Goal: Task Accomplishment & Management: Manage account settings

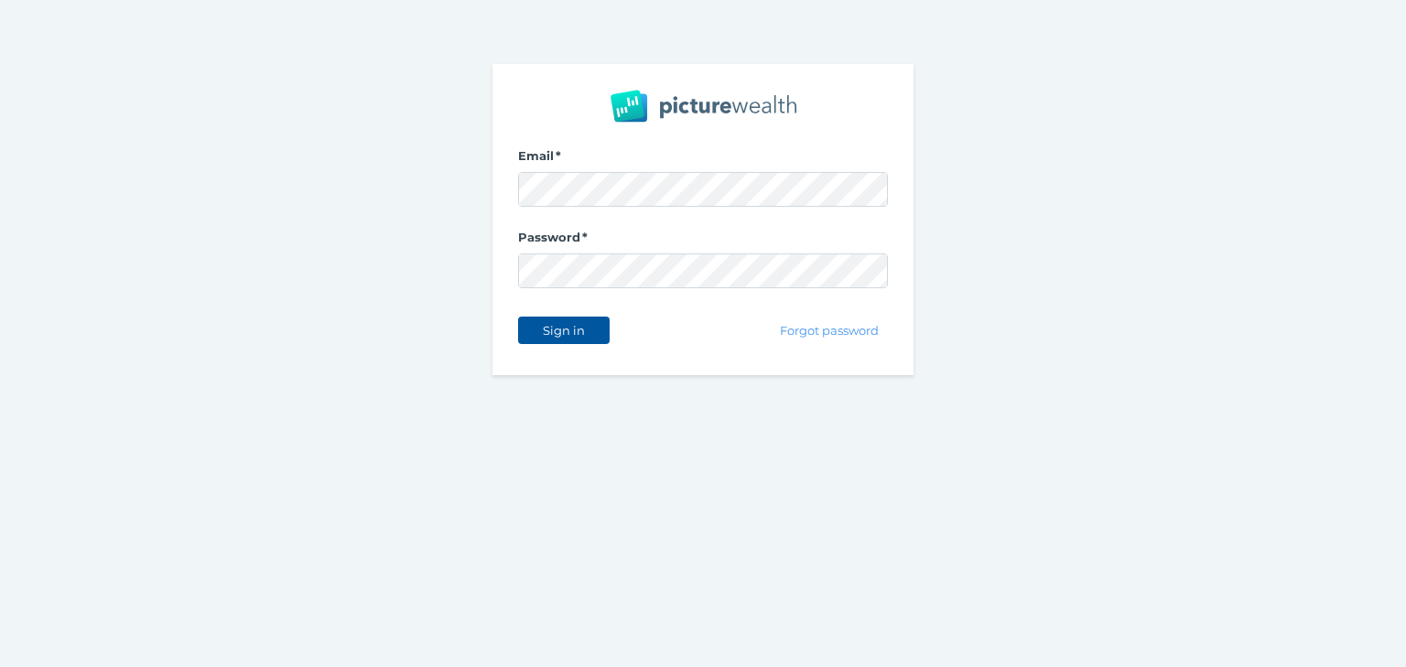
drag, startPoint x: 578, startPoint y: 328, endPoint x: 582, endPoint y: 319, distance: 9.4
click at [577, 328] on span "Sign in" at bounding box center [564, 330] width 58 height 15
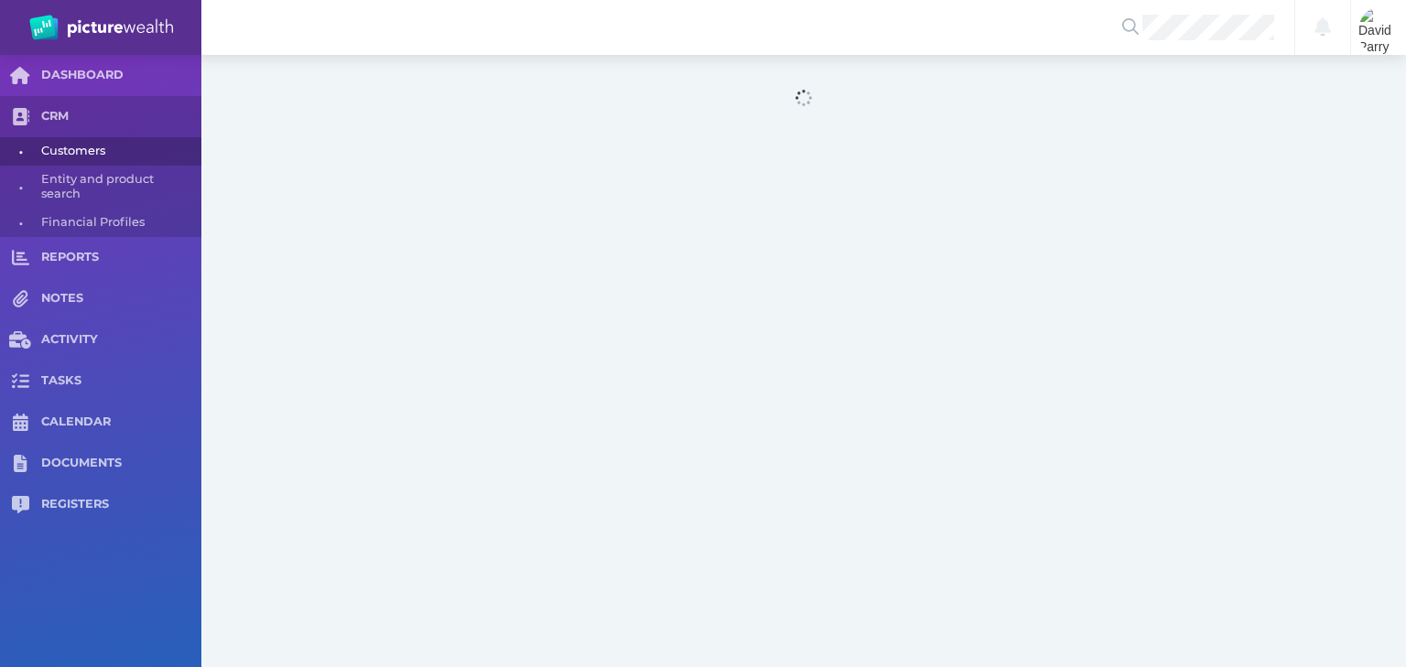
select select "25"
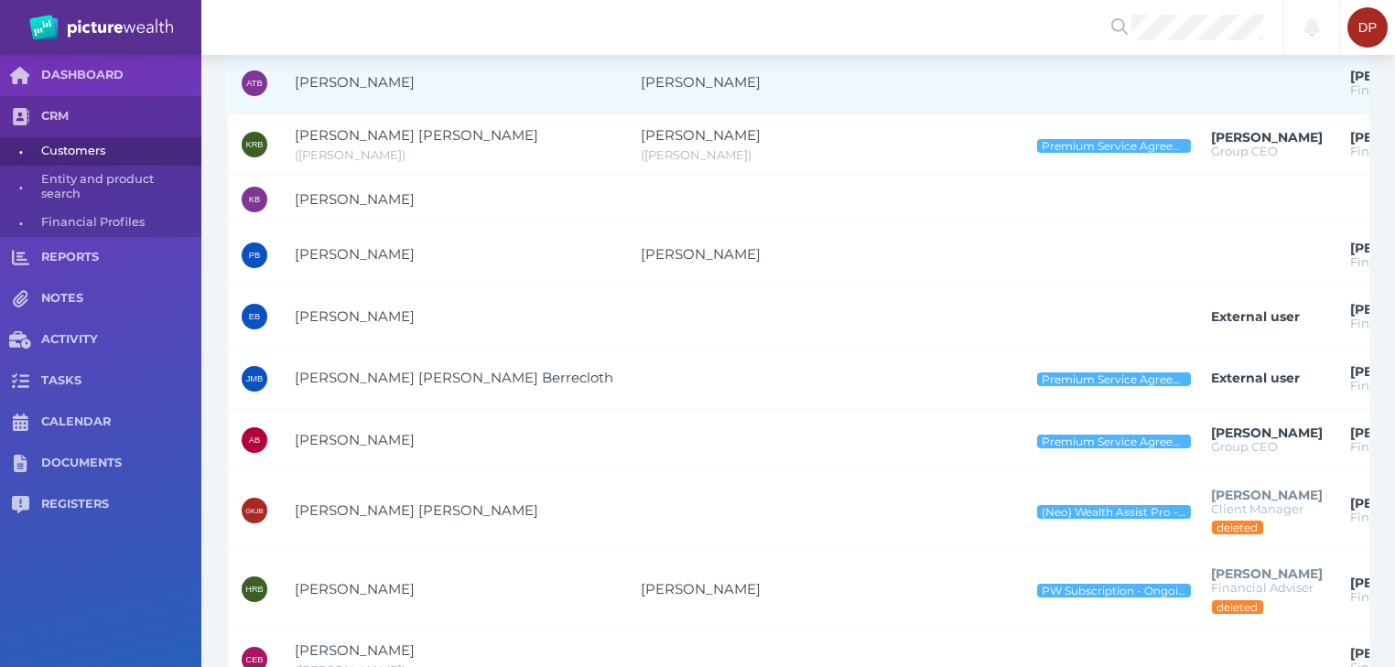
scroll to position [952, 0]
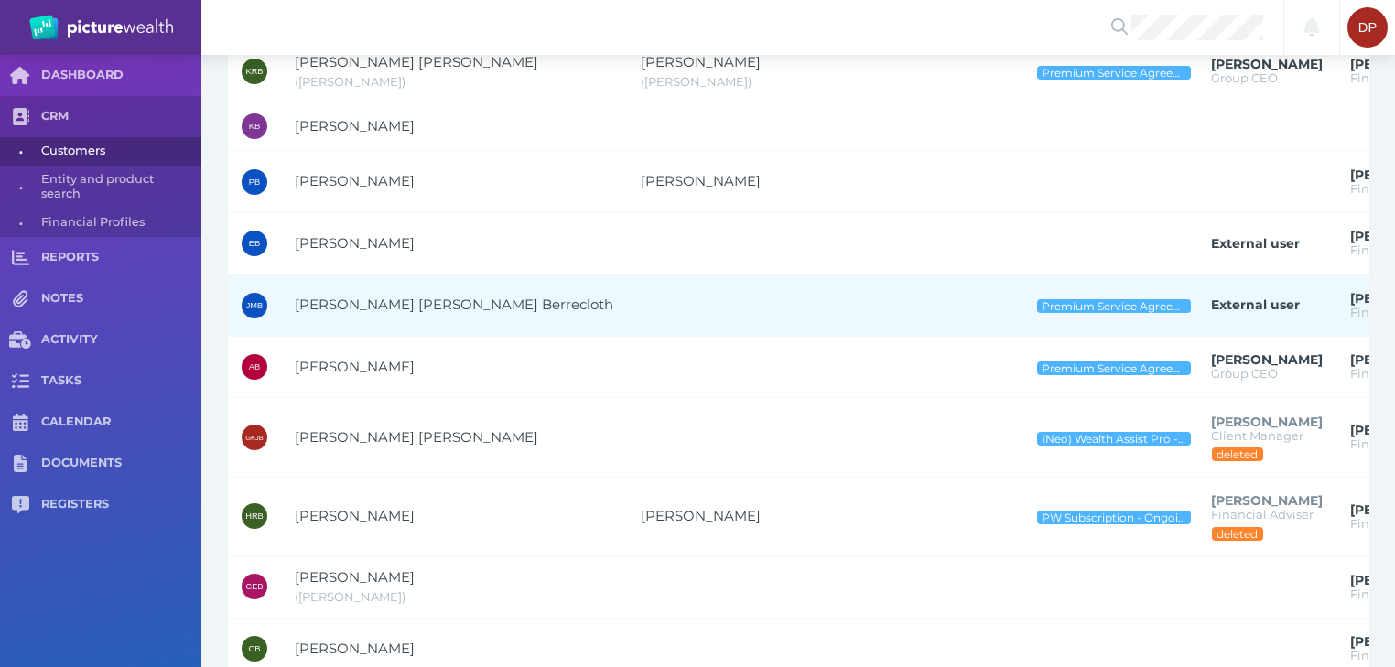
click at [351, 299] on span "[PERSON_NAME] [PERSON_NAME] Berrecloth" at bounding box center [454, 304] width 319 height 17
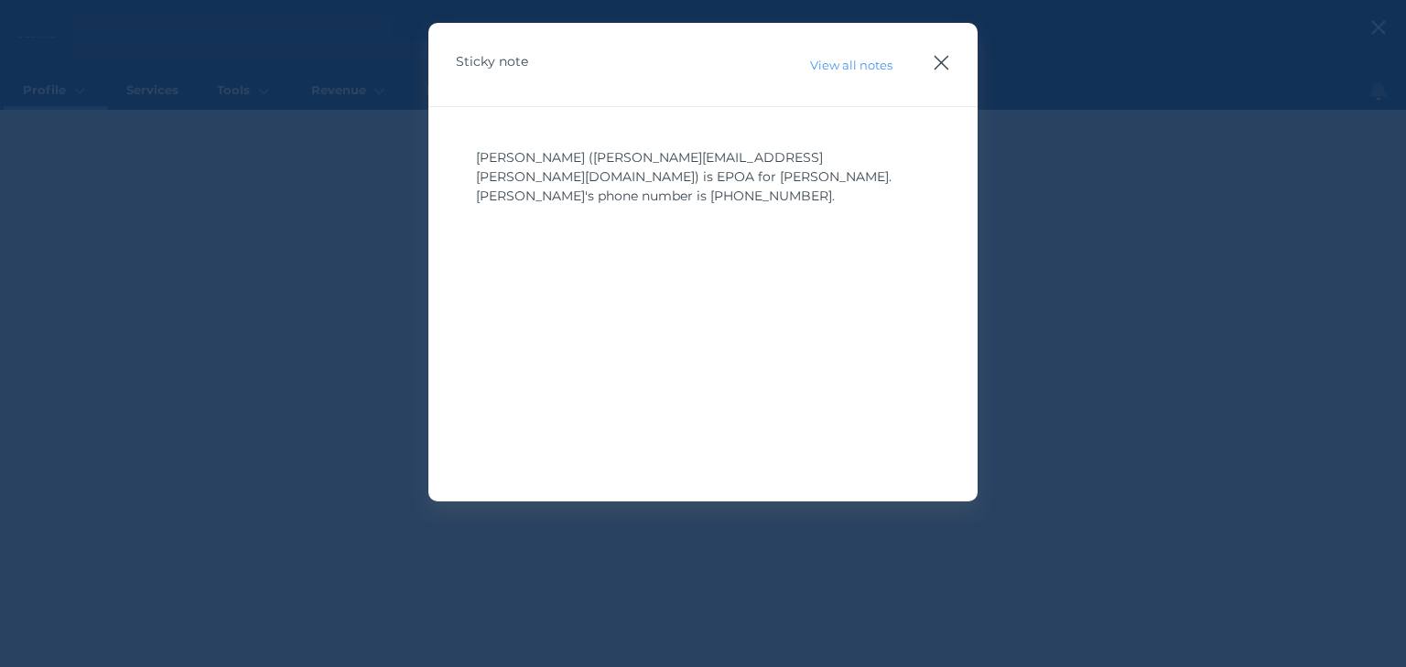
click at [938, 60] on icon "button" at bounding box center [942, 63] width 15 height 15
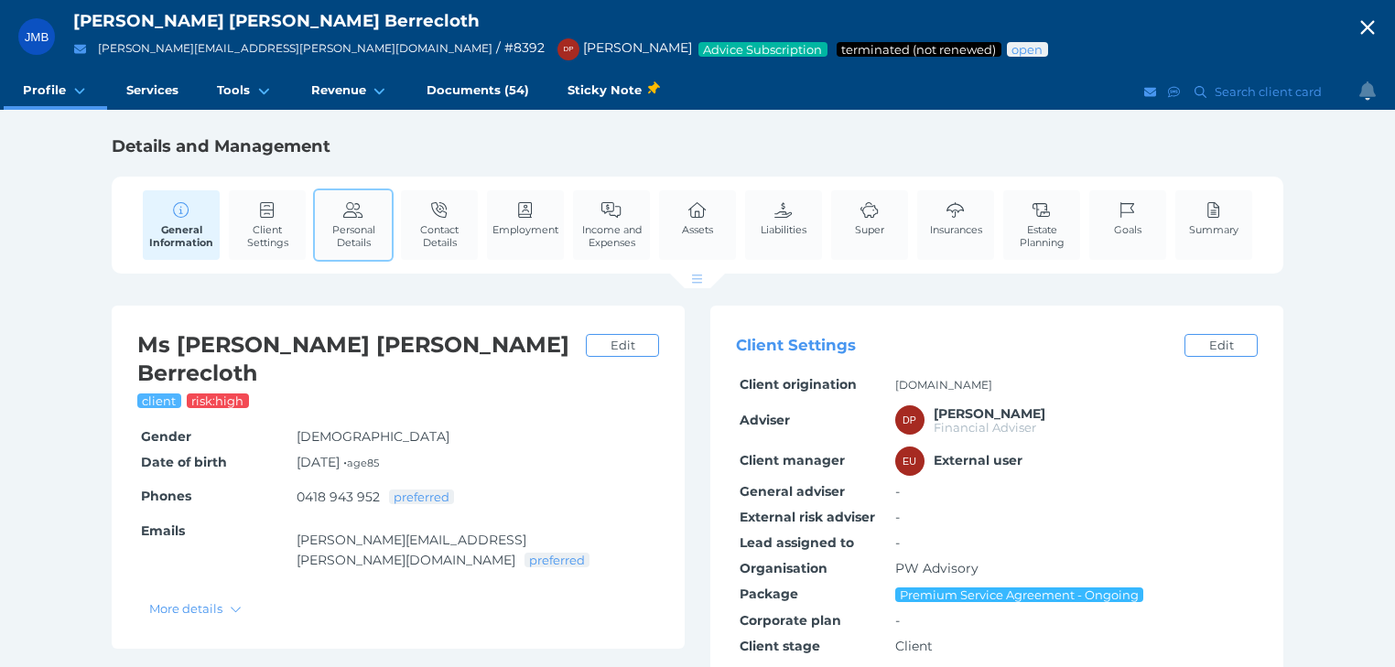
click at [344, 229] on span "Personal Details" at bounding box center [353, 236] width 68 height 26
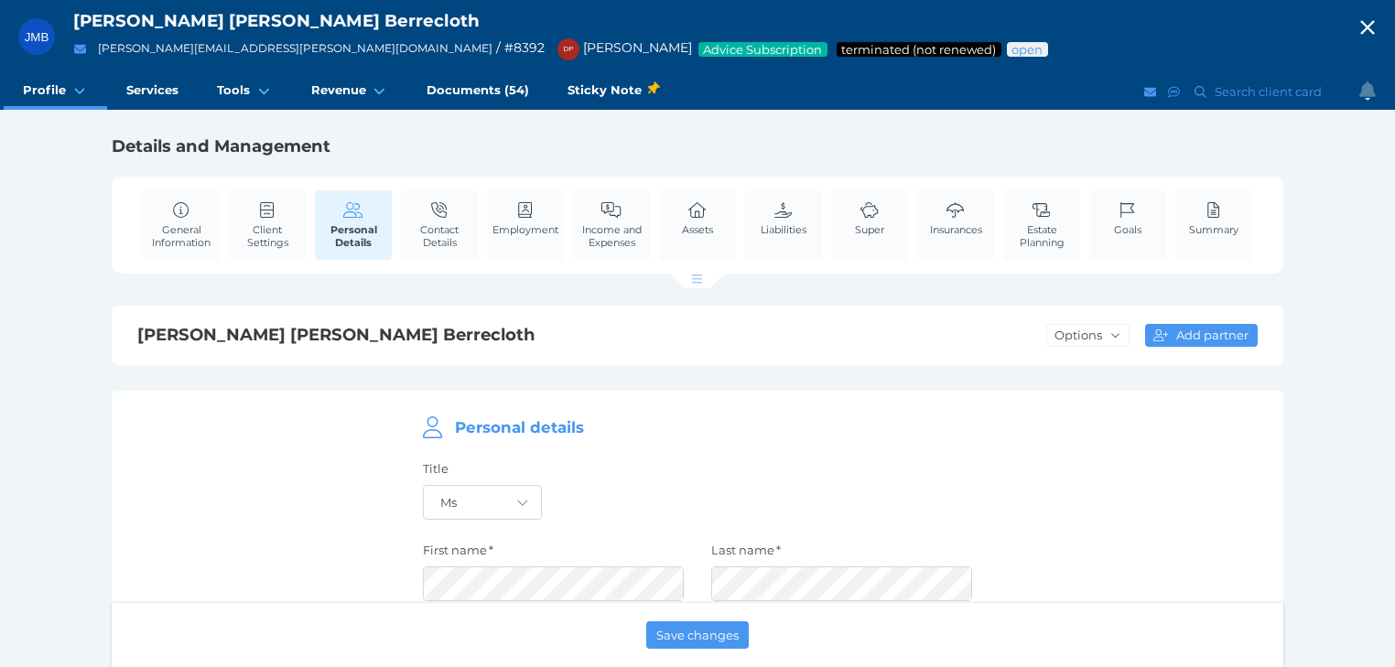
click at [1377, 27] on icon "button" at bounding box center [1367, 27] width 22 height 27
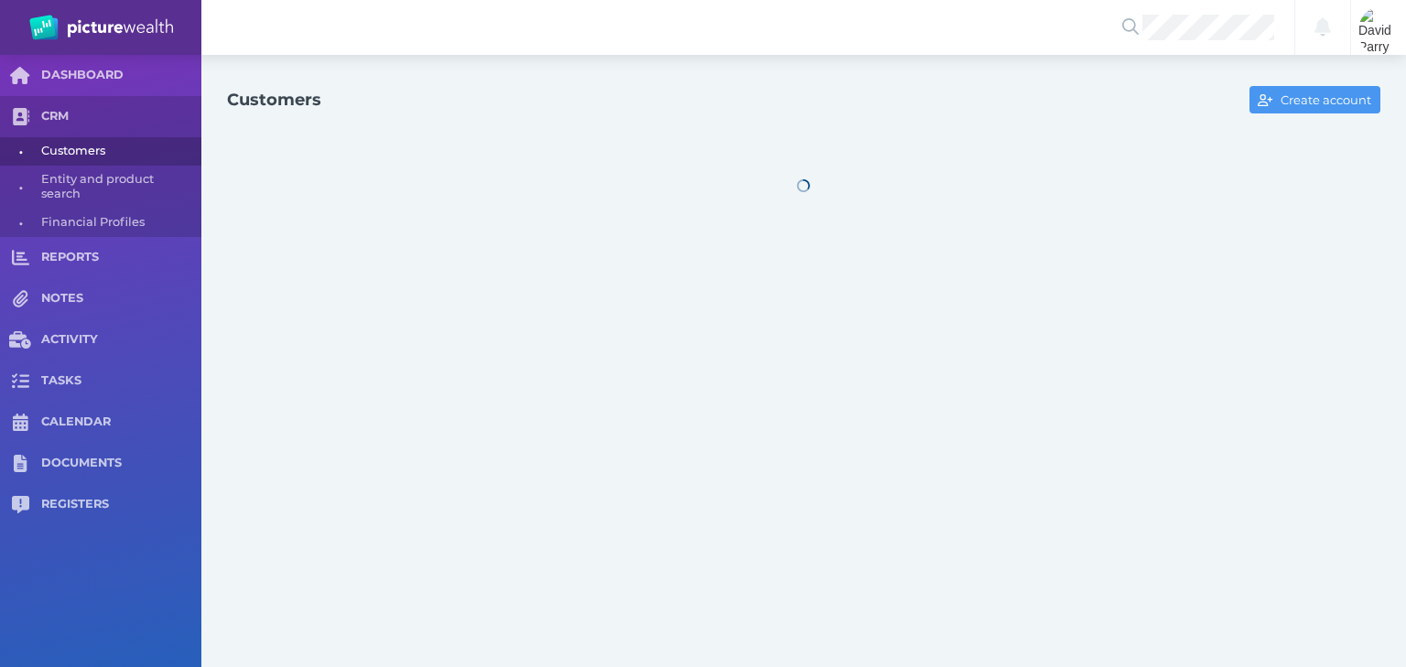
select select "25"
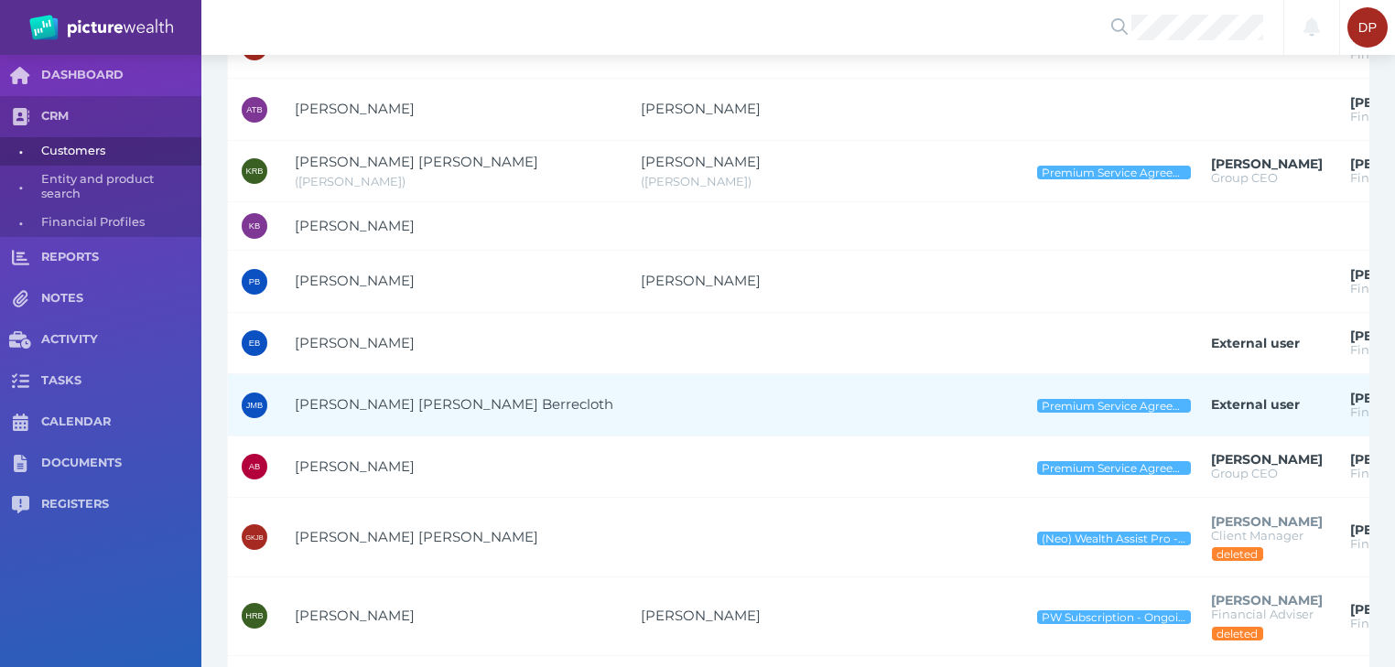
scroll to position [879, 0]
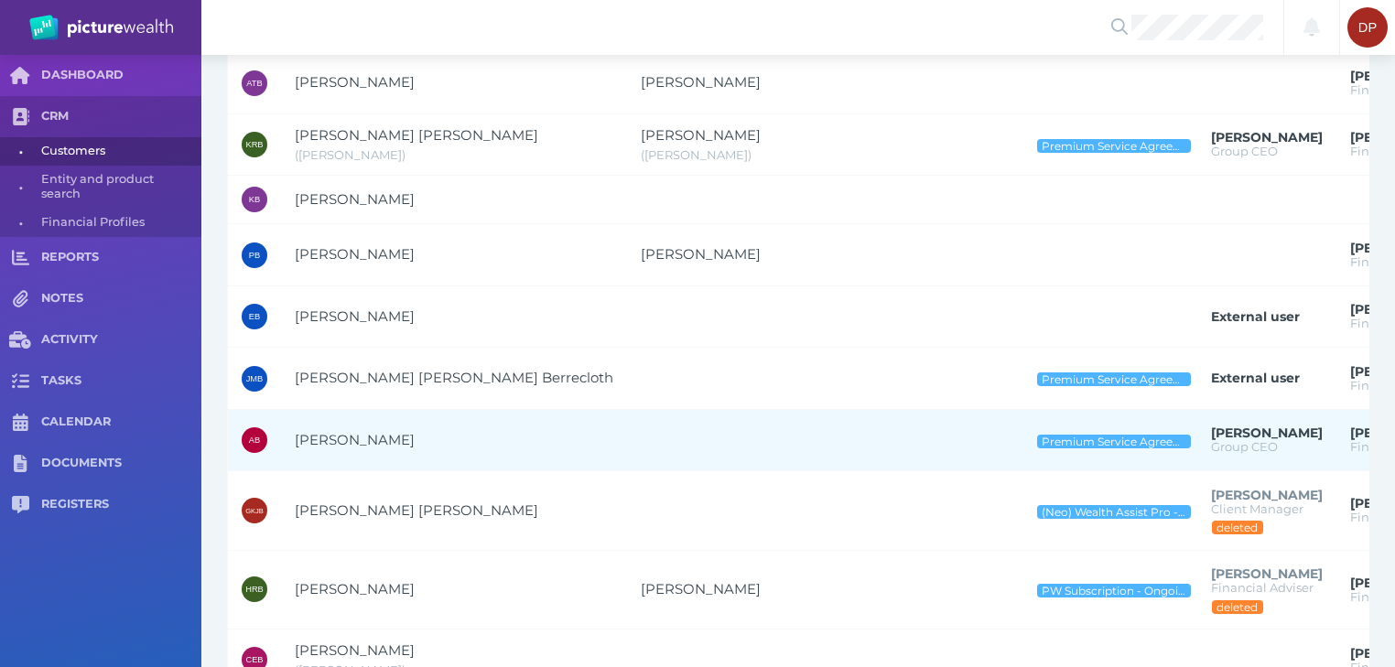
click at [349, 436] on span "[PERSON_NAME]" at bounding box center [355, 439] width 120 height 17
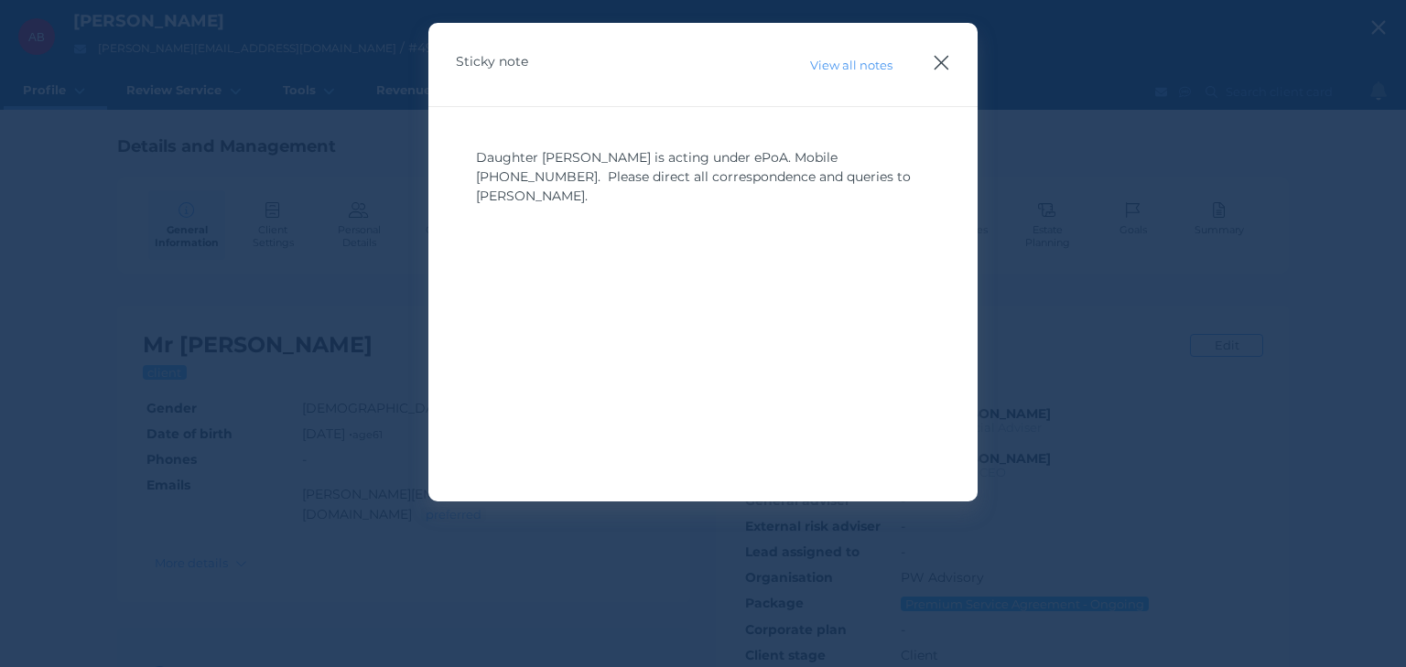
click at [944, 63] on icon "button" at bounding box center [941, 62] width 17 height 23
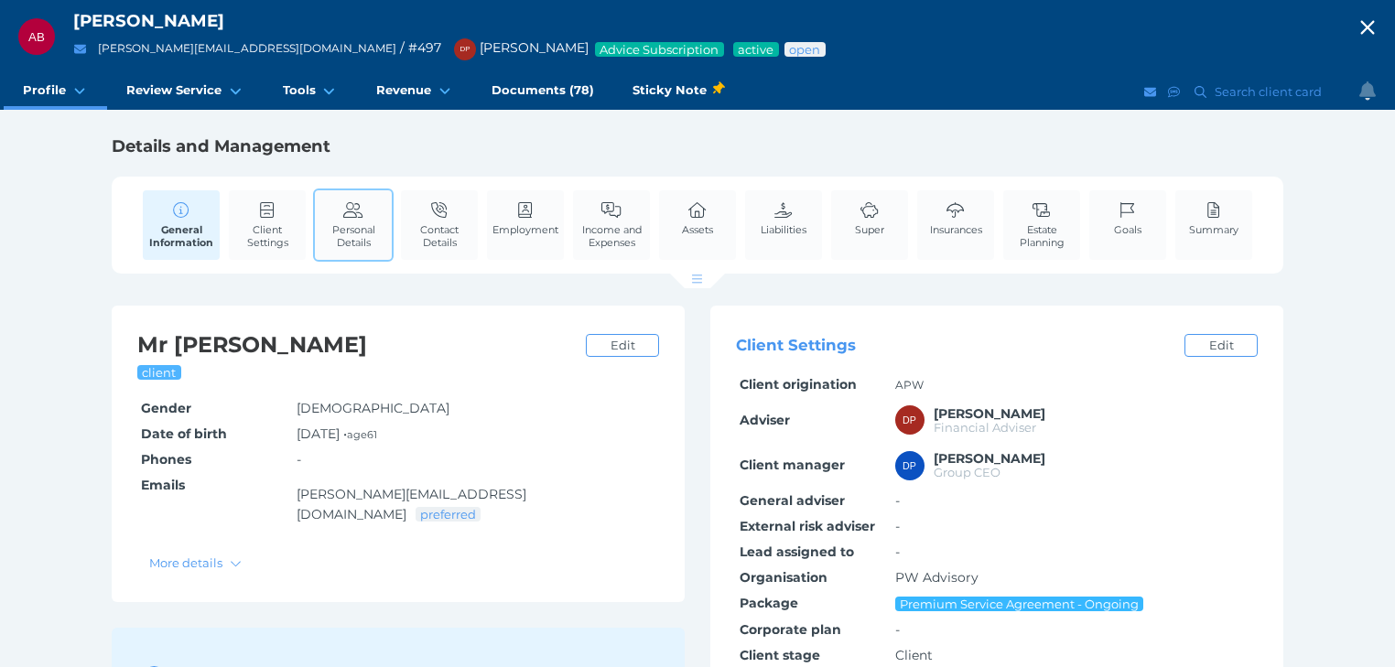
click at [378, 223] on span "Personal Details" at bounding box center [353, 236] width 68 height 26
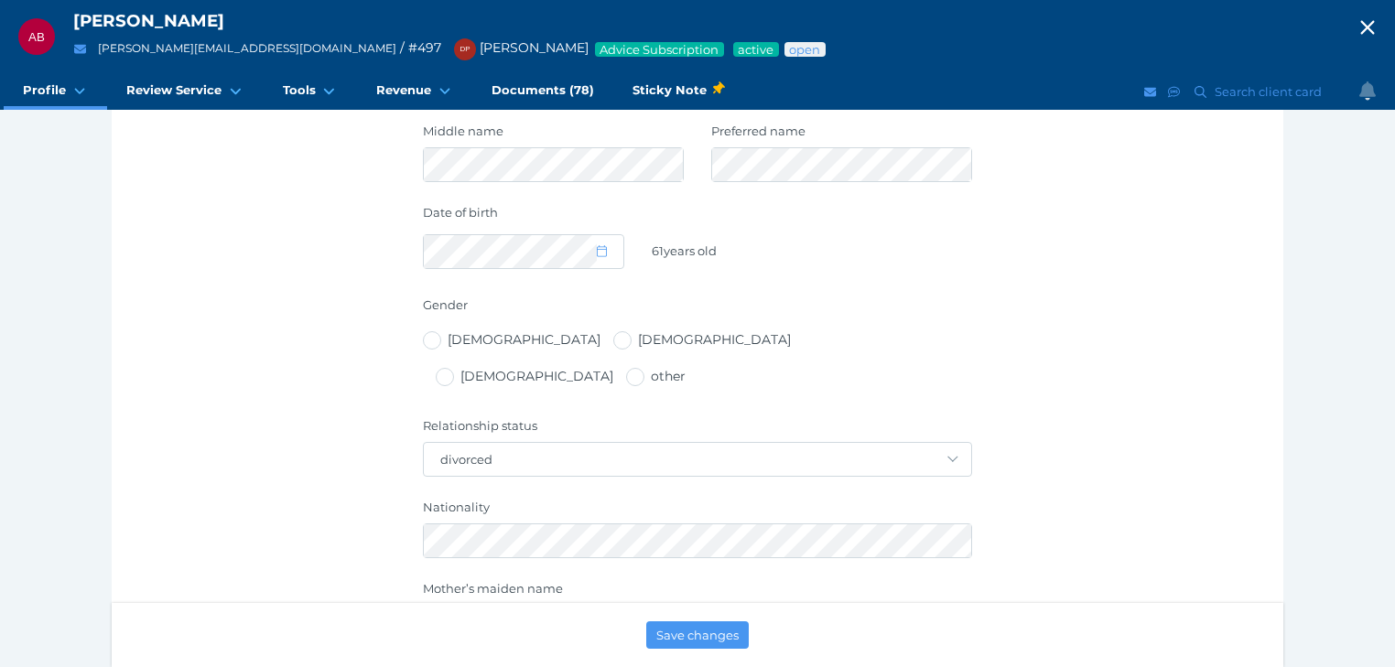
scroll to position [146, 0]
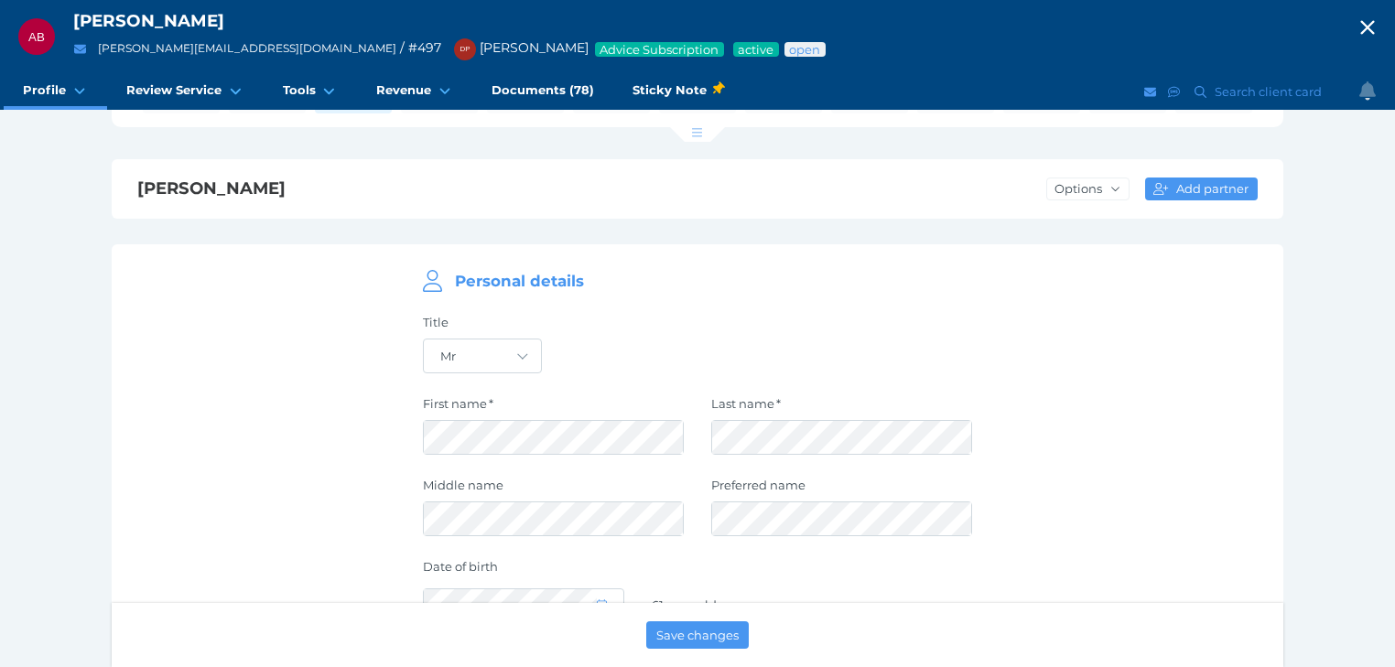
click at [1371, 22] on icon "button" at bounding box center [1367, 27] width 22 height 27
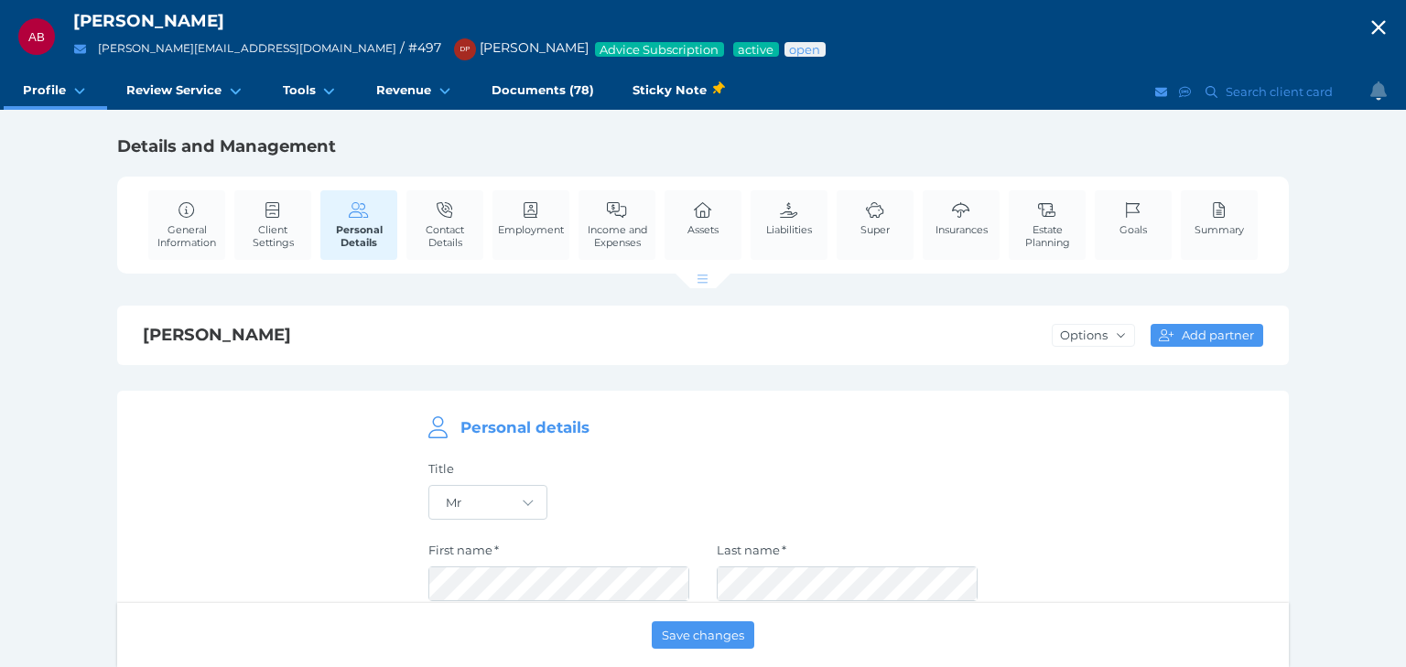
select select "25"
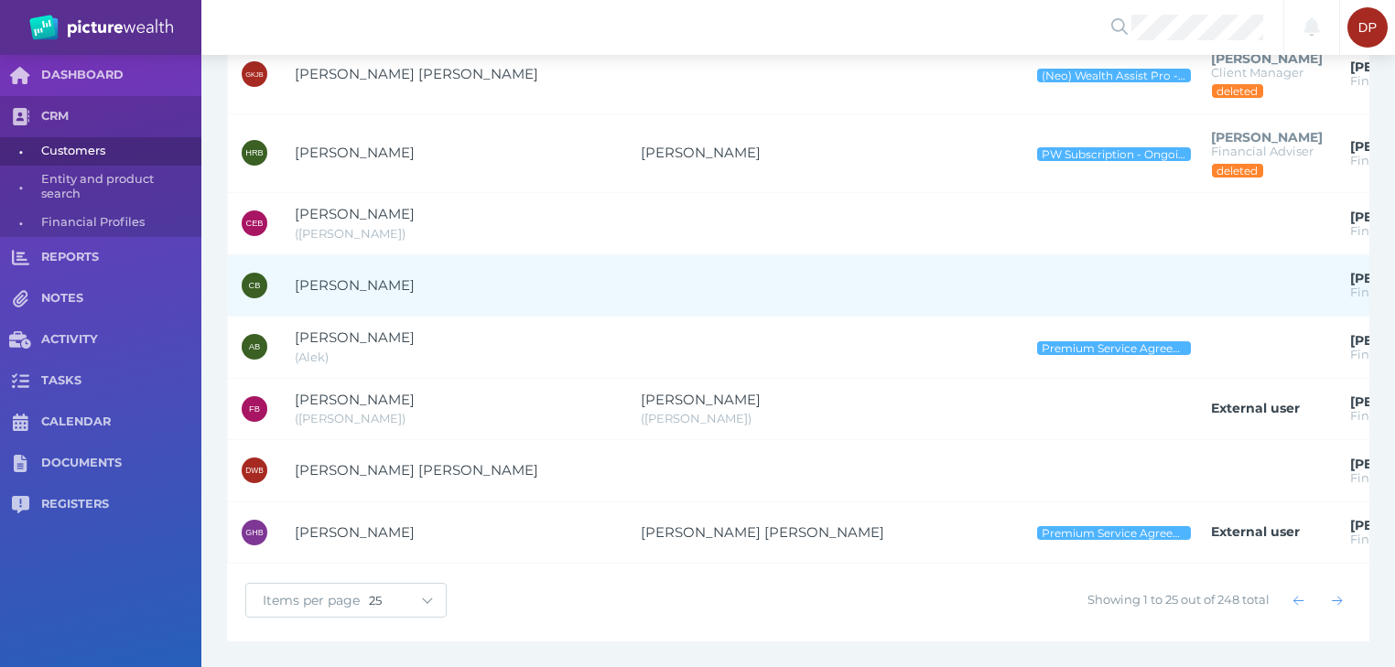
scroll to position [1320, 0]
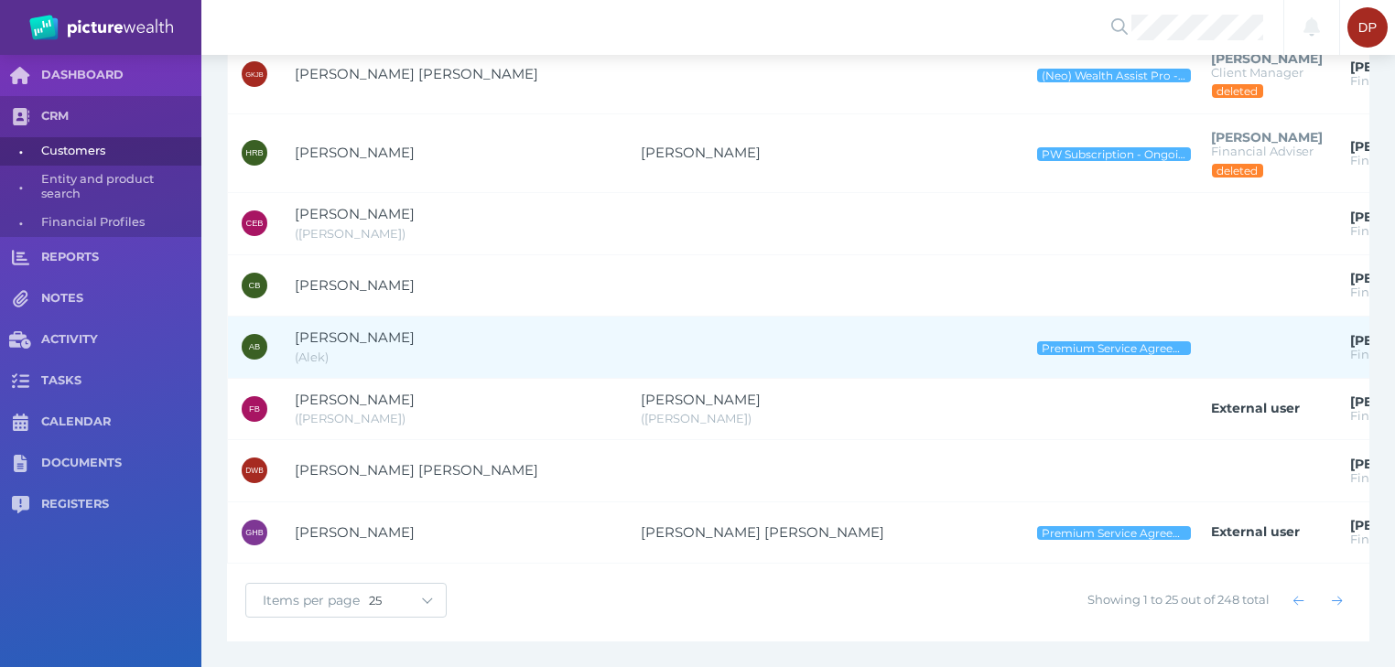
click at [403, 329] on span "[PERSON_NAME]" at bounding box center [355, 337] width 120 height 17
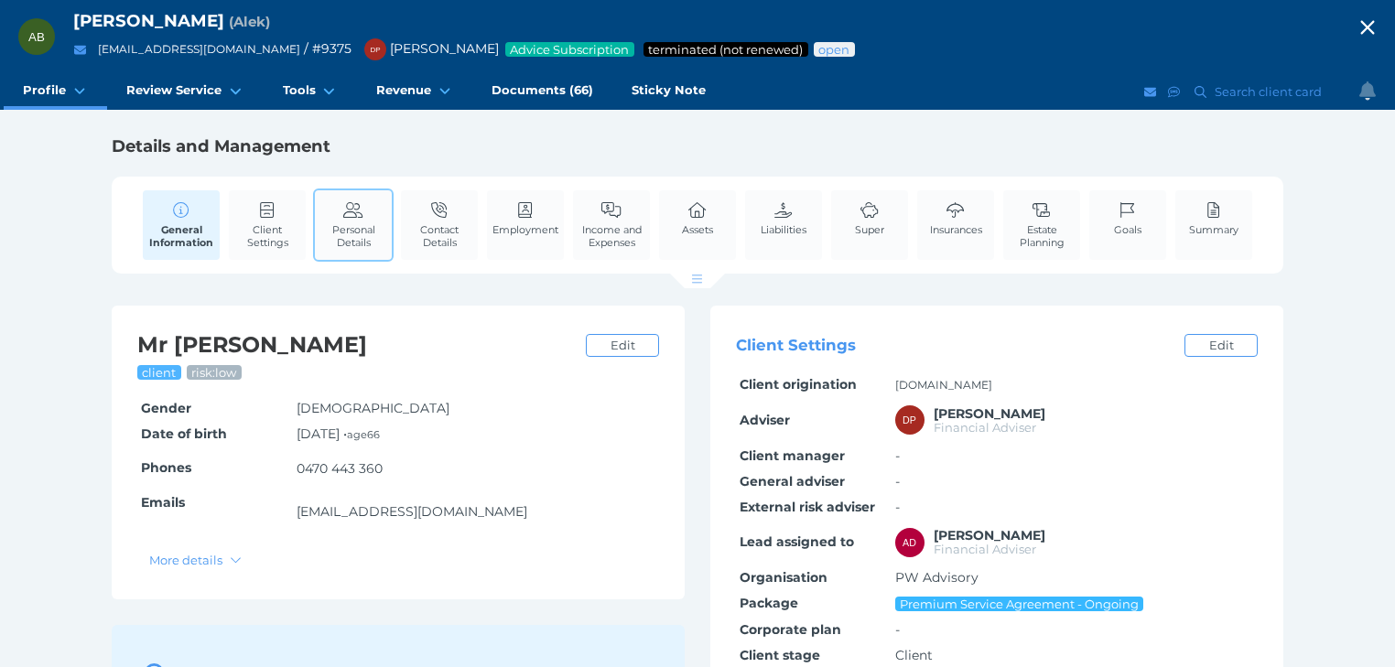
click at [340, 223] on span "Personal Details" at bounding box center [353, 236] width 68 height 26
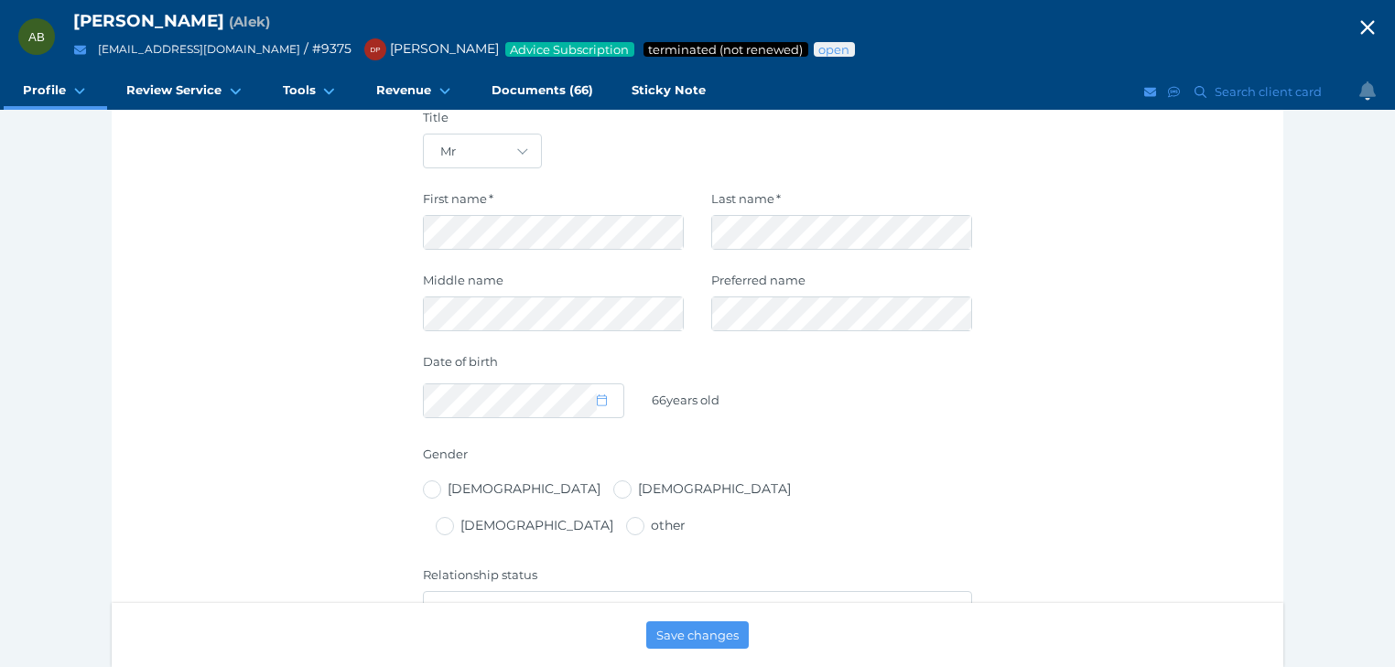
scroll to position [293, 0]
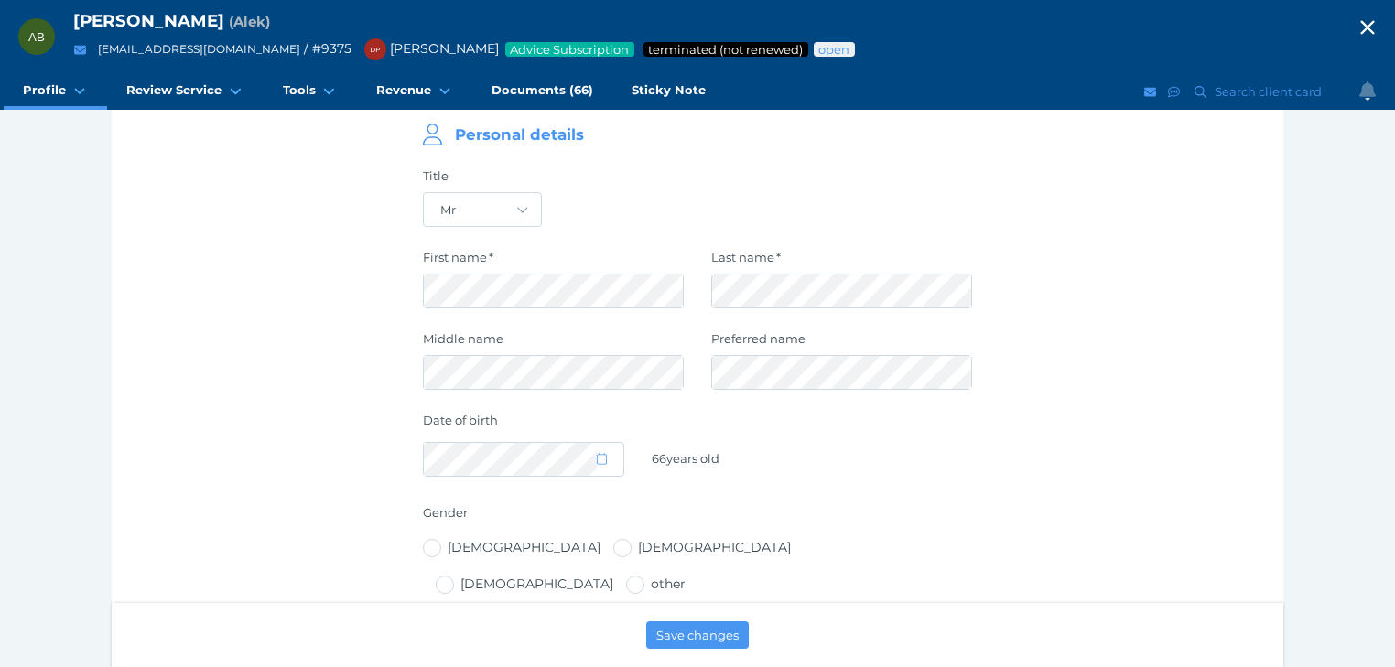
click at [1377, 23] on icon "button" at bounding box center [1367, 27] width 22 height 27
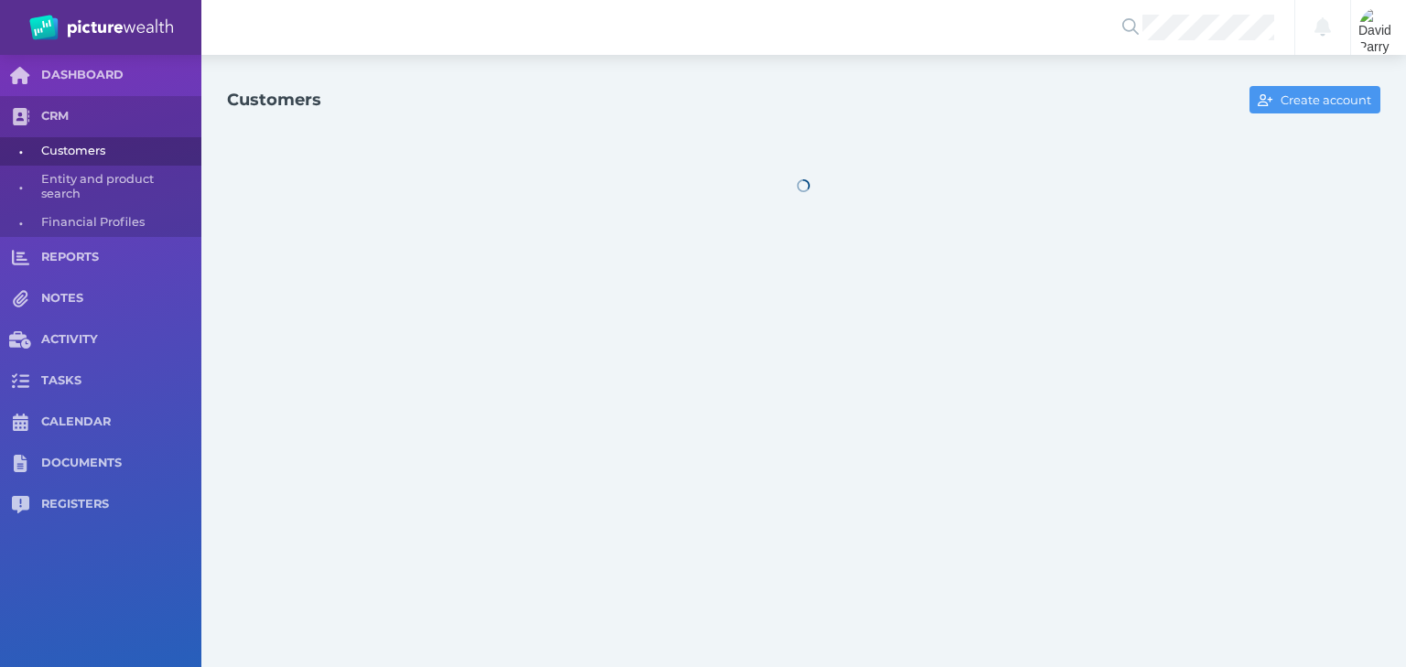
select select "25"
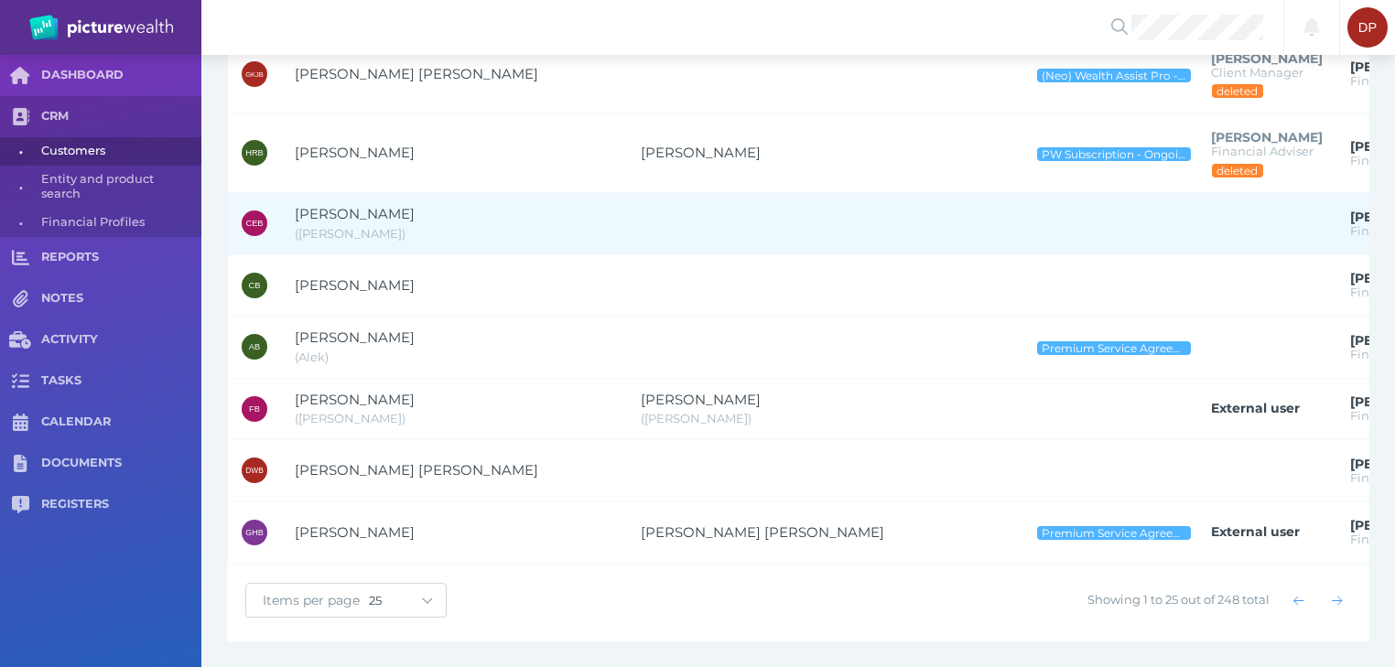
scroll to position [1320, 0]
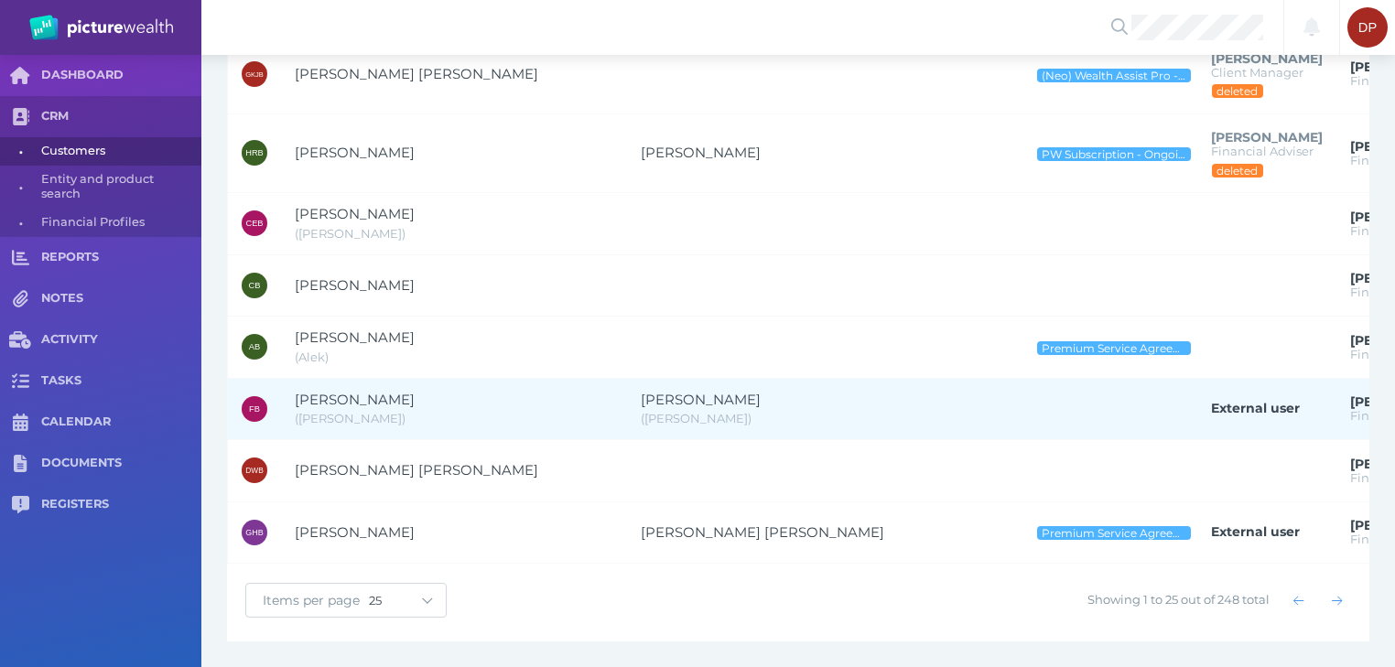
click at [336, 391] on span "[PERSON_NAME]" at bounding box center [355, 399] width 120 height 17
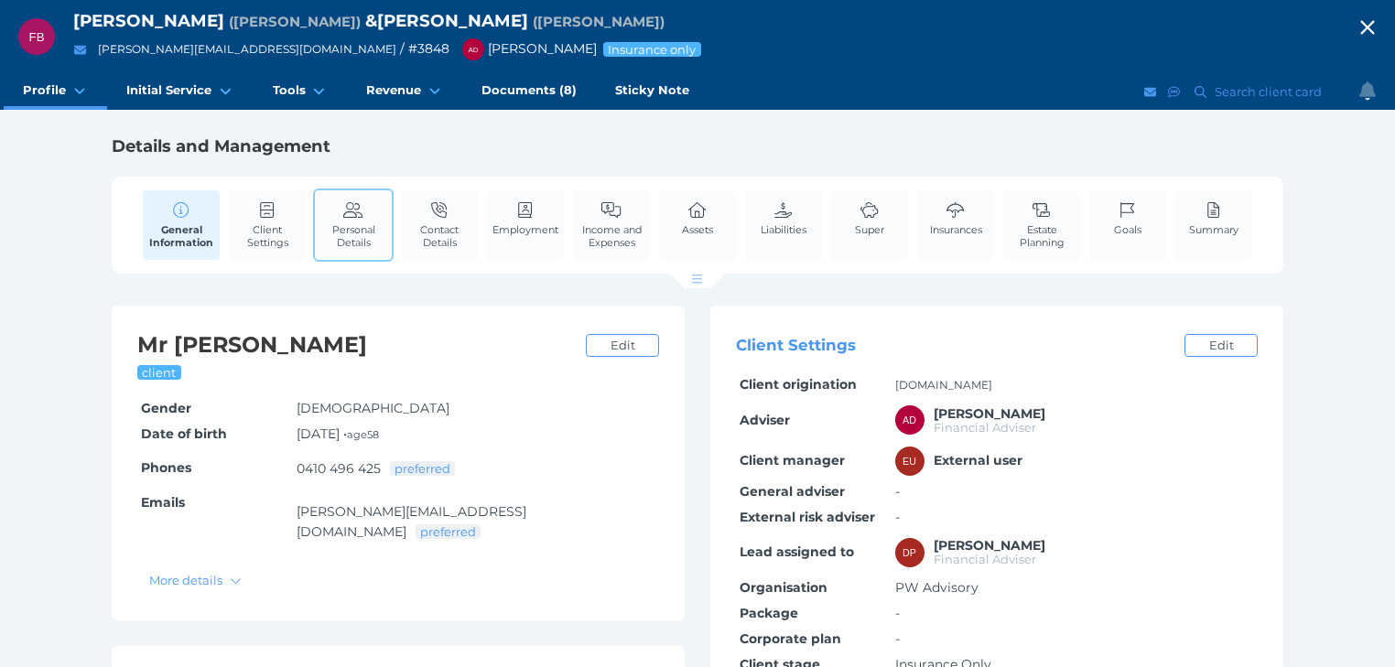
click at [384, 217] on link "Personal Details" at bounding box center [353, 224] width 77 height 69
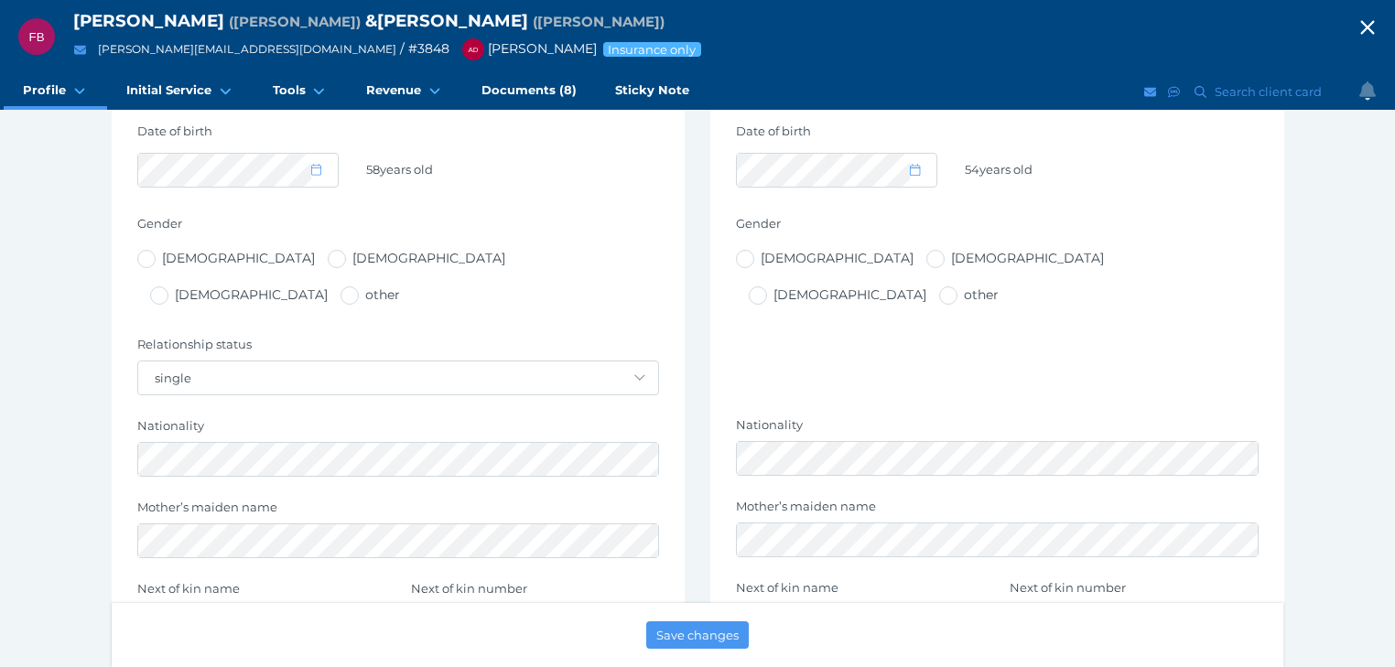
scroll to position [586, 0]
click at [1378, 23] on icon "button" at bounding box center [1367, 27] width 22 height 27
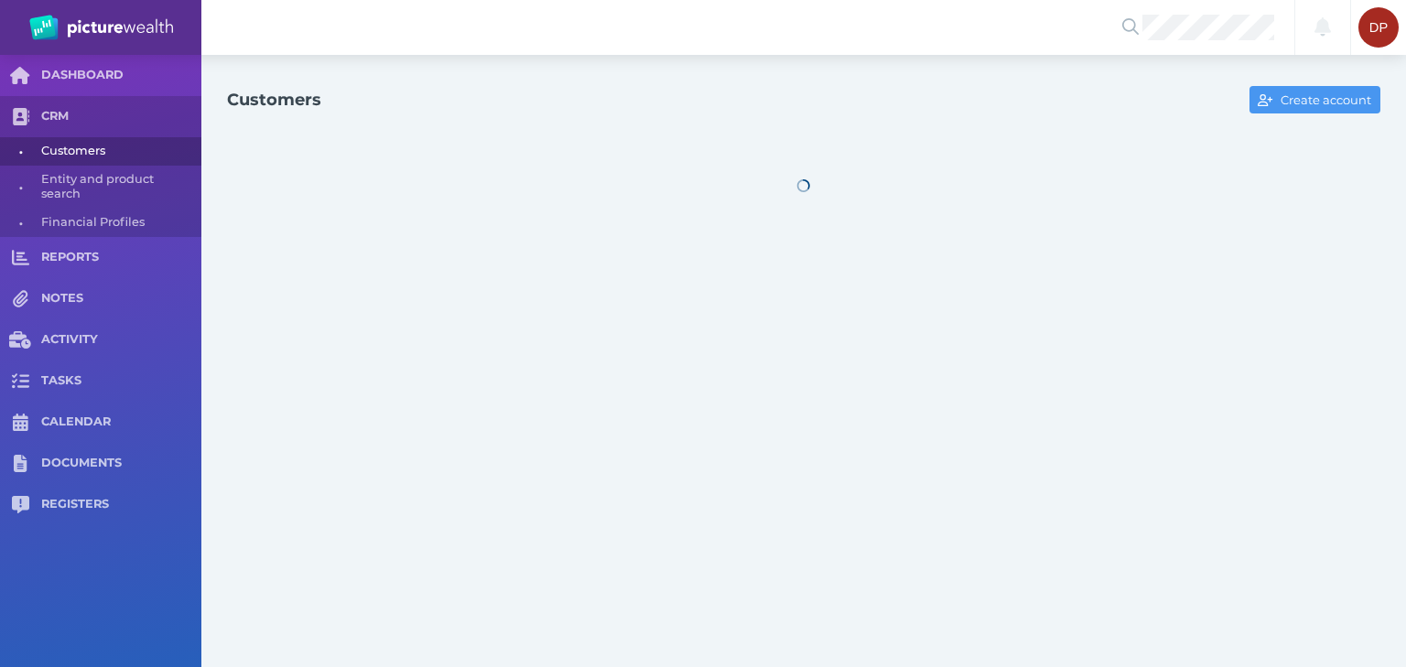
select select "25"
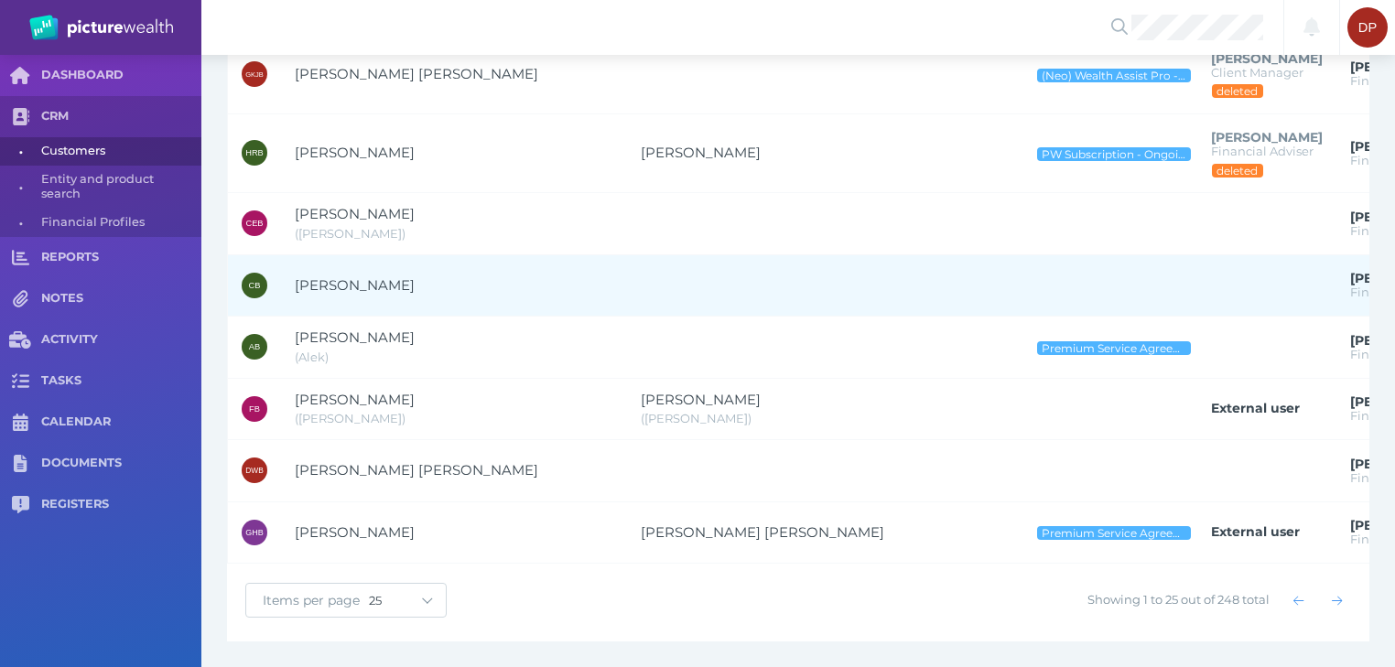
scroll to position [1320, 0]
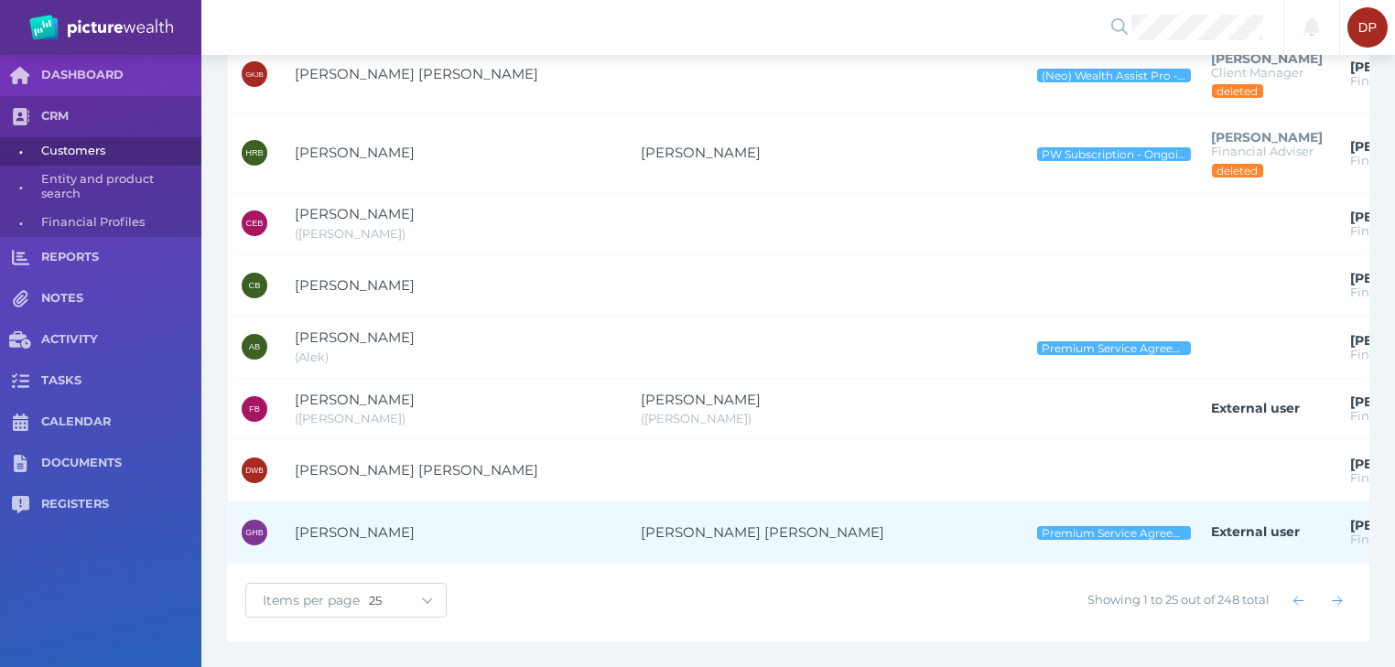
click at [362, 524] on span "[PERSON_NAME]" at bounding box center [355, 532] width 120 height 17
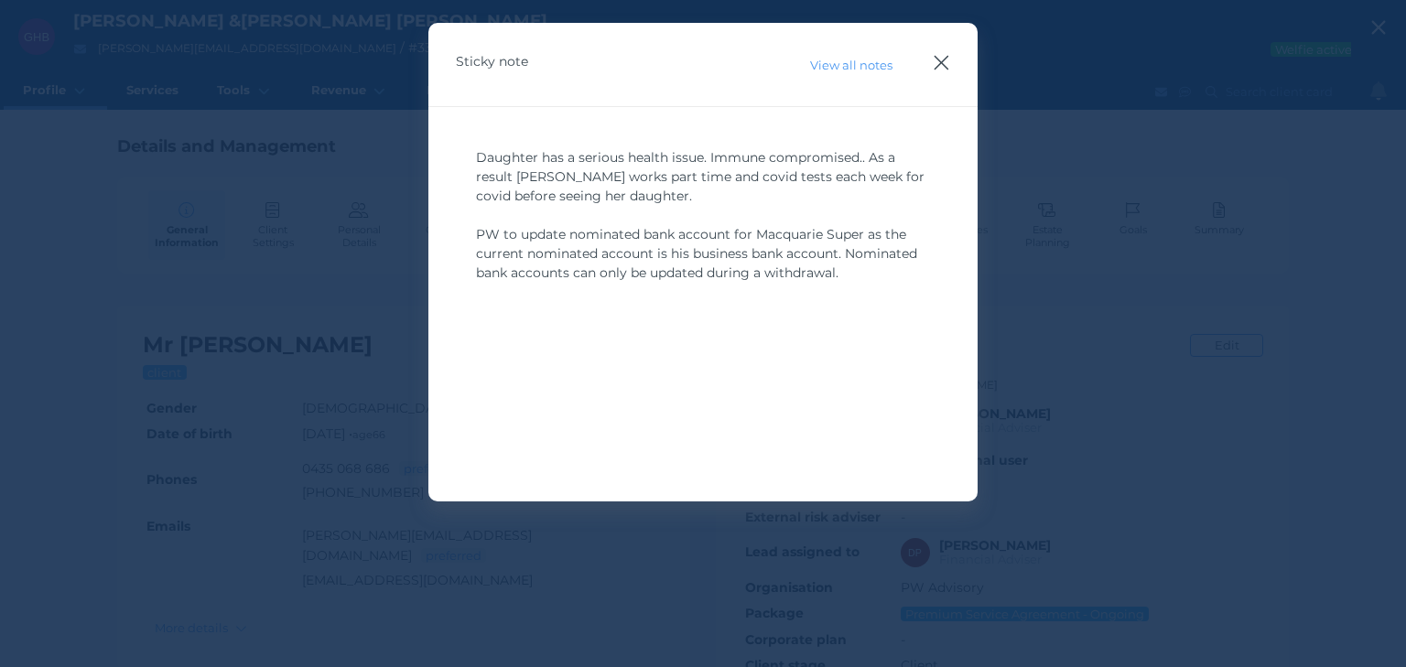
click at [941, 65] on icon "button" at bounding box center [941, 62] width 17 height 23
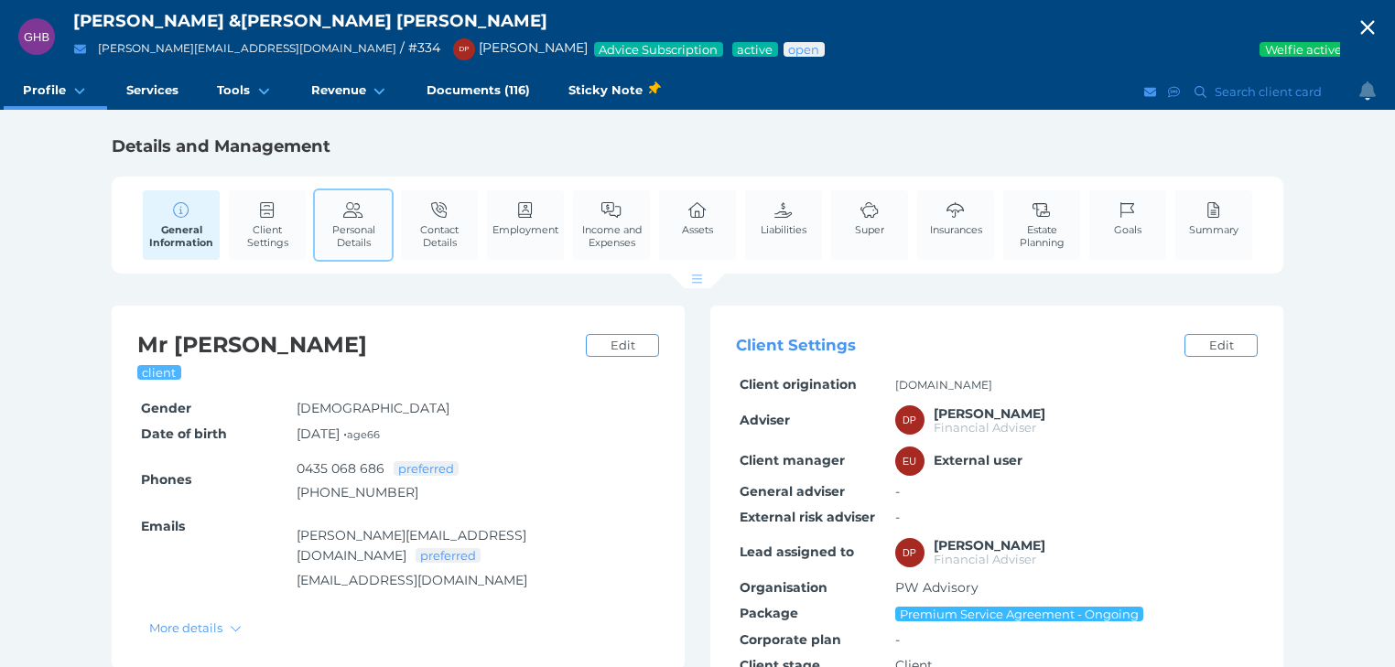
drag, startPoint x: 335, startPoint y: 220, endPoint x: 346, endPoint y: 228, distance: 13.7
click at [335, 220] on link "Personal Details" at bounding box center [353, 224] width 77 height 69
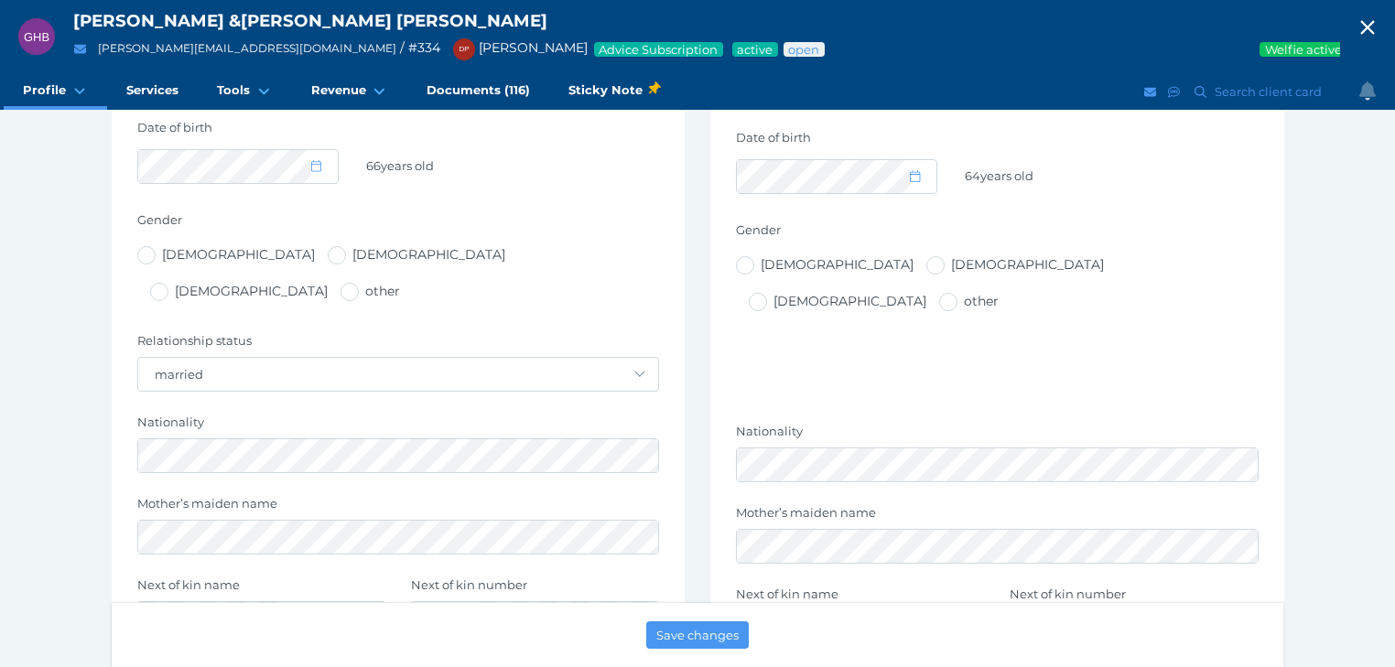
scroll to position [659, 0]
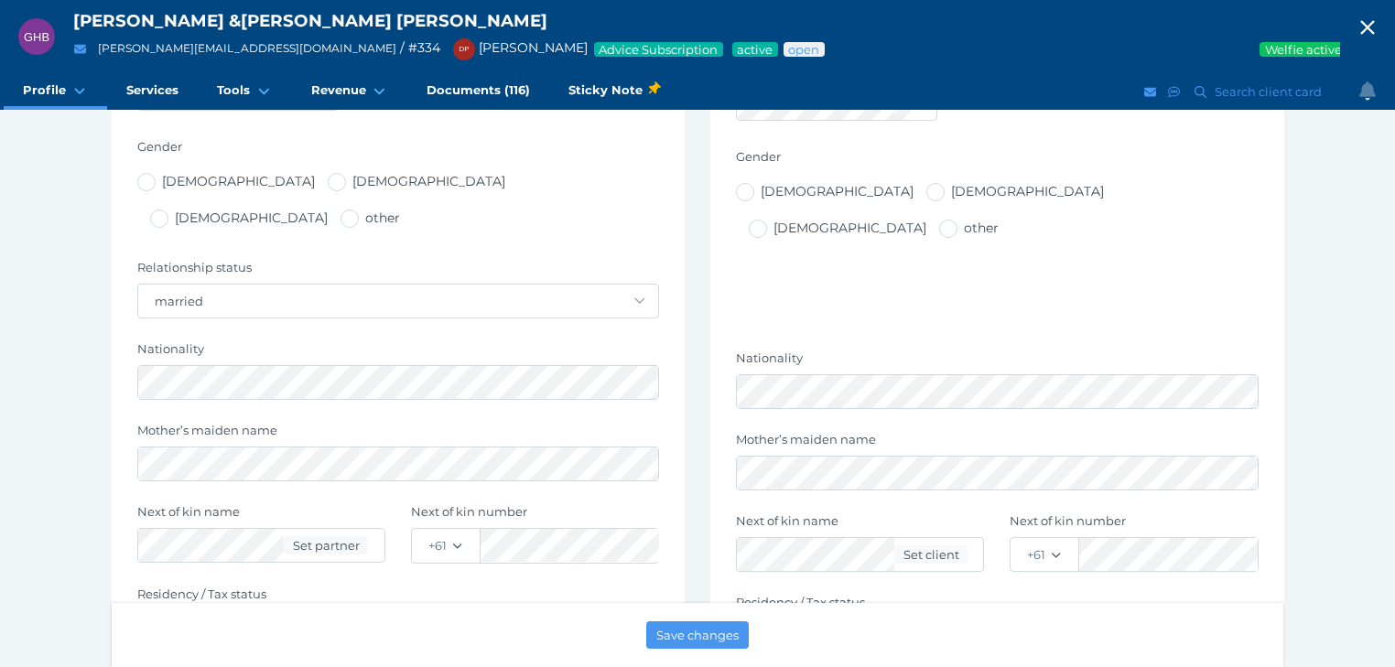
click at [1374, 23] on icon "button" at bounding box center [1367, 28] width 14 height 14
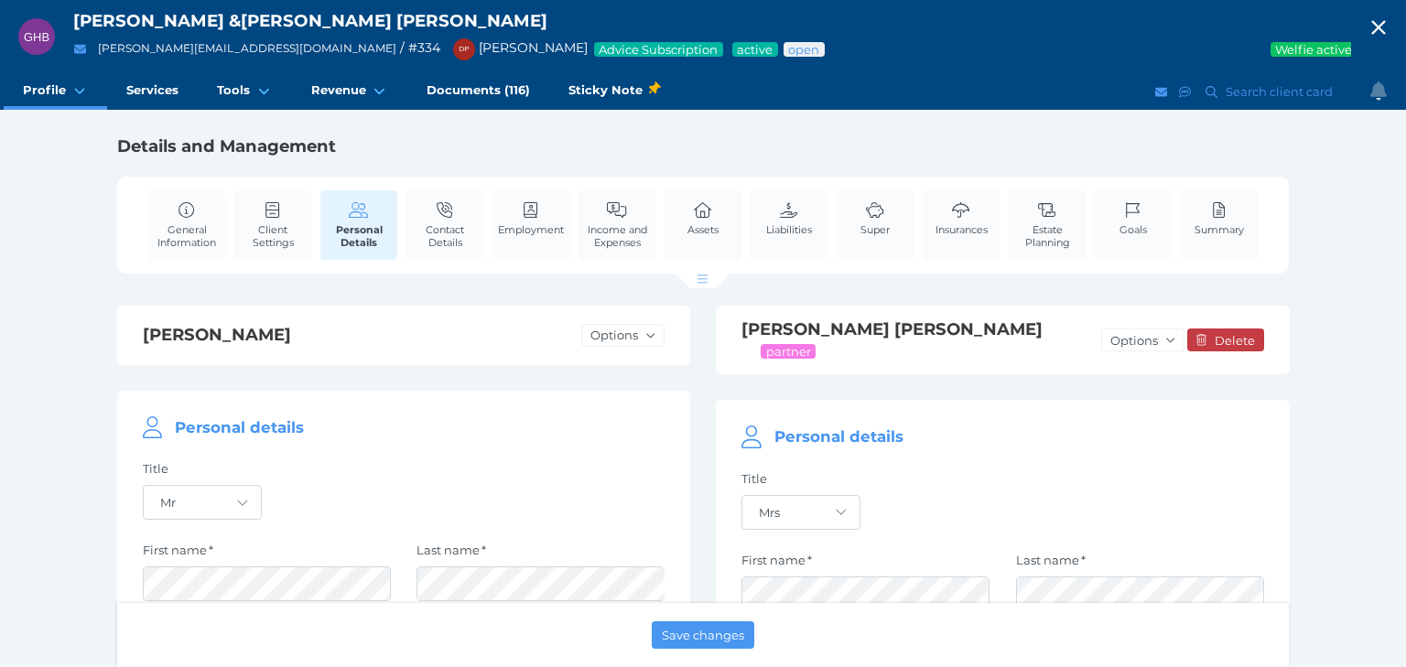
select select "25"
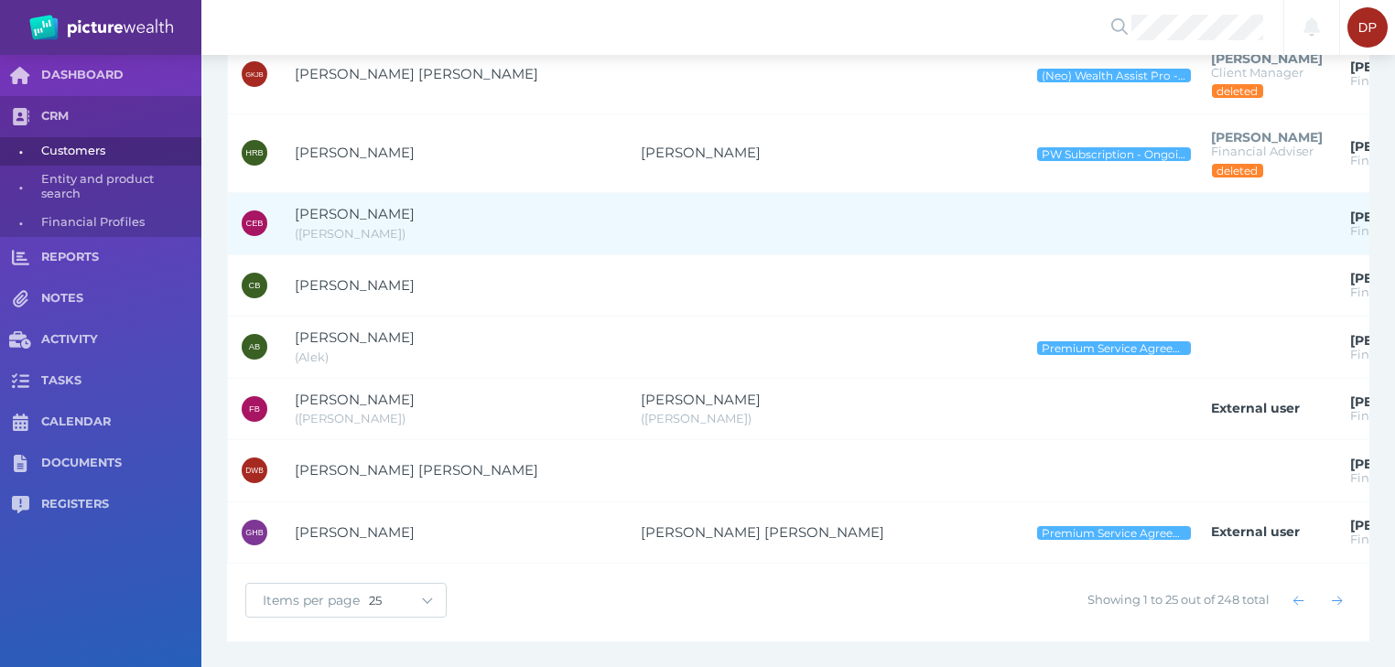
scroll to position [1320, 0]
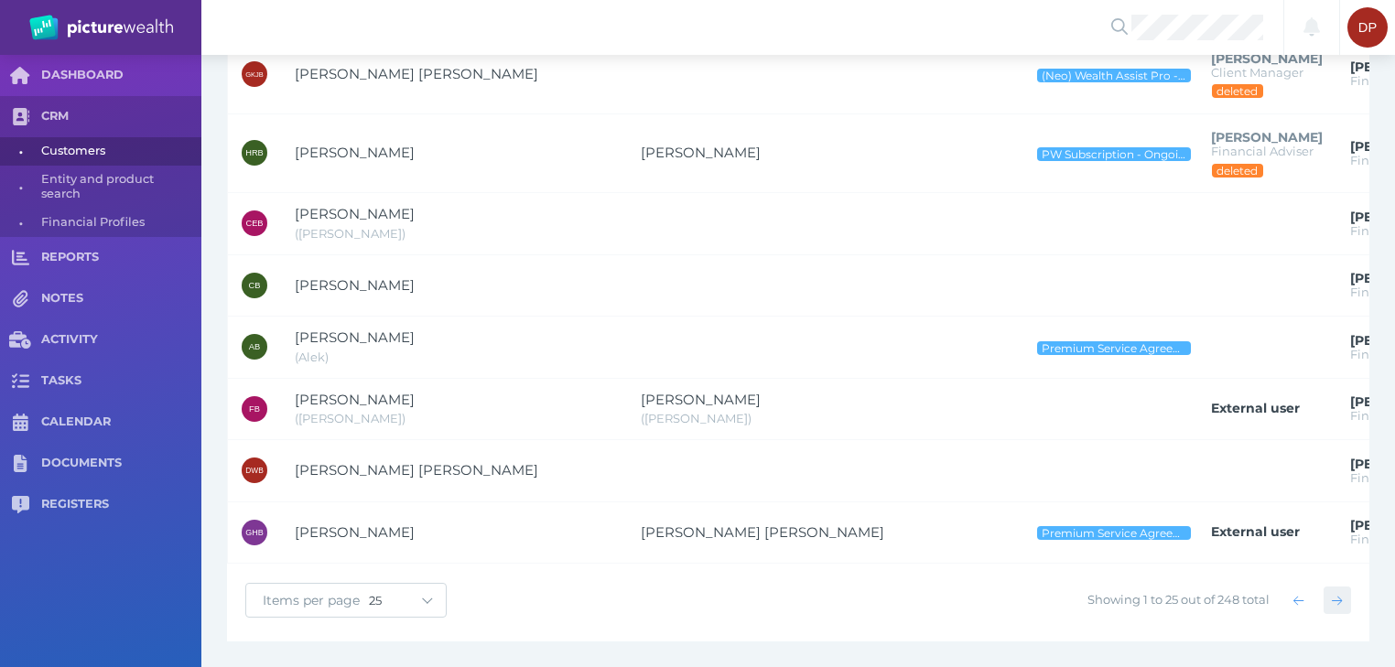
click at [1335, 600] on icon "button" at bounding box center [1337, 601] width 10 height 12
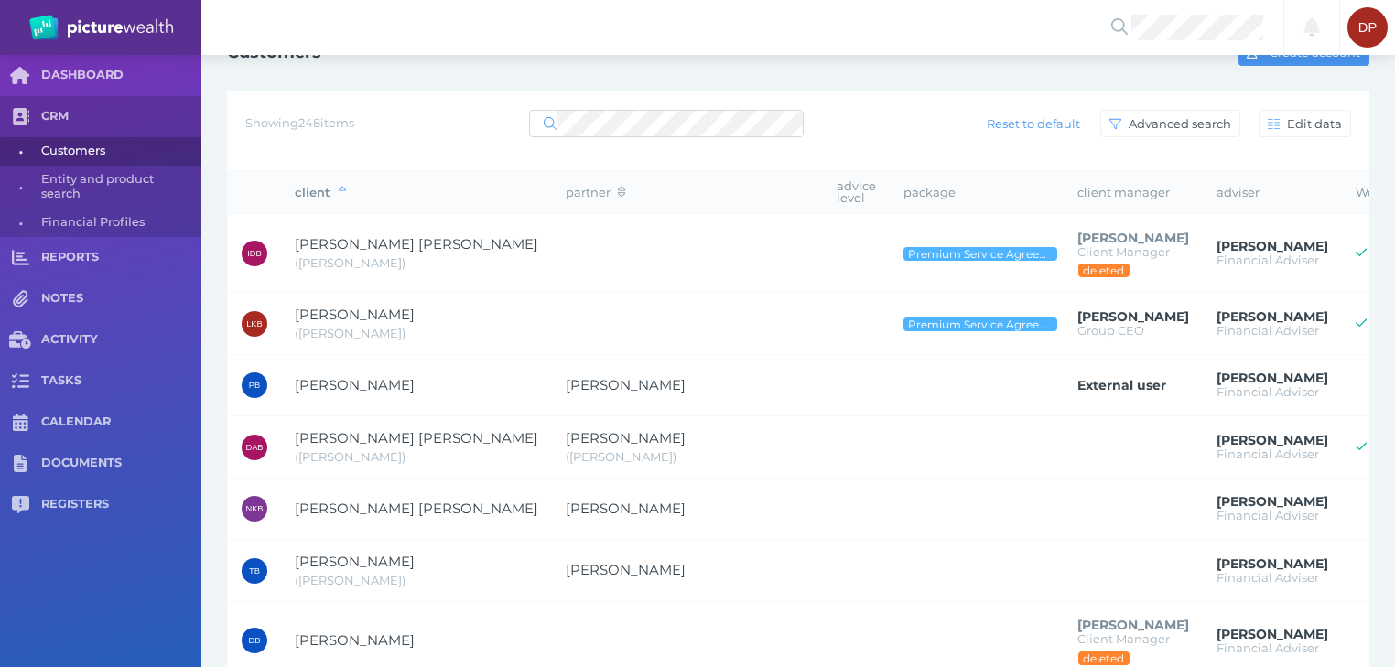
scroll to position [73, 0]
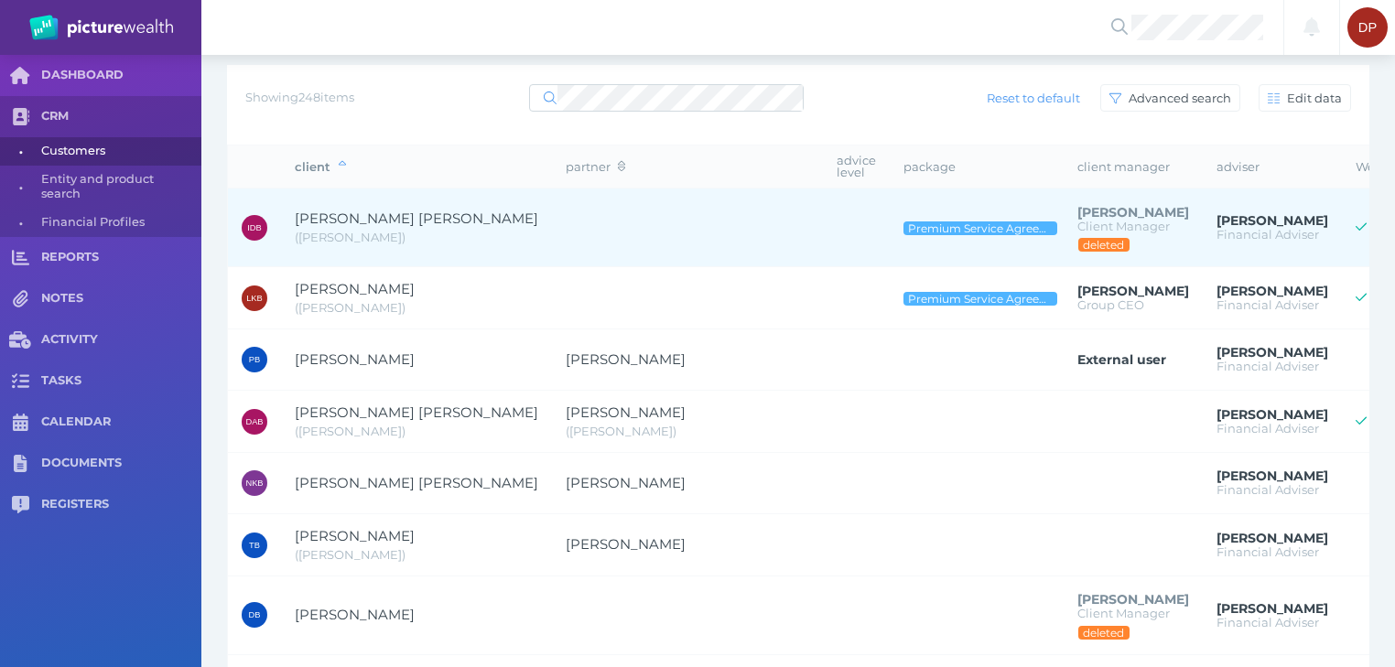
click at [360, 216] on span "[PERSON_NAME] [PERSON_NAME]" at bounding box center [416, 218] width 243 height 17
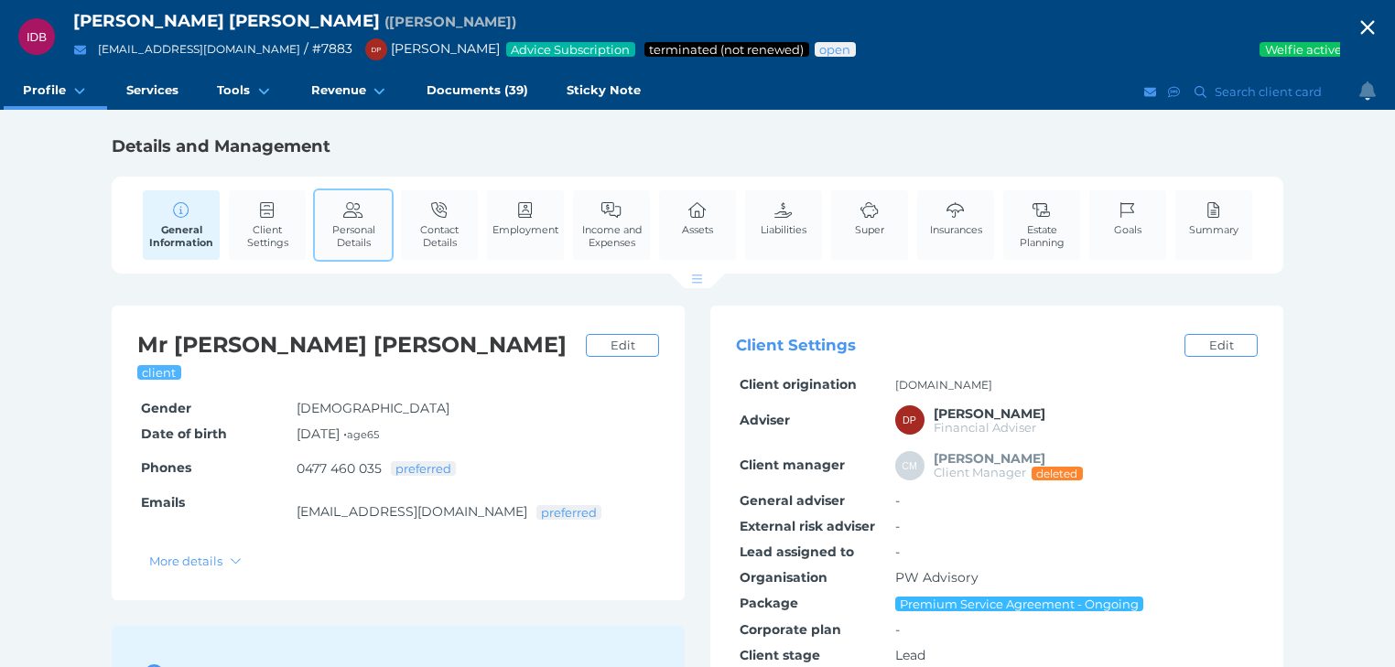
click at [362, 227] on span "Personal Details" at bounding box center [353, 236] width 68 height 26
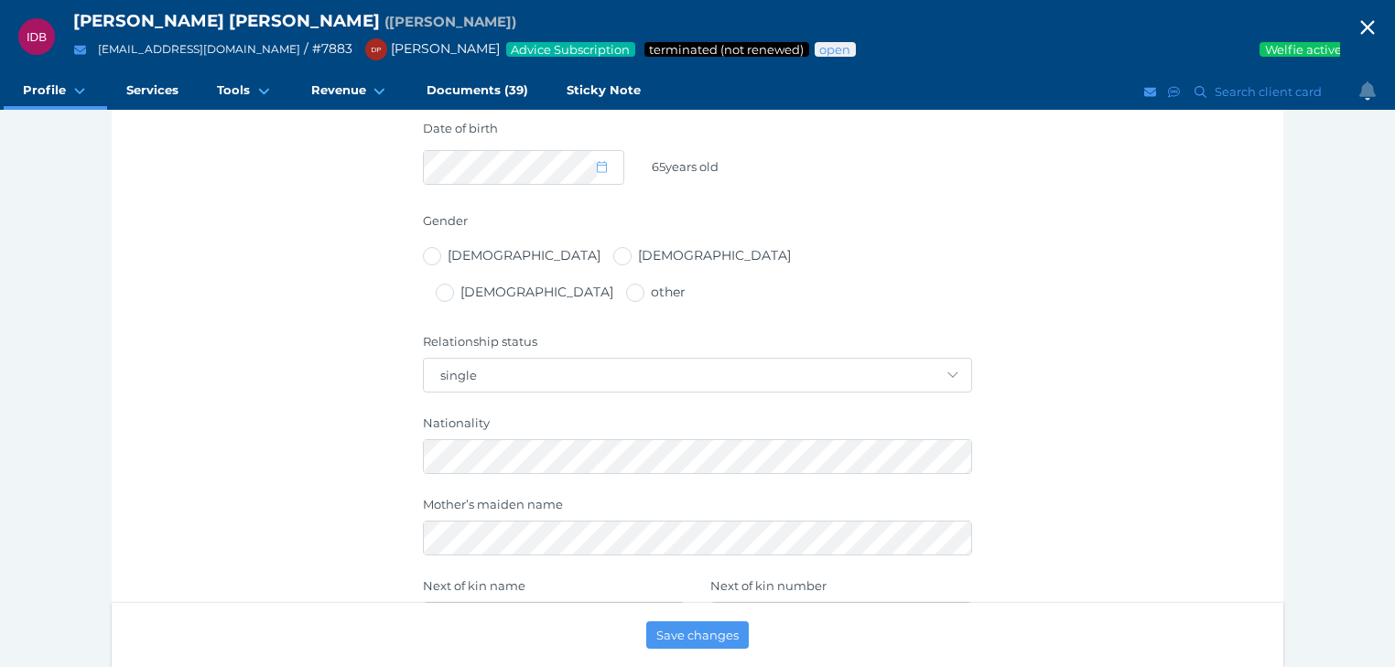
scroll to position [586, 0]
click at [1374, 35] on icon "button" at bounding box center [1367, 27] width 22 height 27
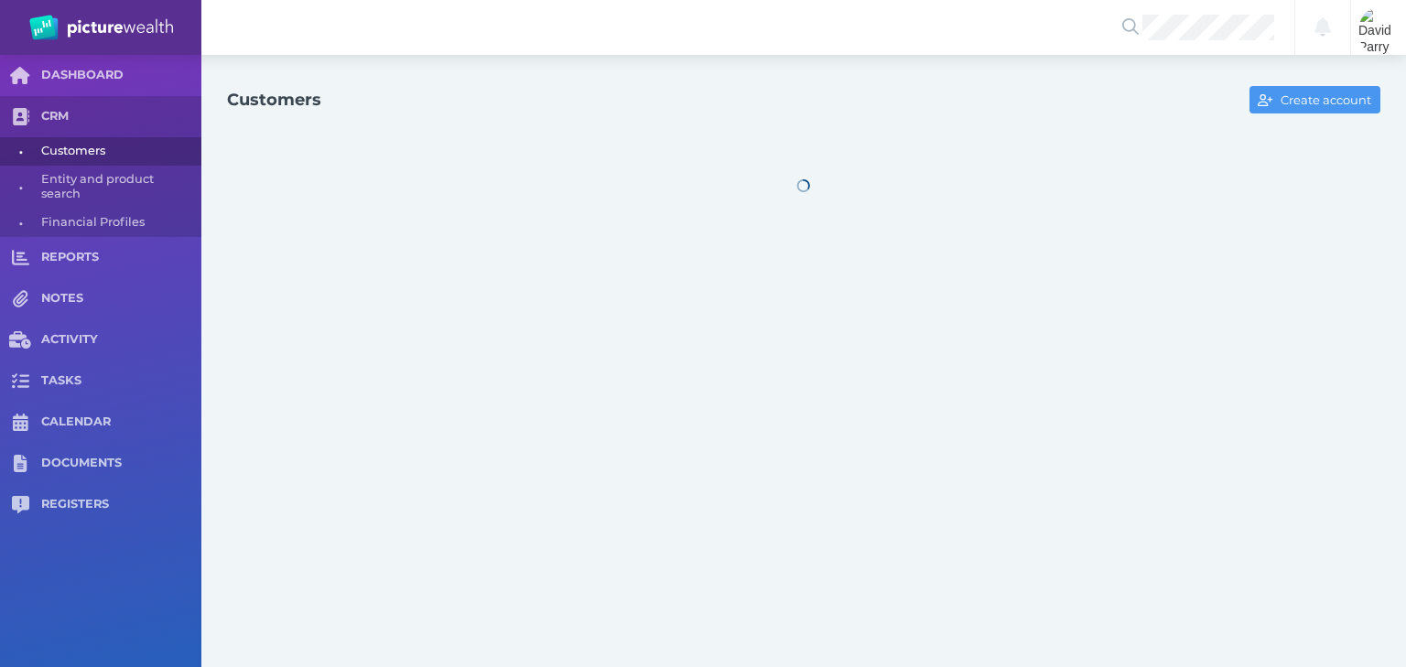
select select "25"
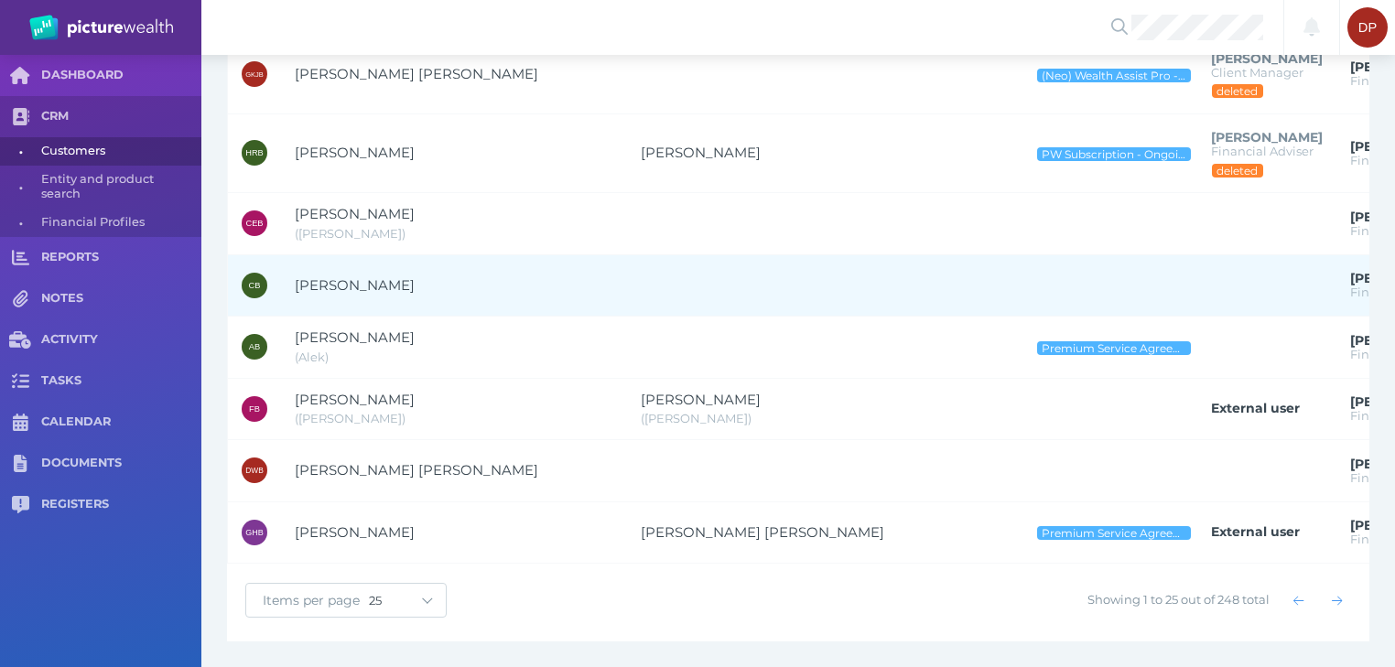
scroll to position [1320, 0]
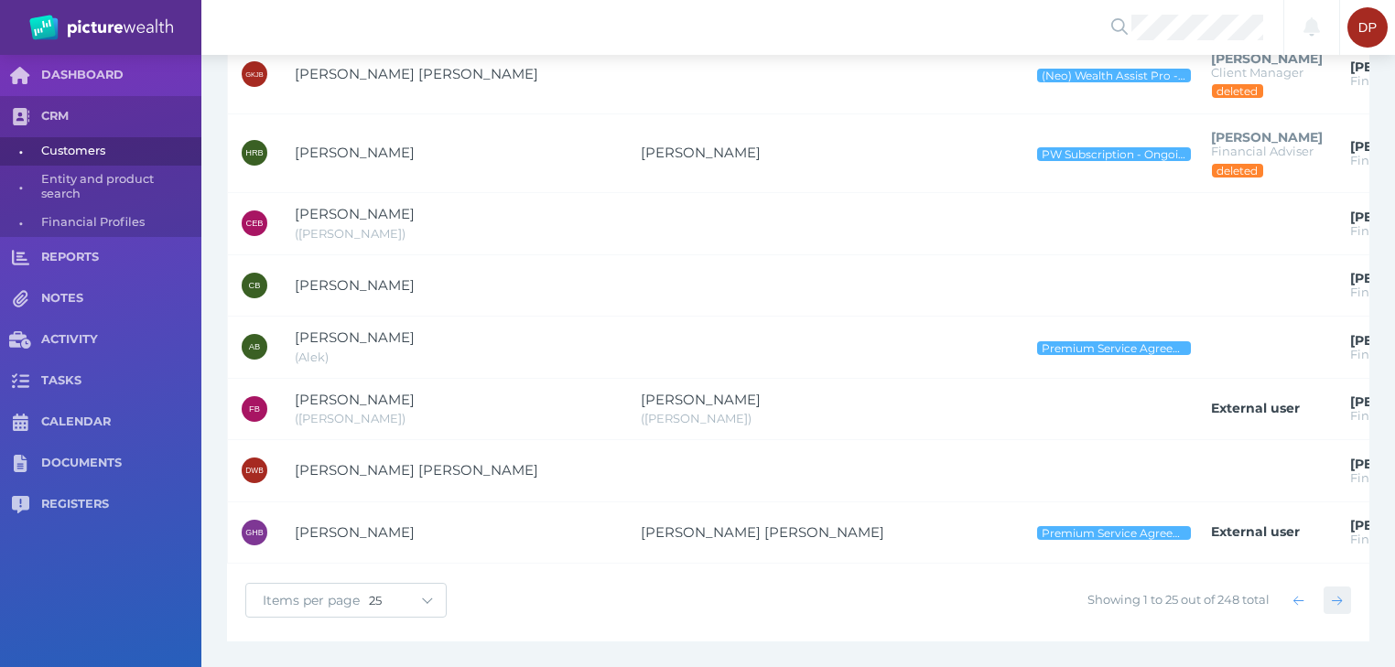
click at [1337, 600] on icon "button" at bounding box center [1337, 600] width 10 height 9
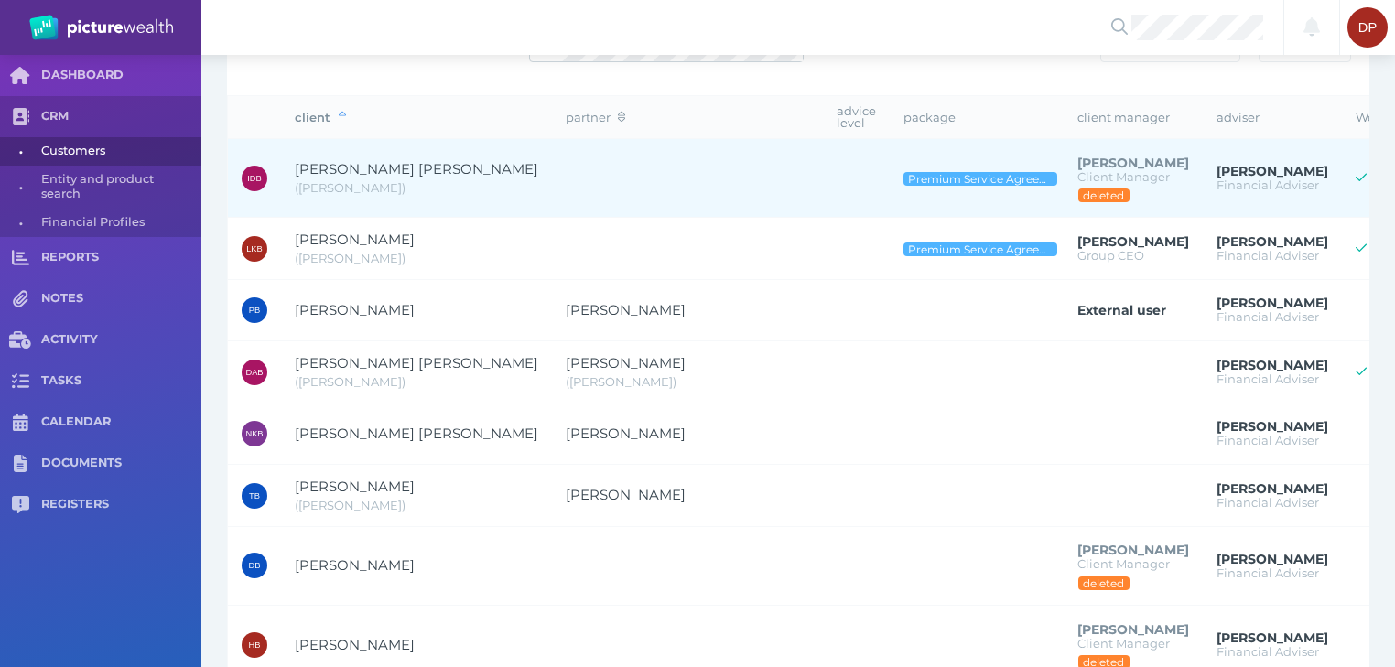
scroll to position [148, 0]
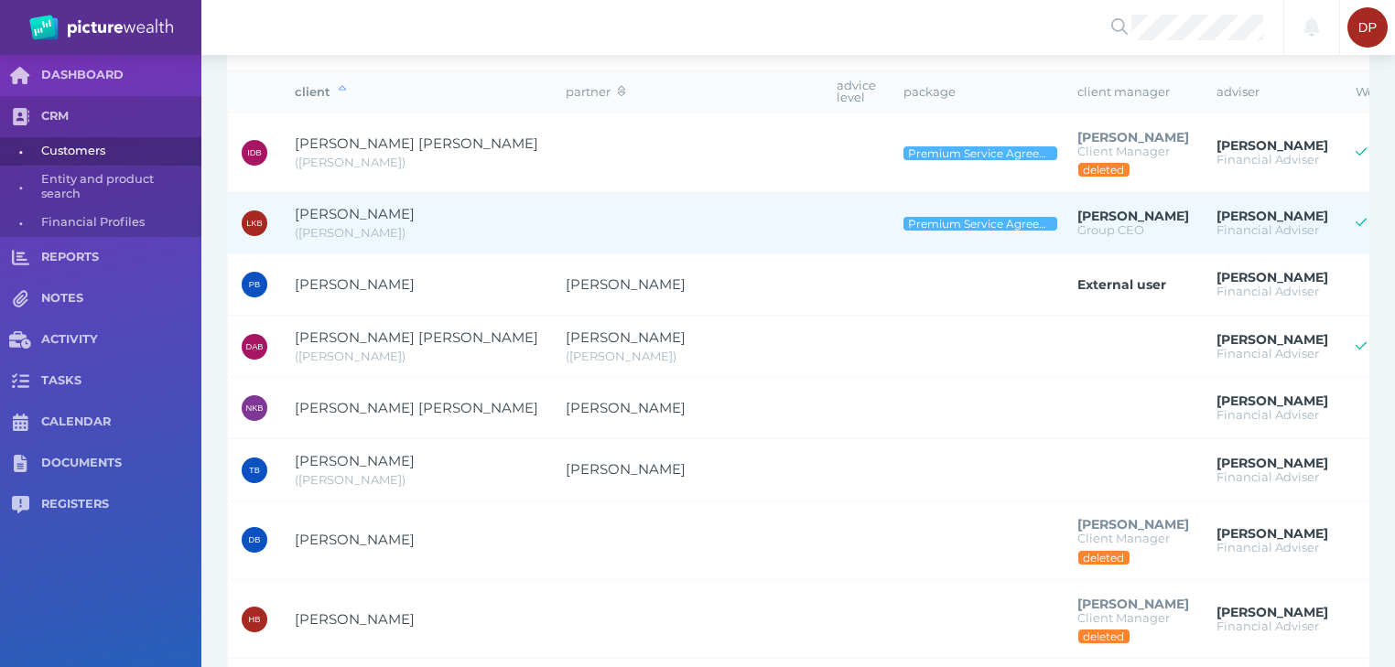
click at [372, 210] on span "[PERSON_NAME]" at bounding box center [355, 213] width 120 height 17
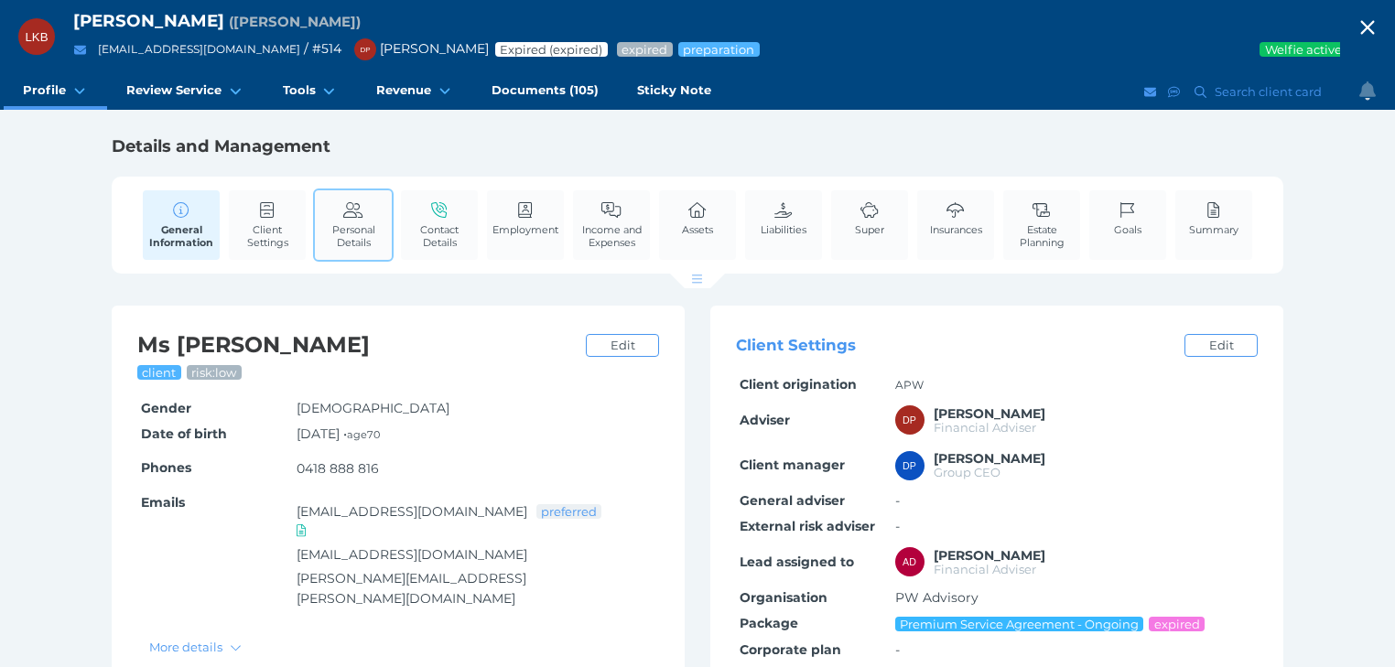
click at [370, 234] on span "Personal Details" at bounding box center [353, 236] width 68 height 26
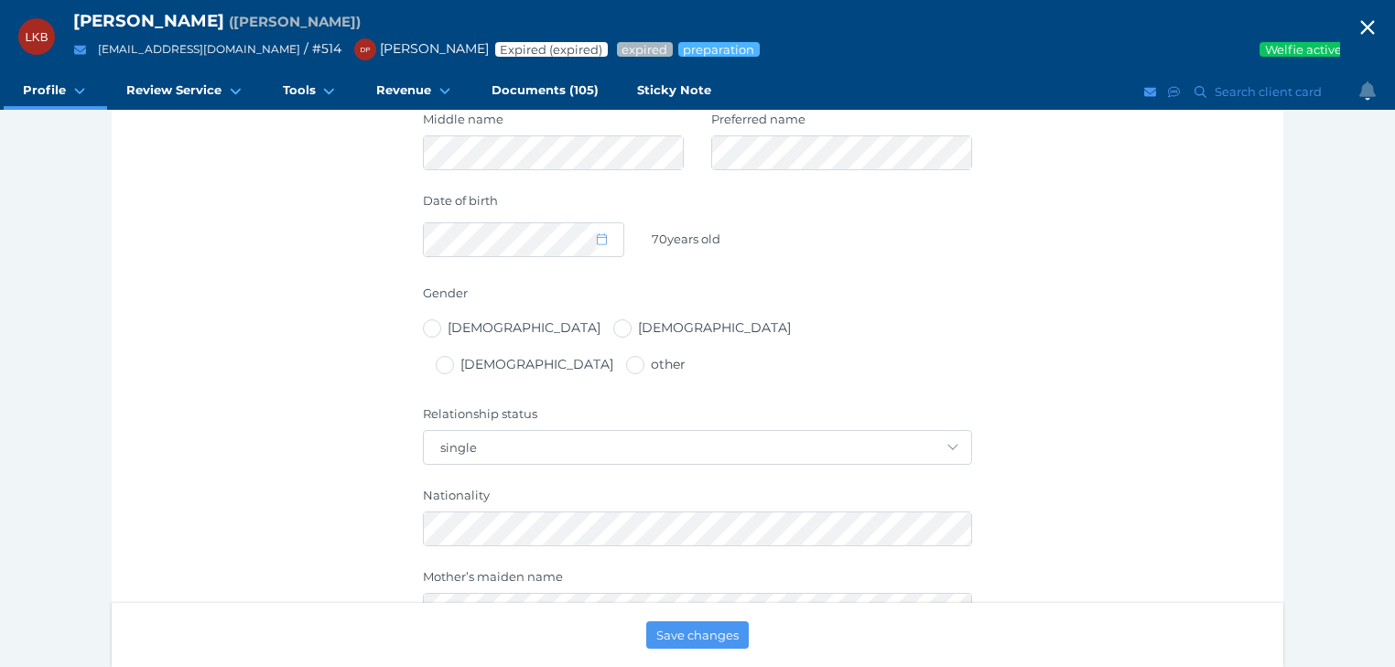
scroll to position [586, 0]
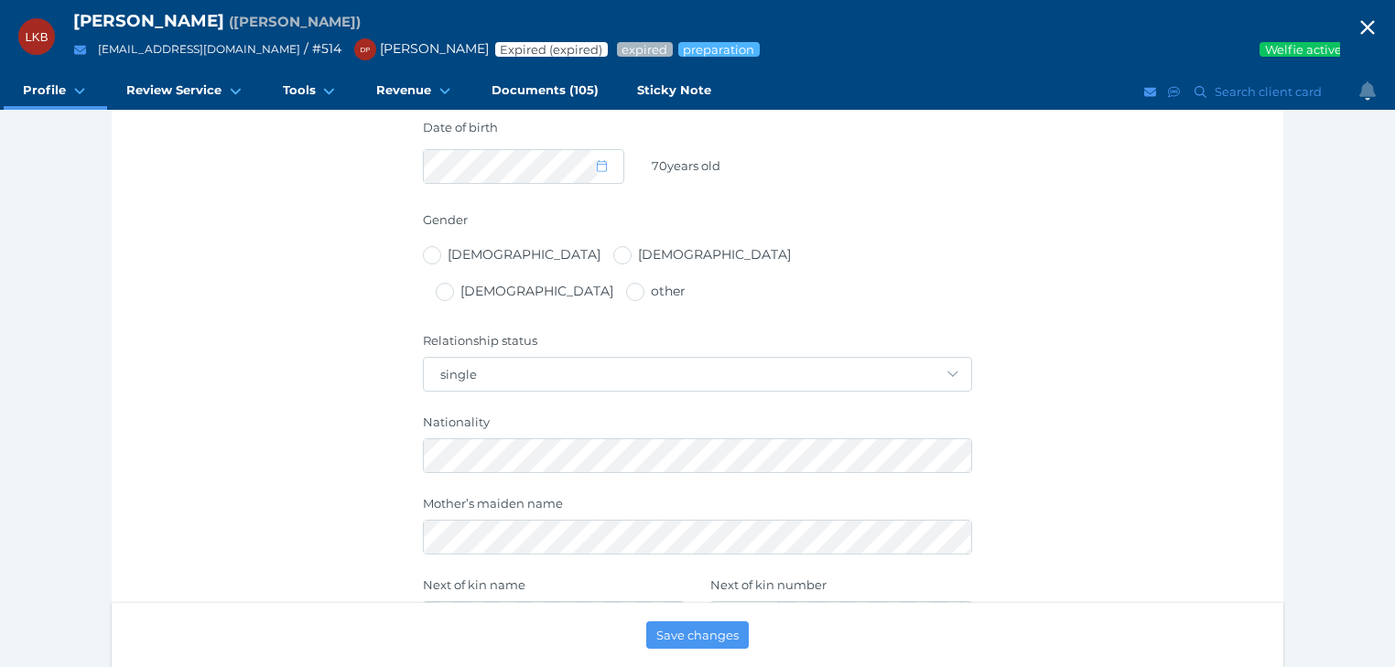
click at [1378, 24] on icon "button" at bounding box center [1367, 27] width 22 height 27
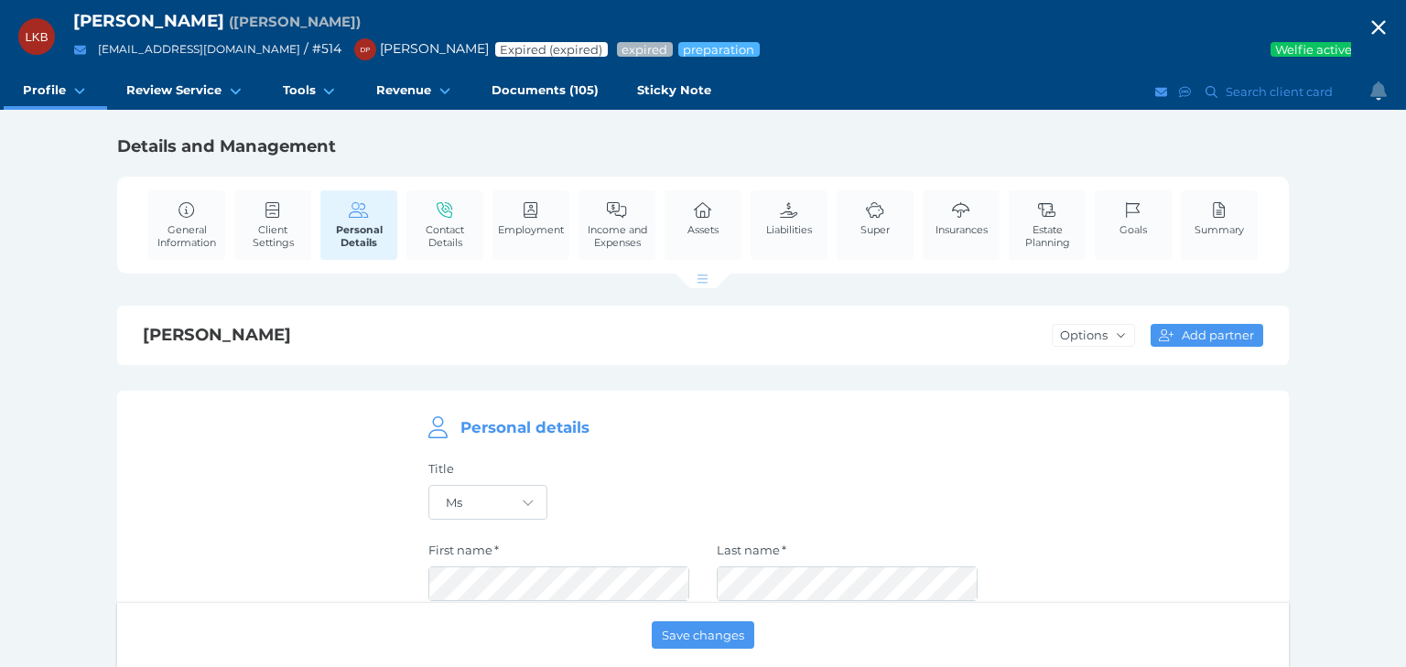
select select "25"
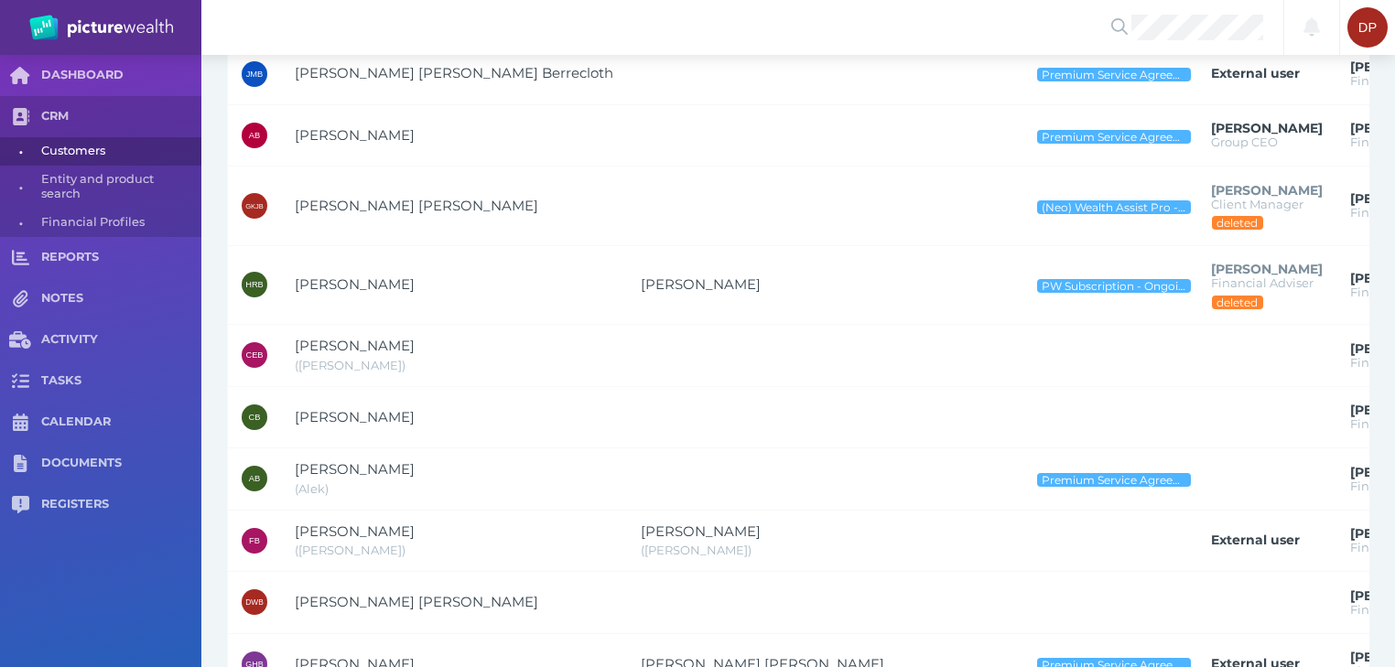
scroll to position [1320, 0]
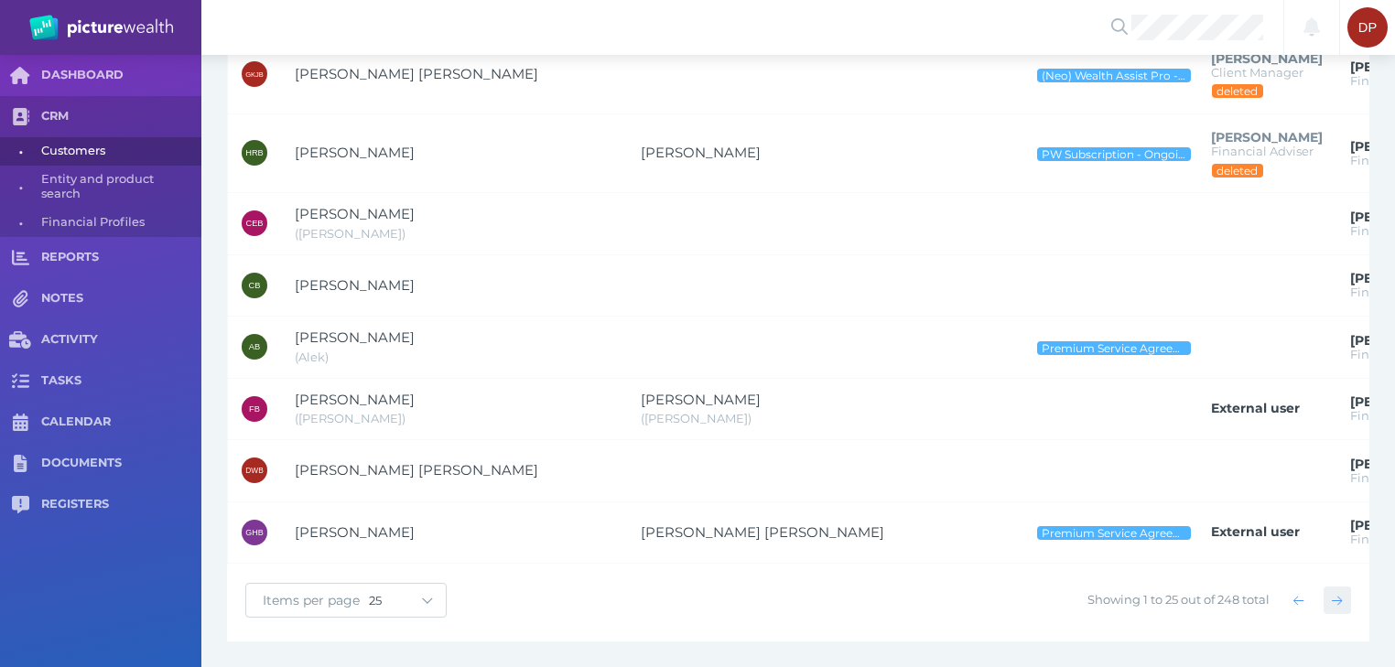
click at [1342, 597] on icon "button" at bounding box center [1337, 601] width 10 height 12
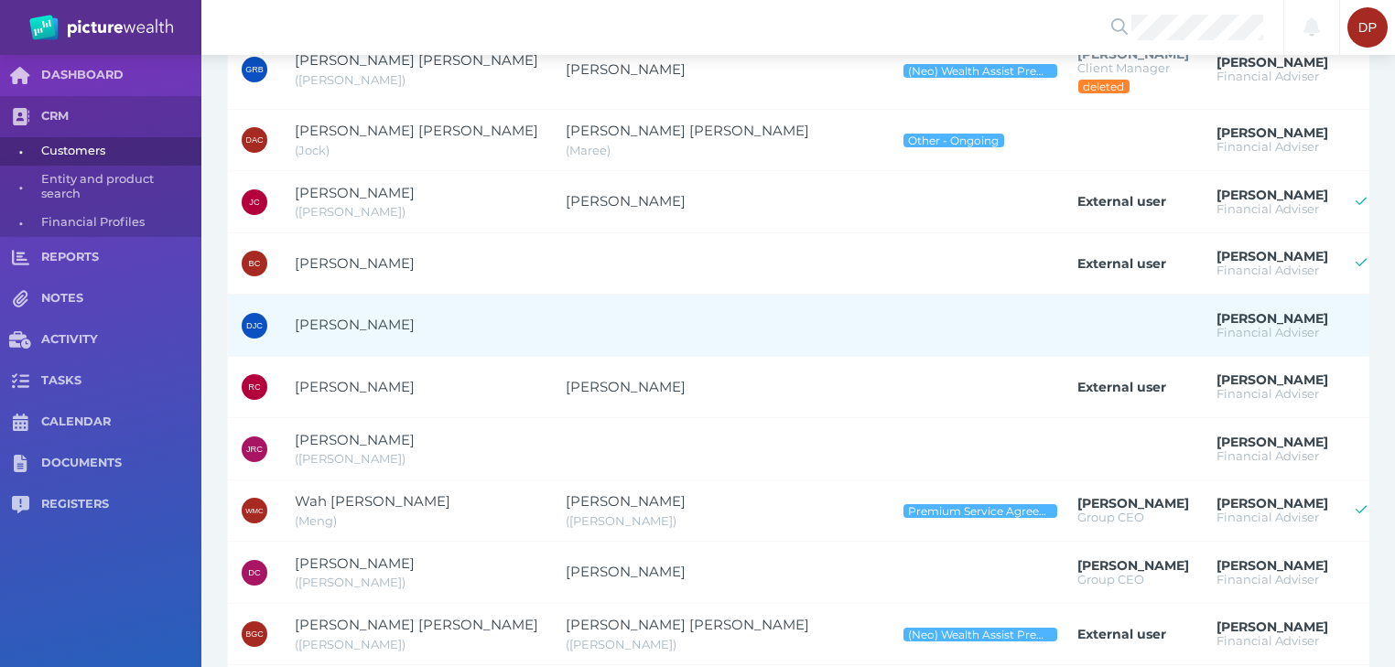
scroll to position [954, 0]
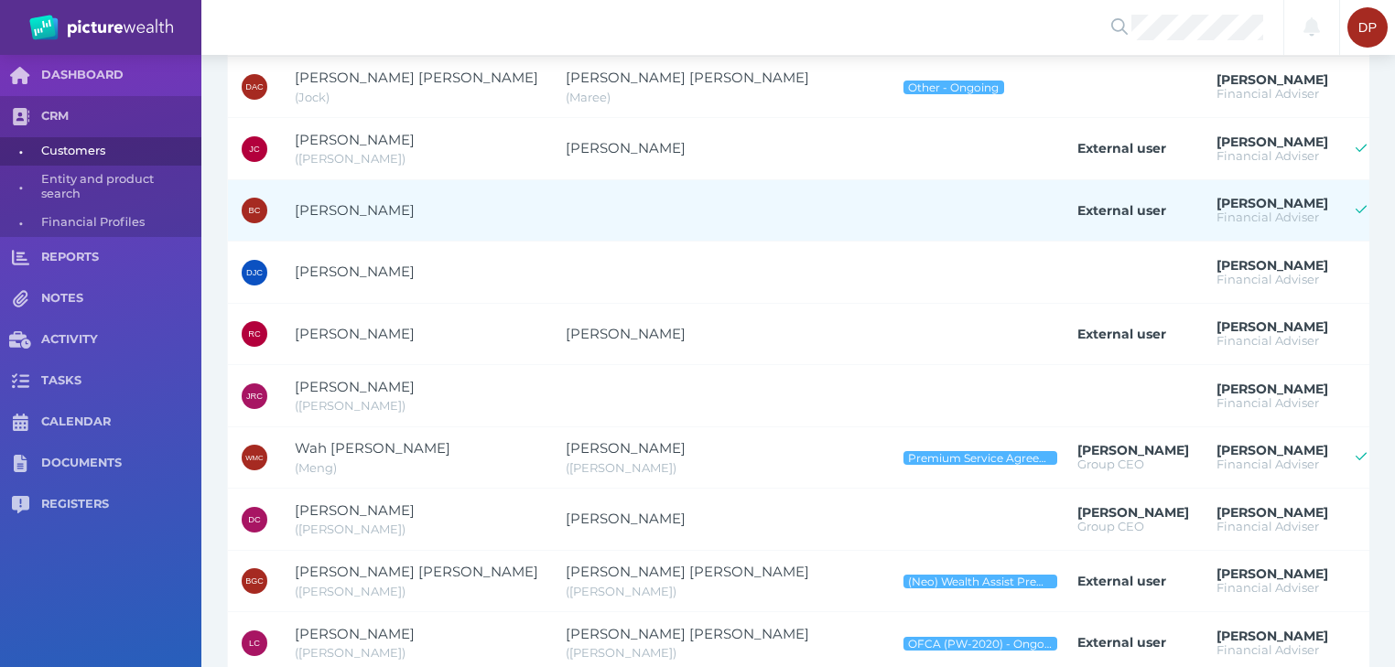
click at [348, 208] on span "[PERSON_NAME]" at bounding box center [355, 209] width 120 height 17
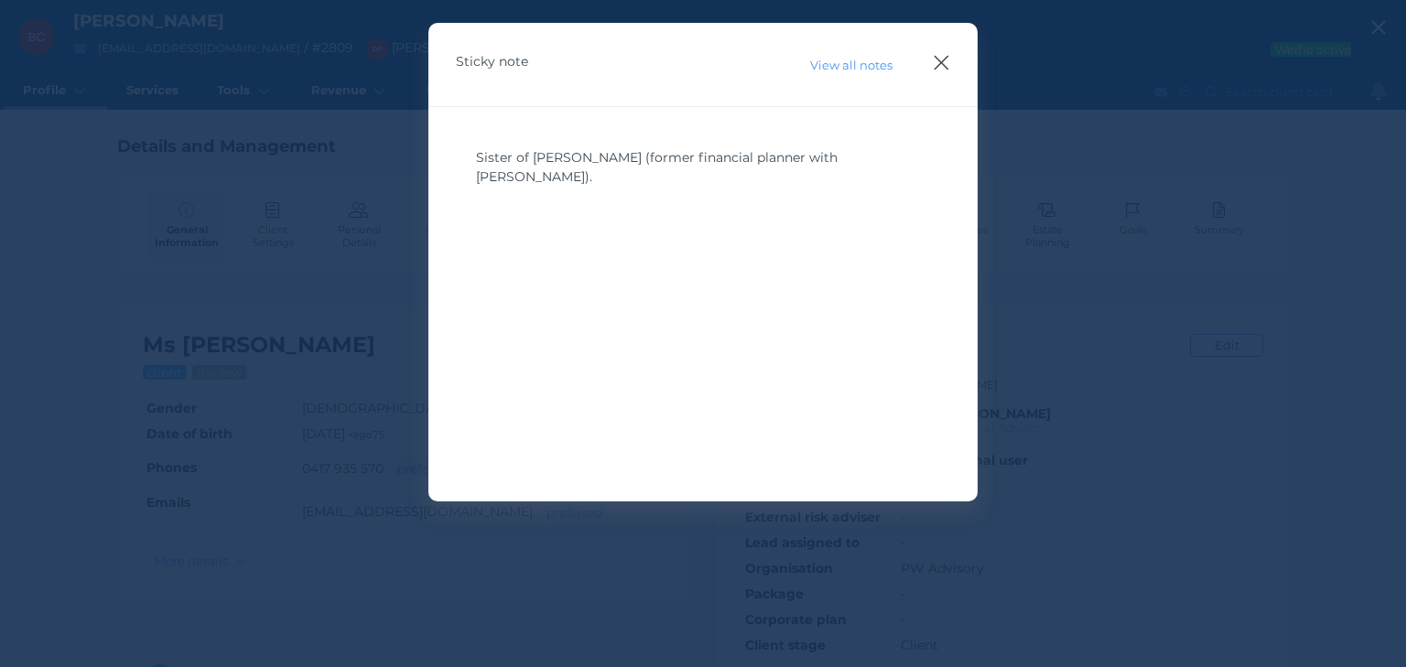
click at [940, 60] on icon "button" at bounding box center [942, 63] width 15 height 15
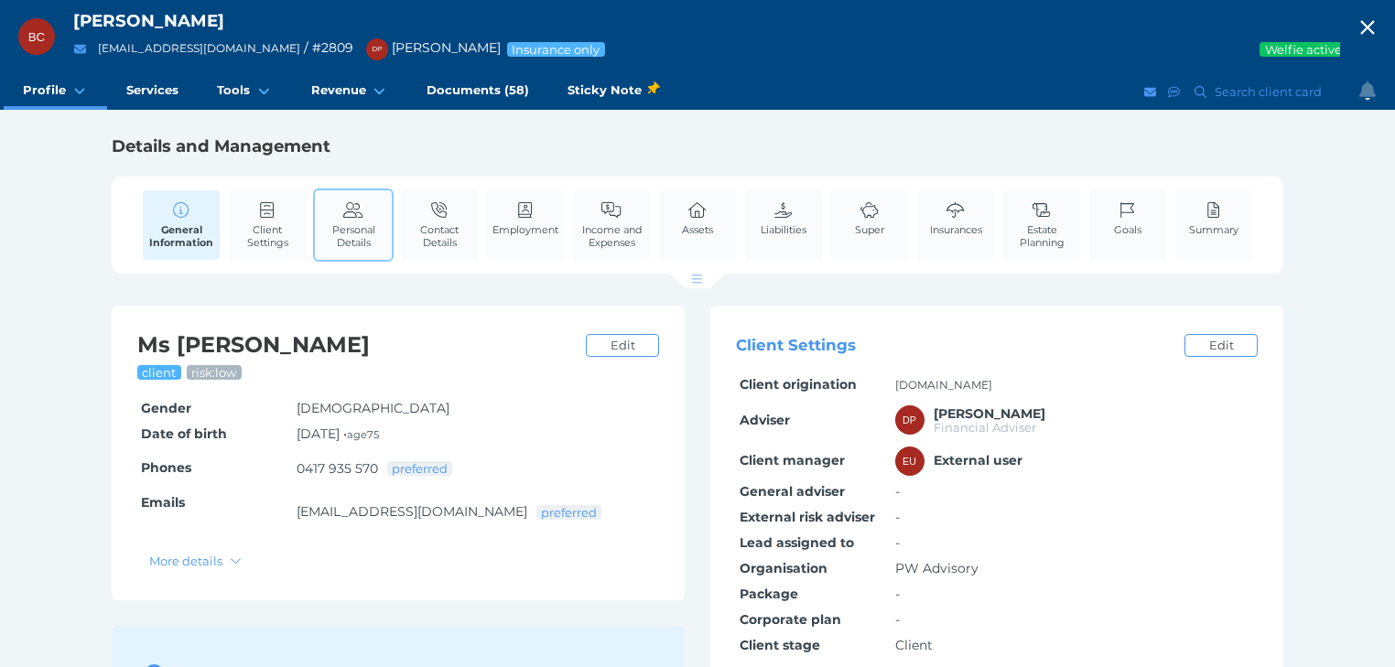
click at [336, 223] on span "Personal Details" at bounding box center [353, 236] width 68 height 26
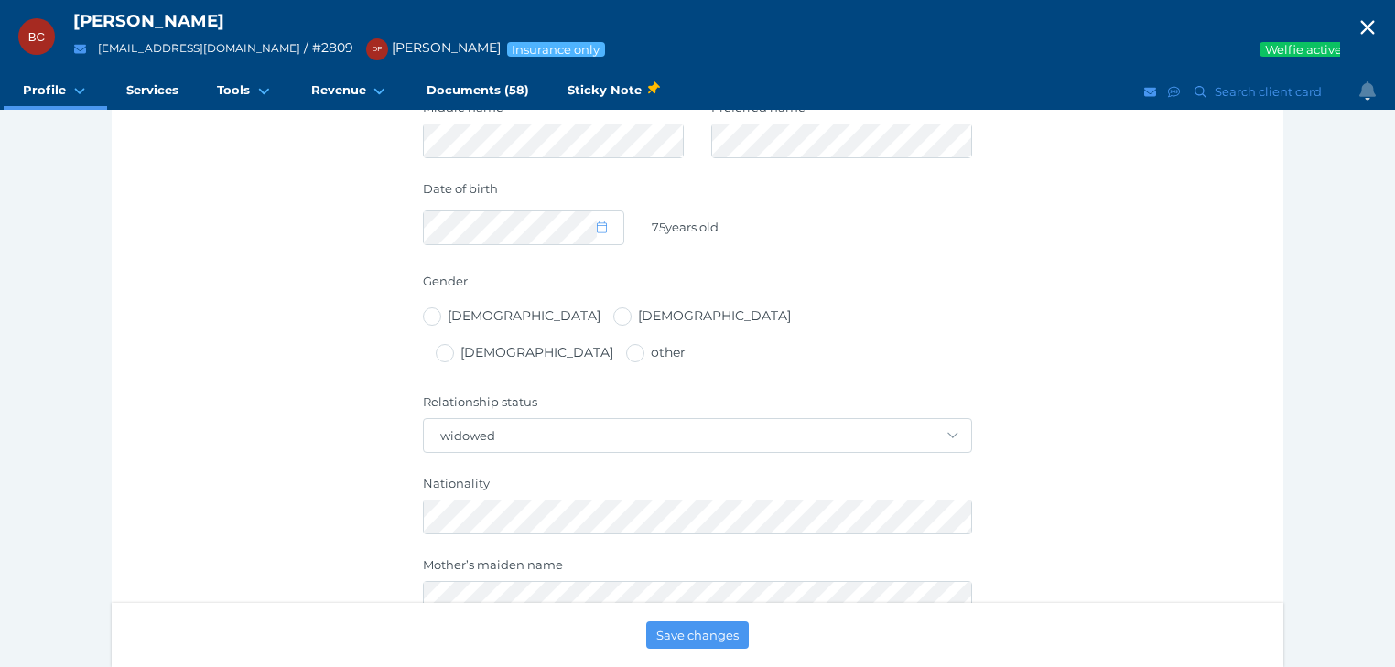
scroll to position [659, 0]
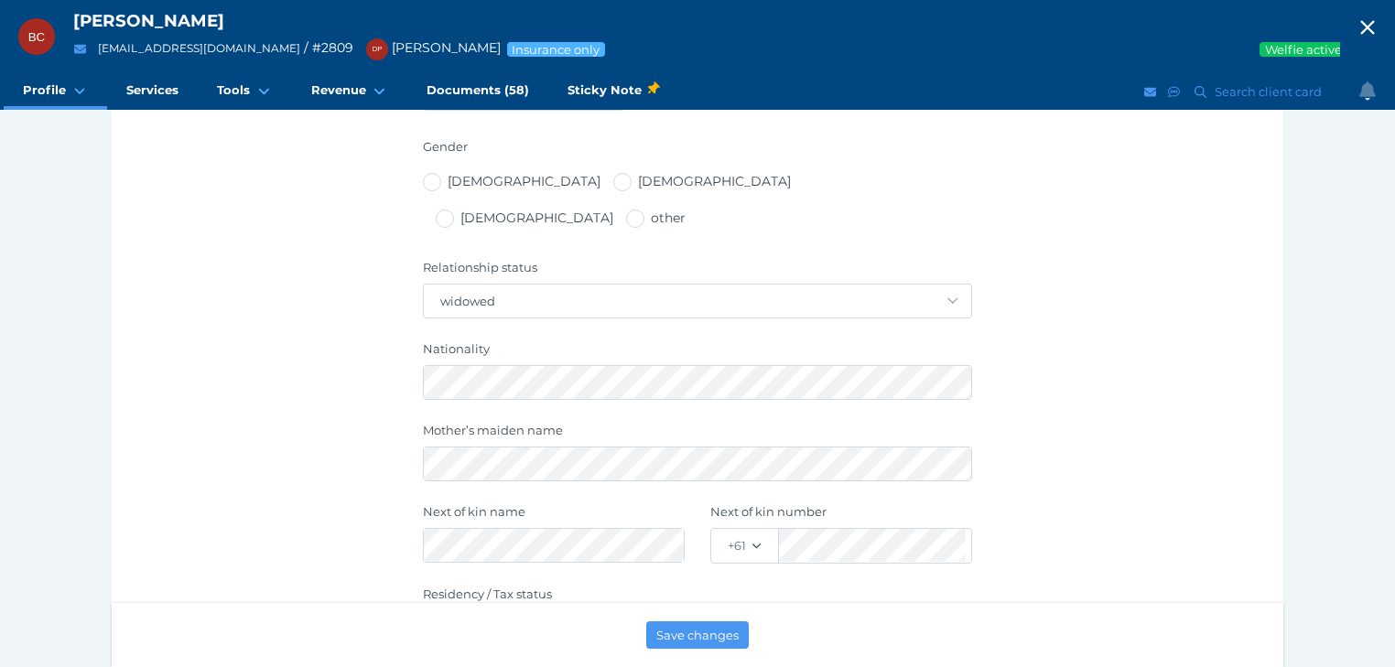
click at [1377, 24] on icon "button" at bounding box center [1367, 27] width 22 height 27
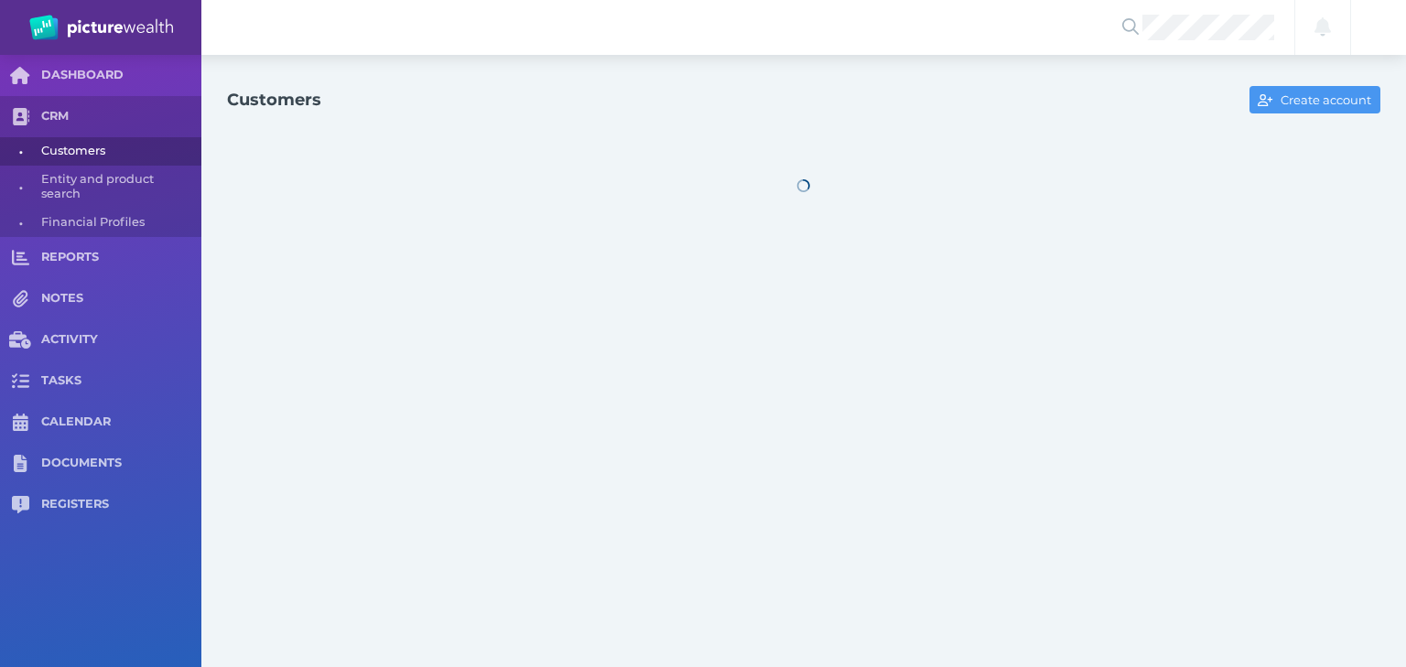
select select "25"
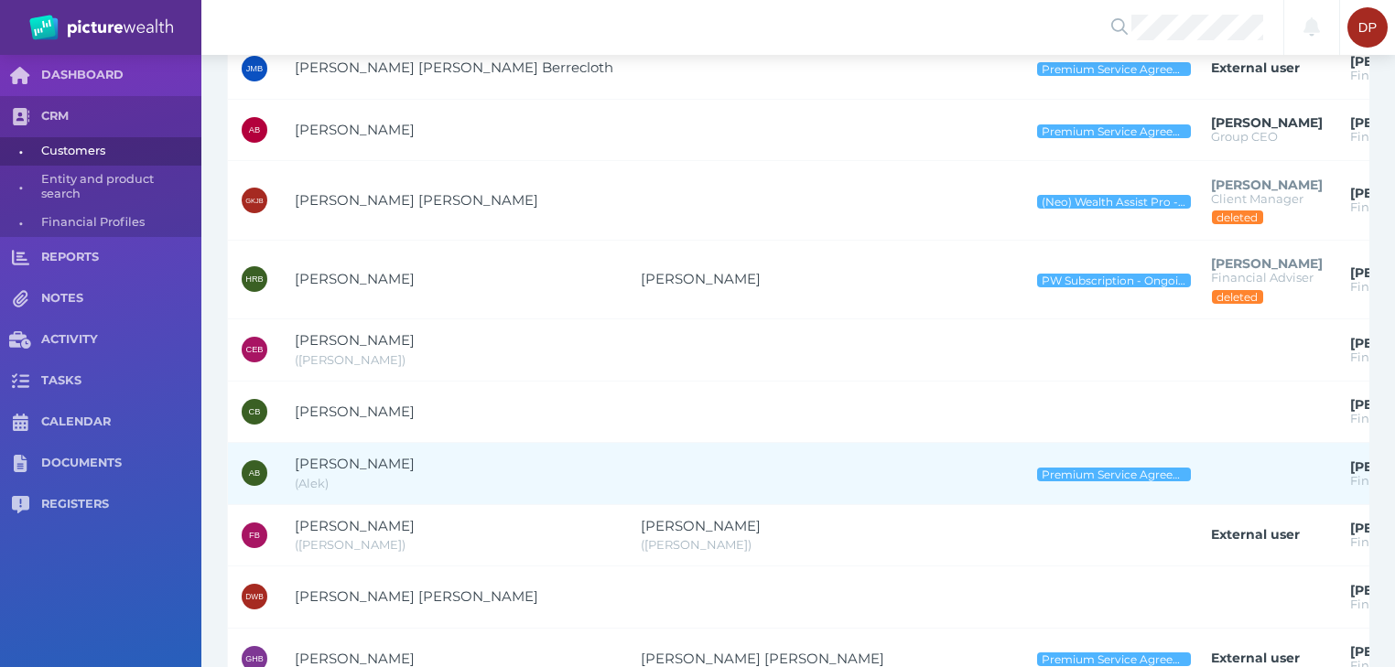
scroll to position [1320, 0]
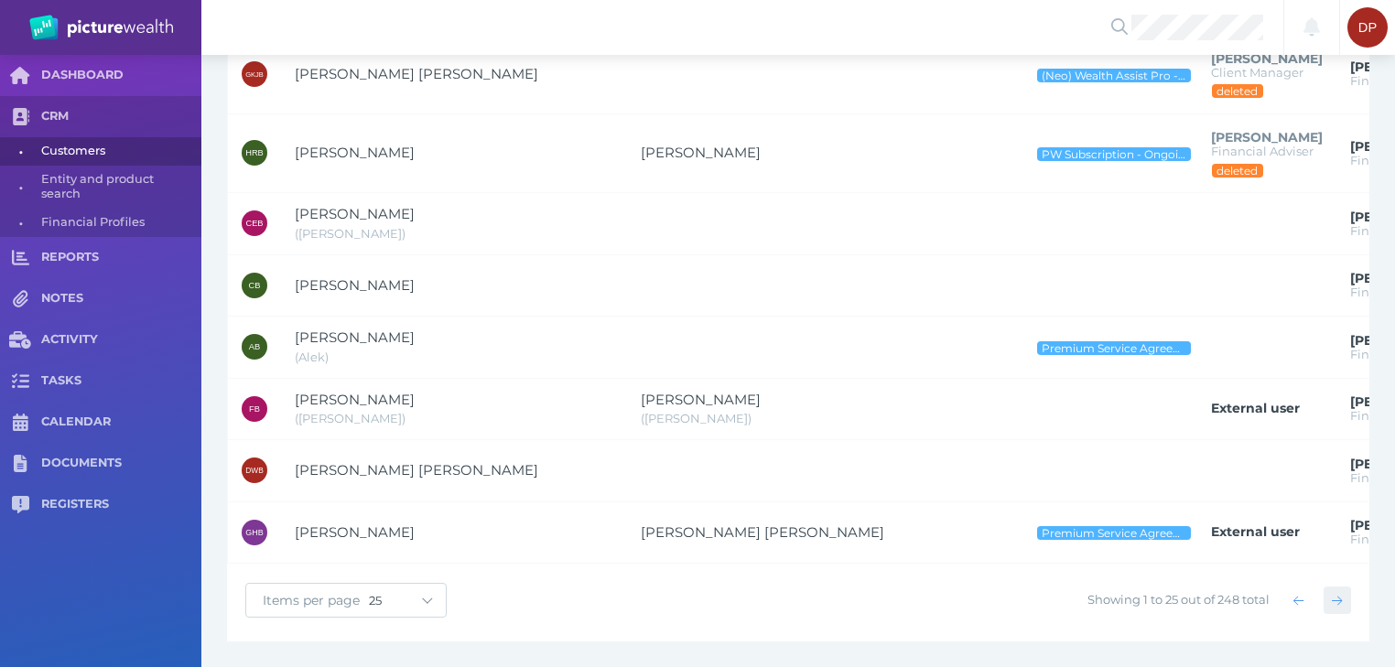
click at [1337, 598] on icon "button" at bounding box center [1337, 601] width 10 height 12
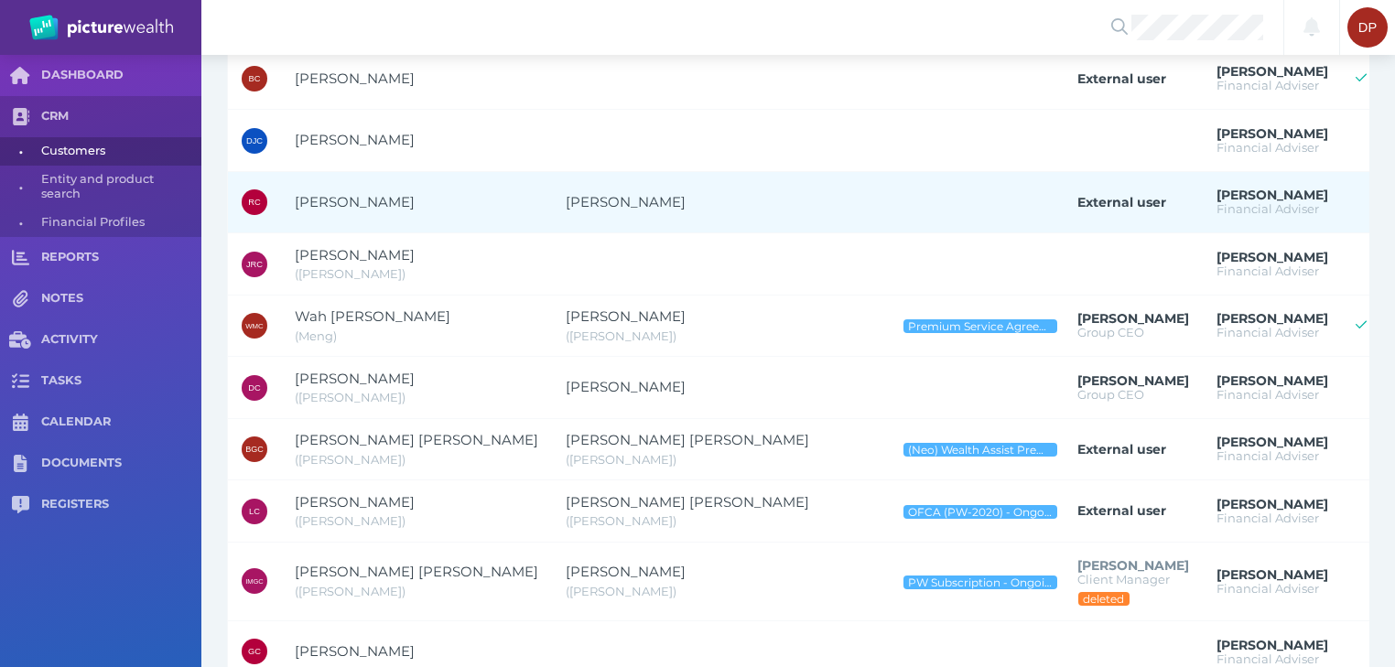
scroll to position [954, 0]
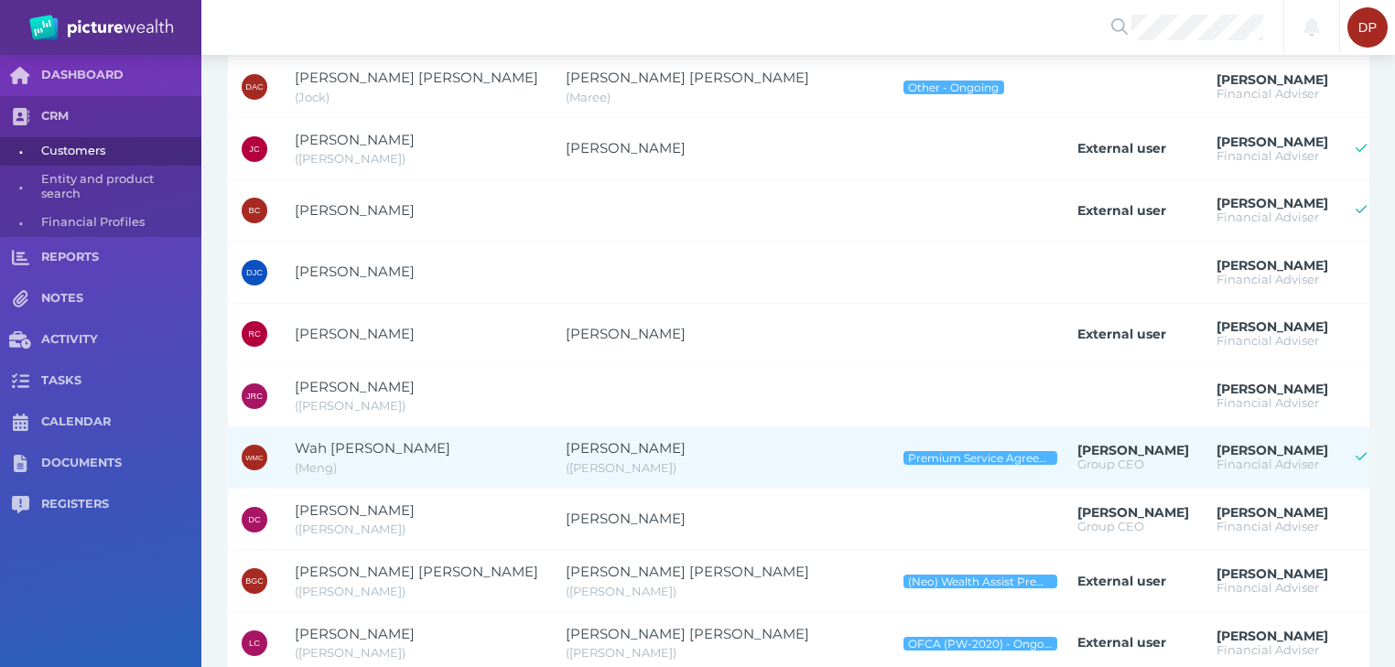
click at [362, 443] on span "Wah [PERSON_NAME]" at bounding box center [373, 447] width 156 height 17
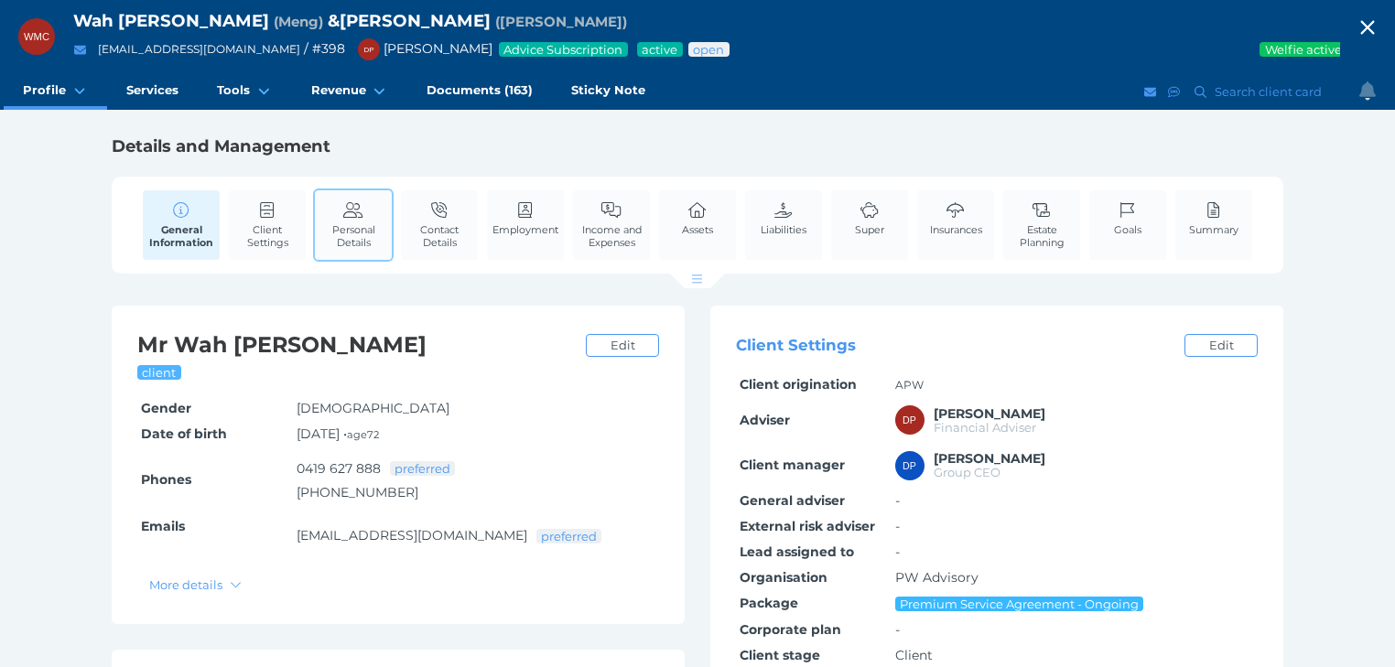
click at [355, 224] on span "Personal Details" at bounding box center [353, 236] width 68 height 26
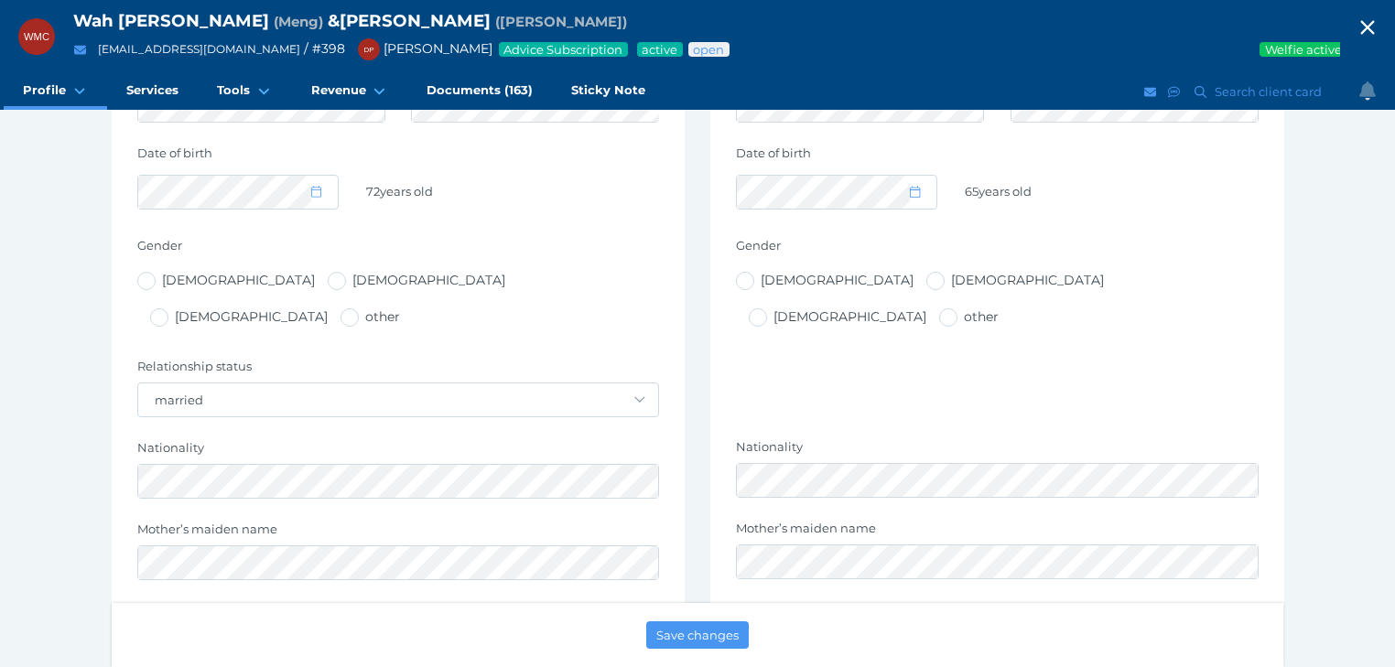
scroll to position [586, 0]
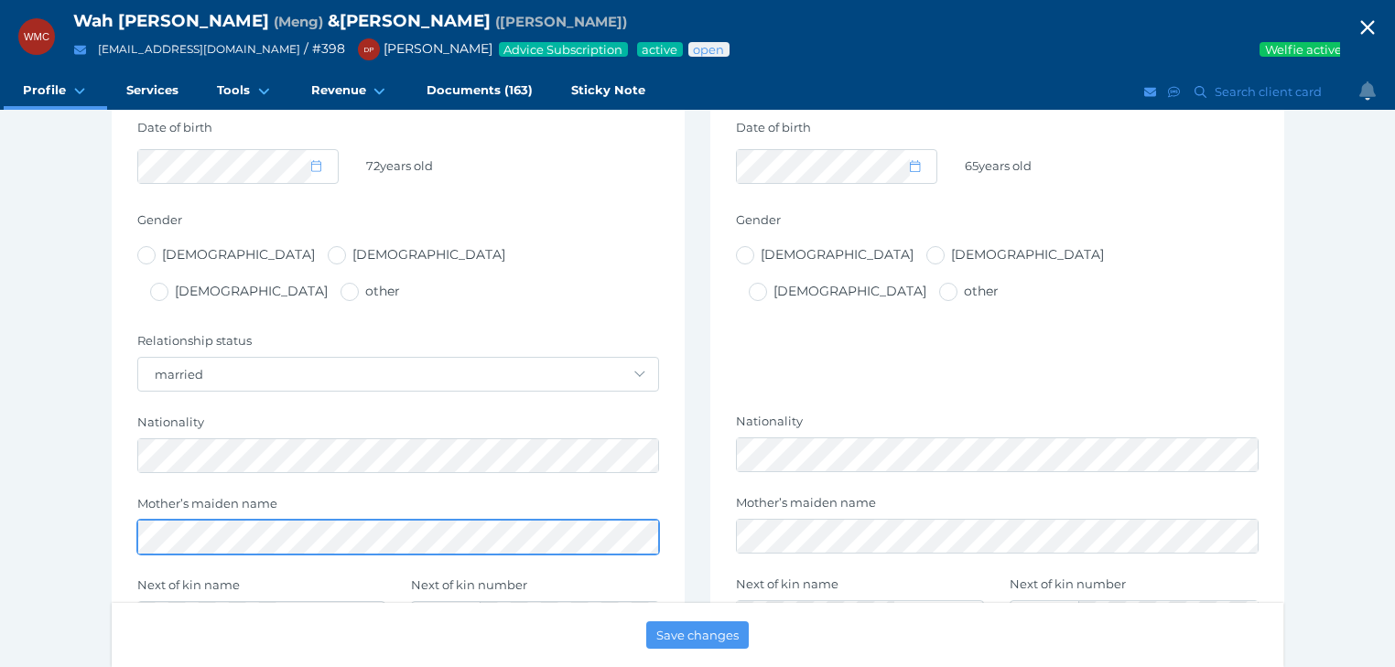
click at [121, 494] on div "Personal details Title - Mr Mrs Ms Miss Dr Prof Reverend First name Last name M…" at bounding box center [398, 399] width 573 height 1188
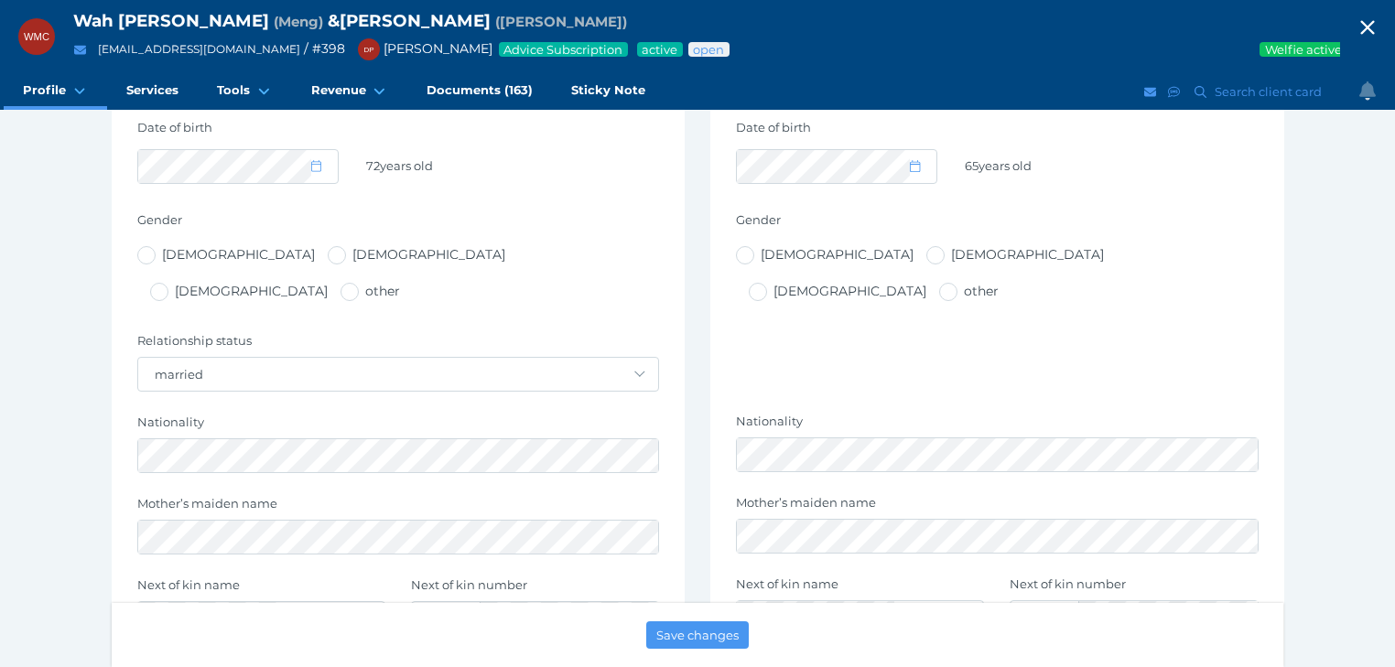
click at [1378, 26] on icon "button" at bounding box center [1367, 27] width 22 height 27
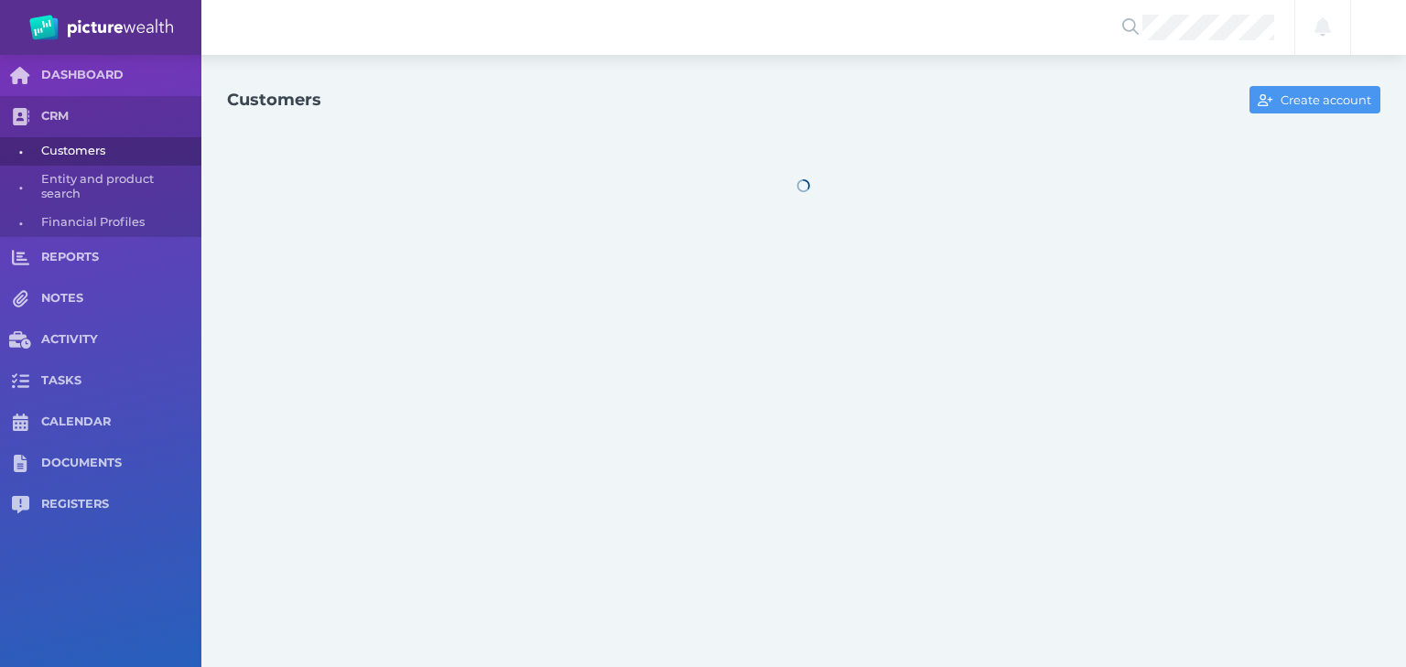
select select "25"
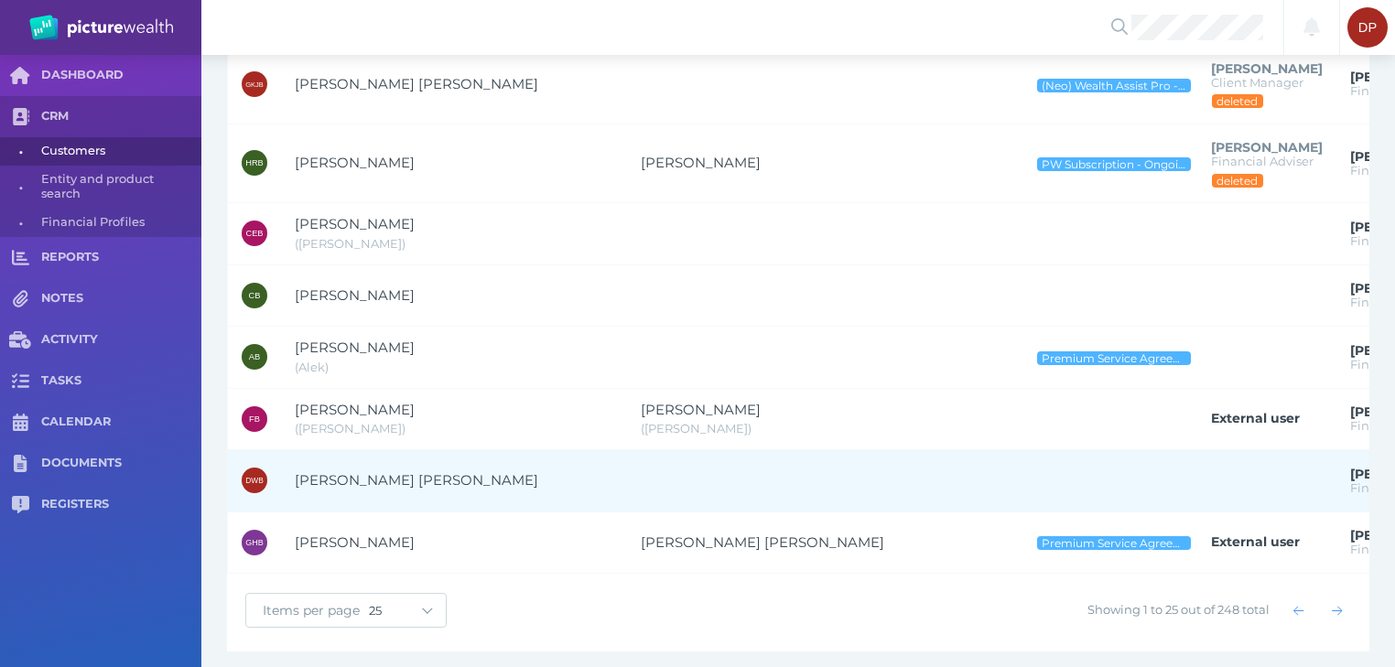
scroll to position [1320, 0]
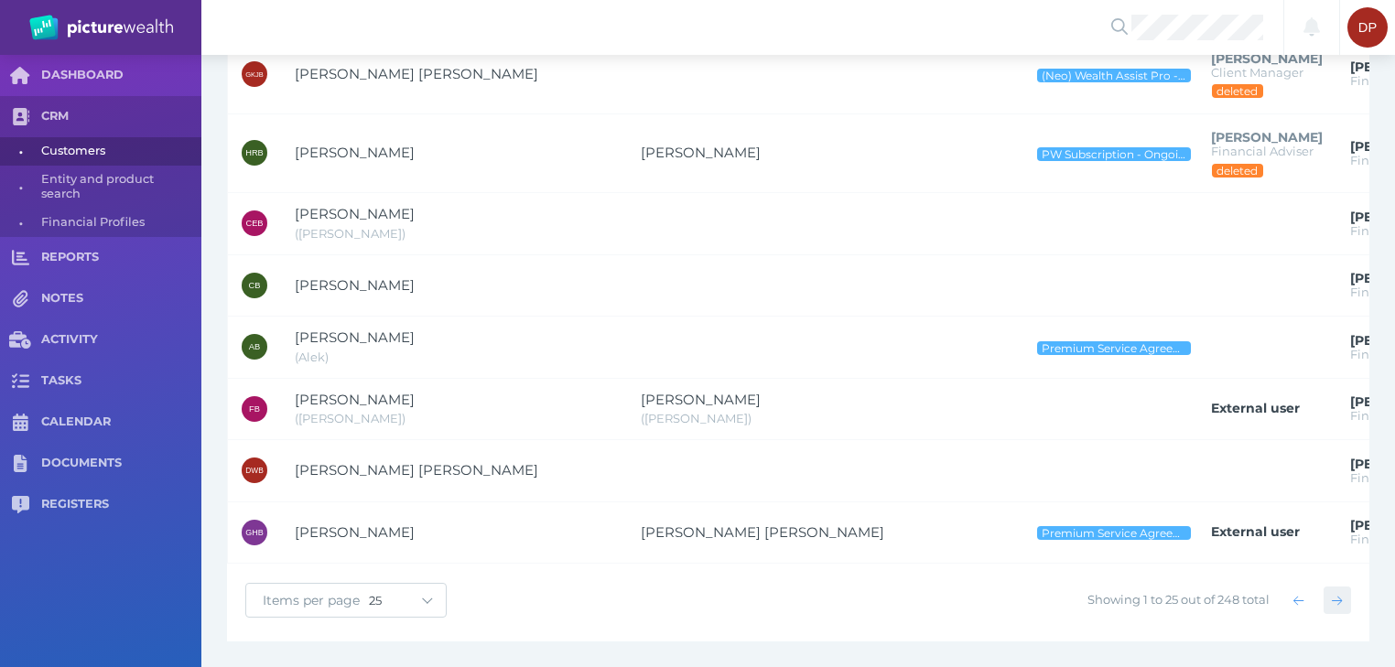
click at [1339, 598] on icon "button" at bounding box center [1337, 601] width 10 height 12
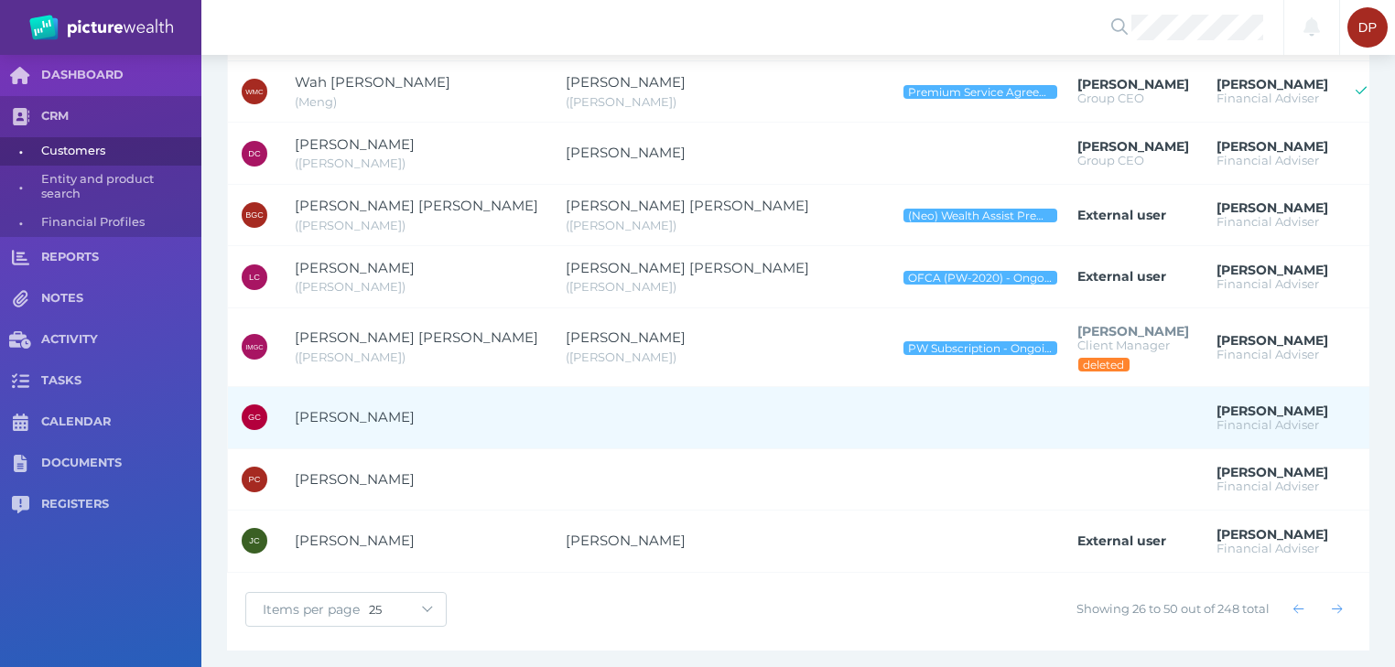
scroll to position [1322, 0]
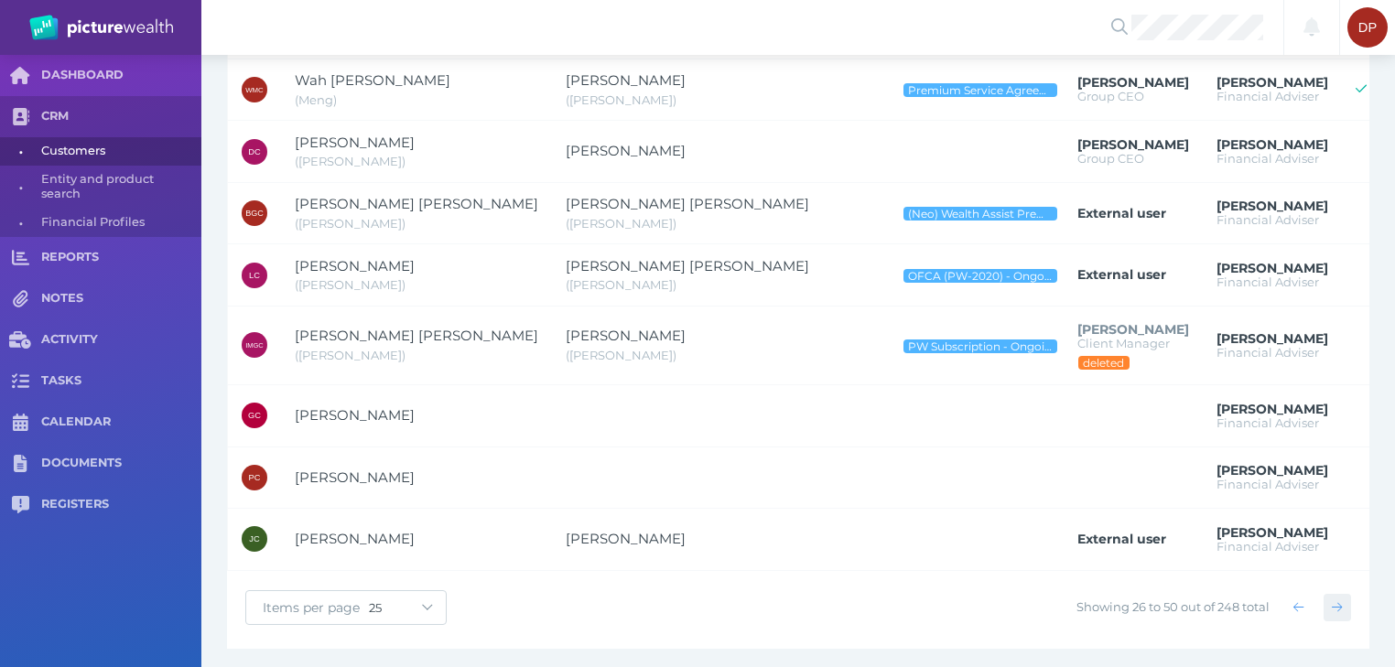
click at [1336, 601] on icon "button" at bounding box center [1337, 607] width 10 height 12
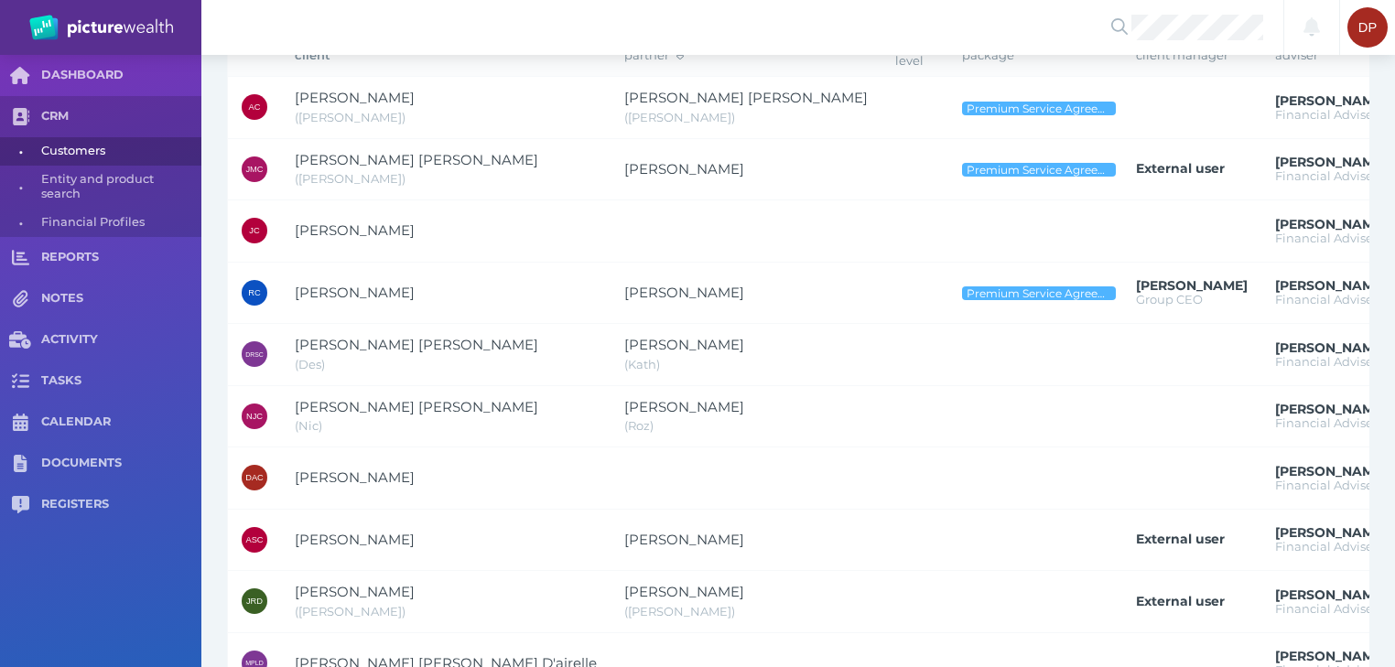
scroll to position [0, 0]
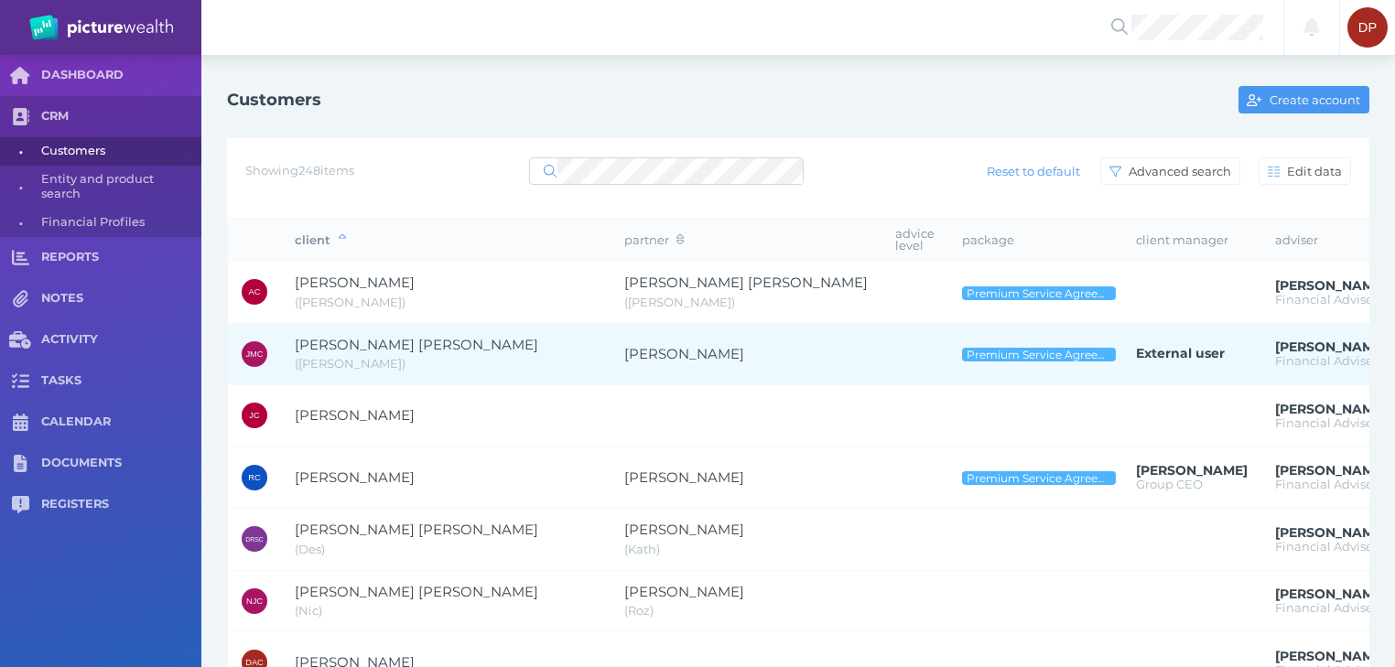
click at [403, 340] on span "[PERSON_NAME] [PERSON_NAME]" at bounding box center [416, 344] width 243 height 17
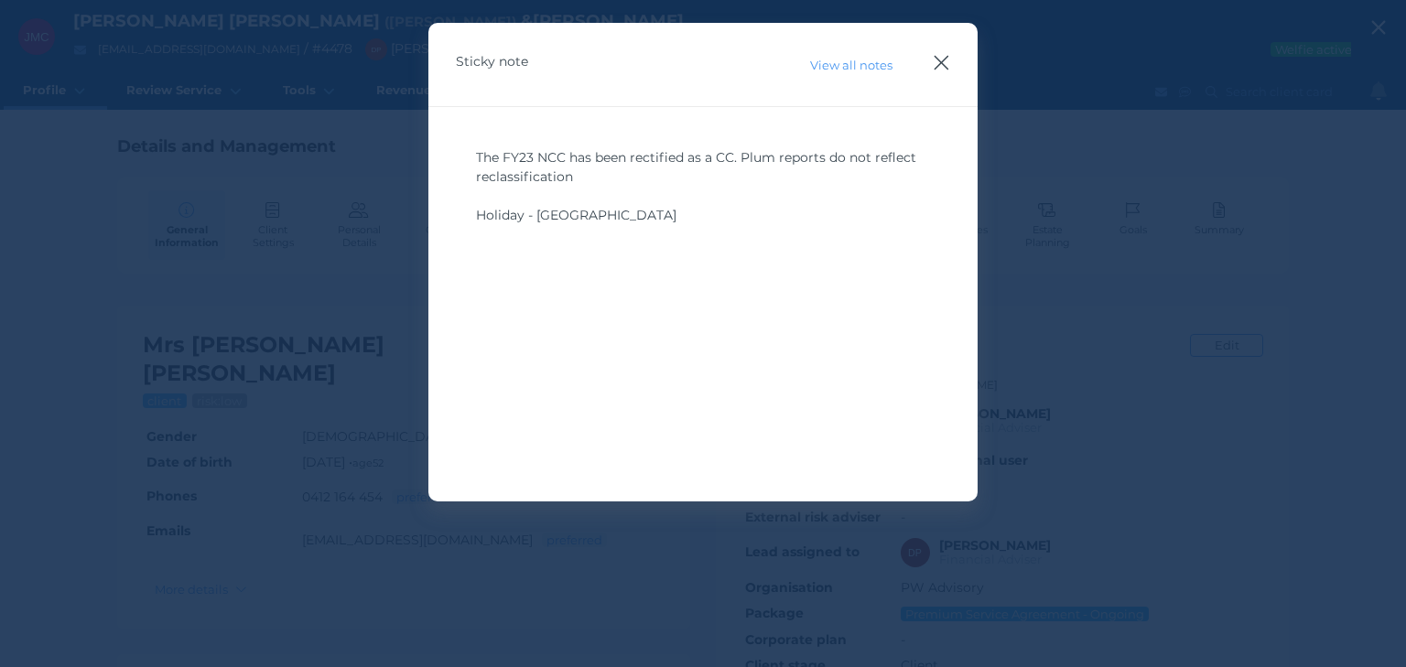
click at [938, 59] on icon "button" at bounding box center [941, 62] width 17 height 23
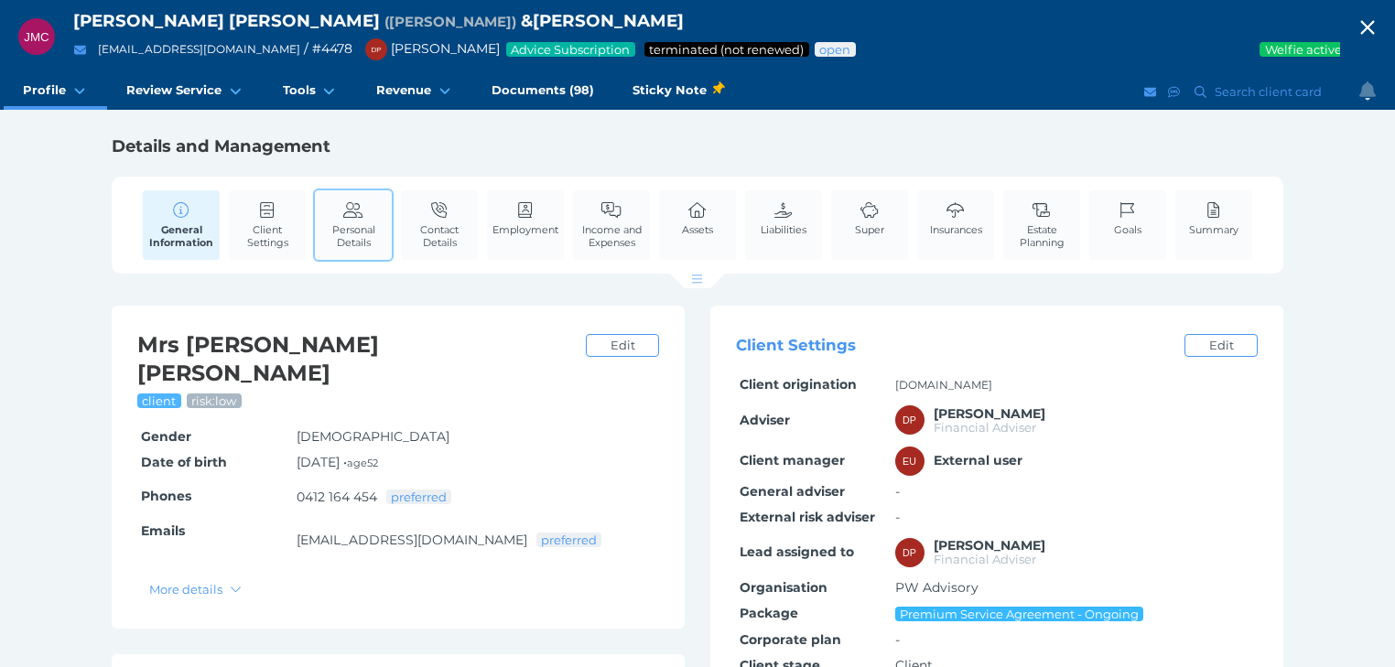
click at [376, 226] on span "Personal Details" at bounding box center [353, 236] width 68 height 26
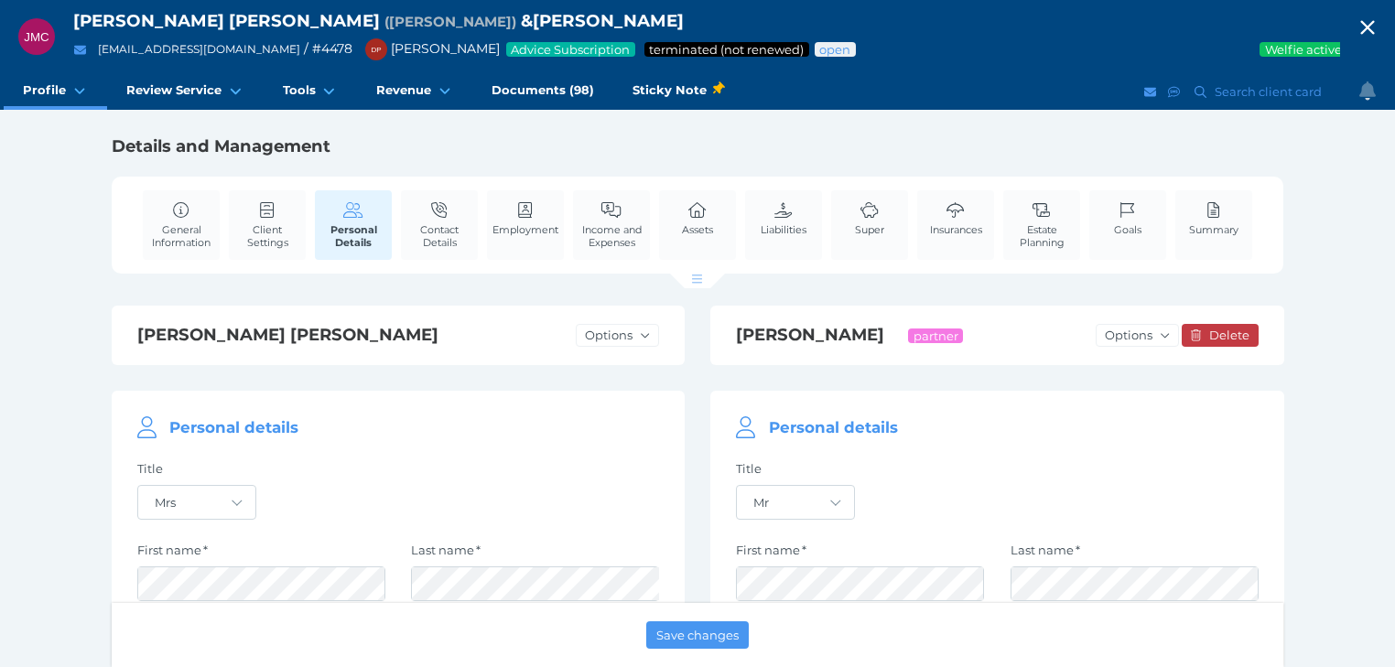
click at [1374, 20] on icon "button" at bounding box center [1367, 27] width 22 height 27
select select "25"
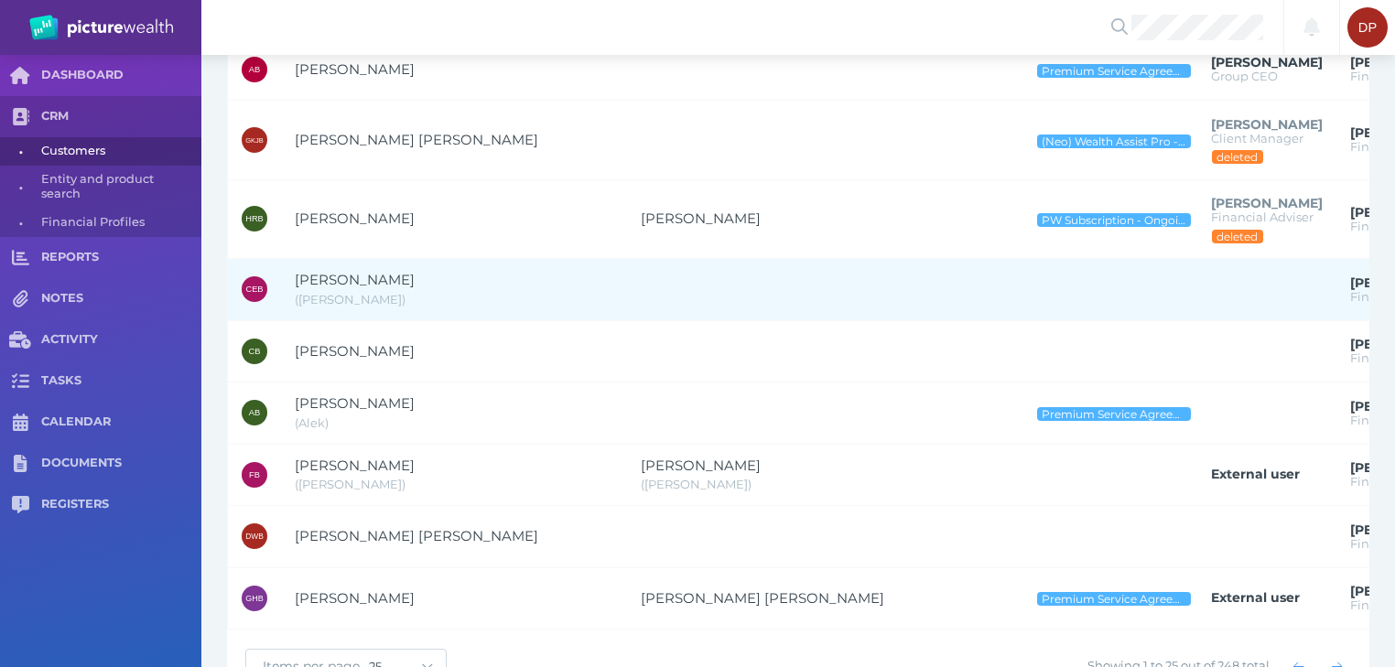
scroll to position [1320, 0]
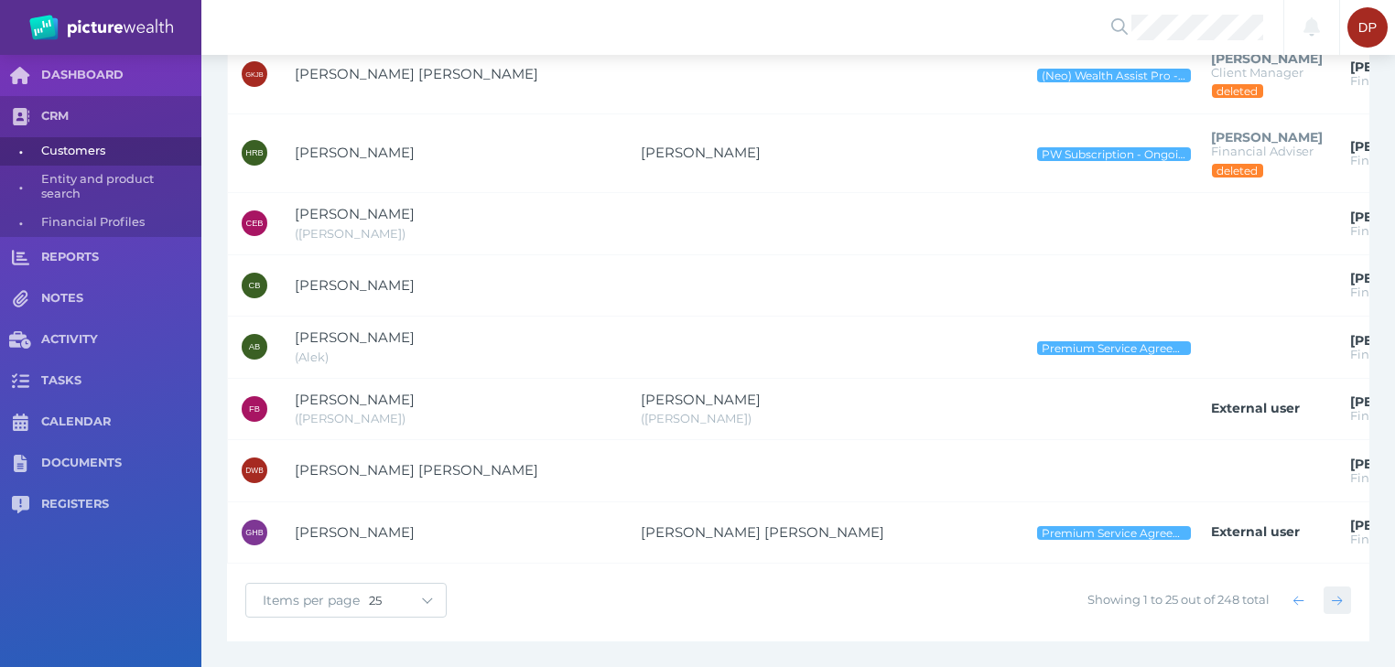
click at [1336, 600] on icon "button" at bounding box center [1337, 601] width 10 height 12
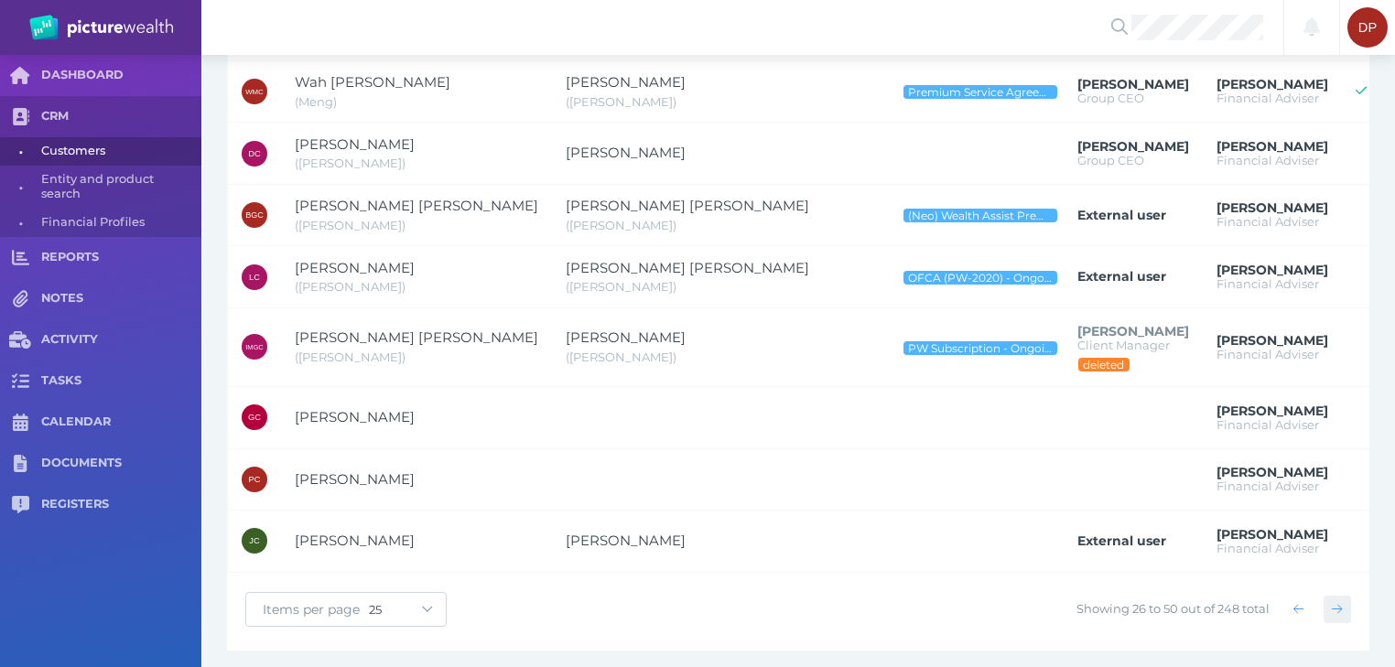
click at [1336, 603] on icon "button" at bounding box center [1337, 609] width 10 height 12
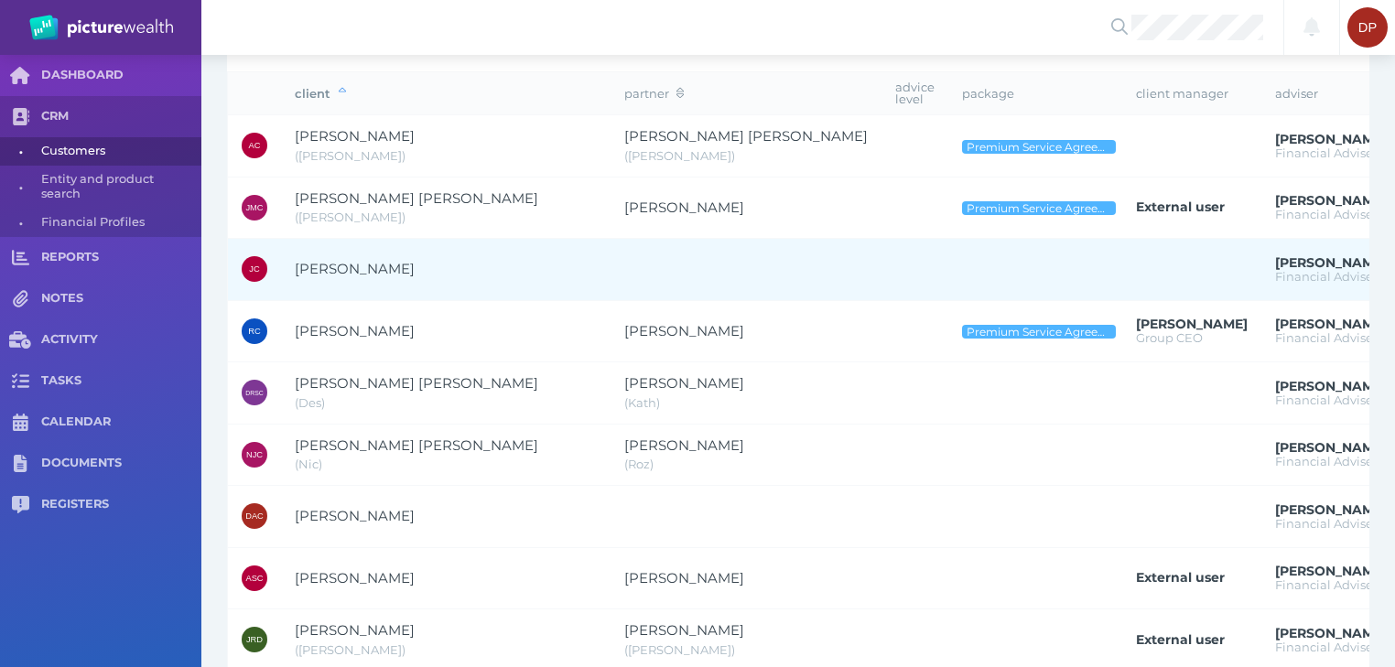
scroll to position [220, 0]
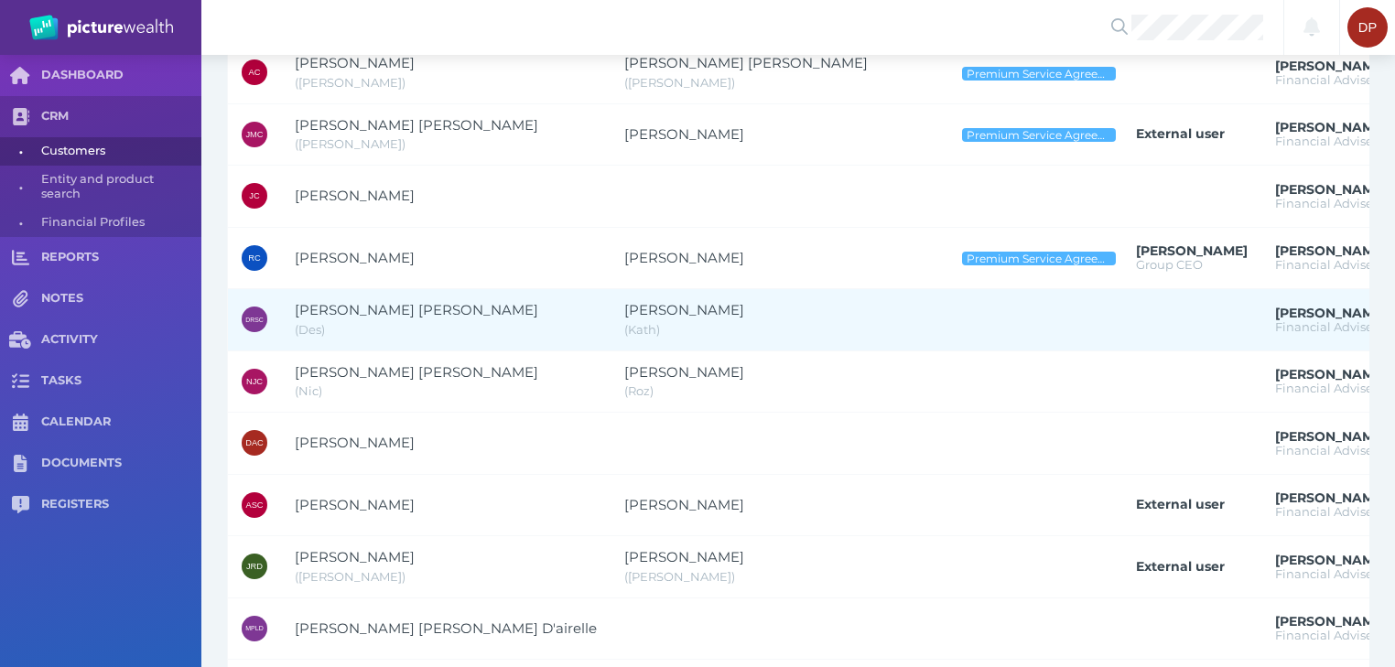
click at [406, 308] on span "[PERSON_NAME] [PERSON_NAME]" at bounding box center [416, 309] width 243 height 17
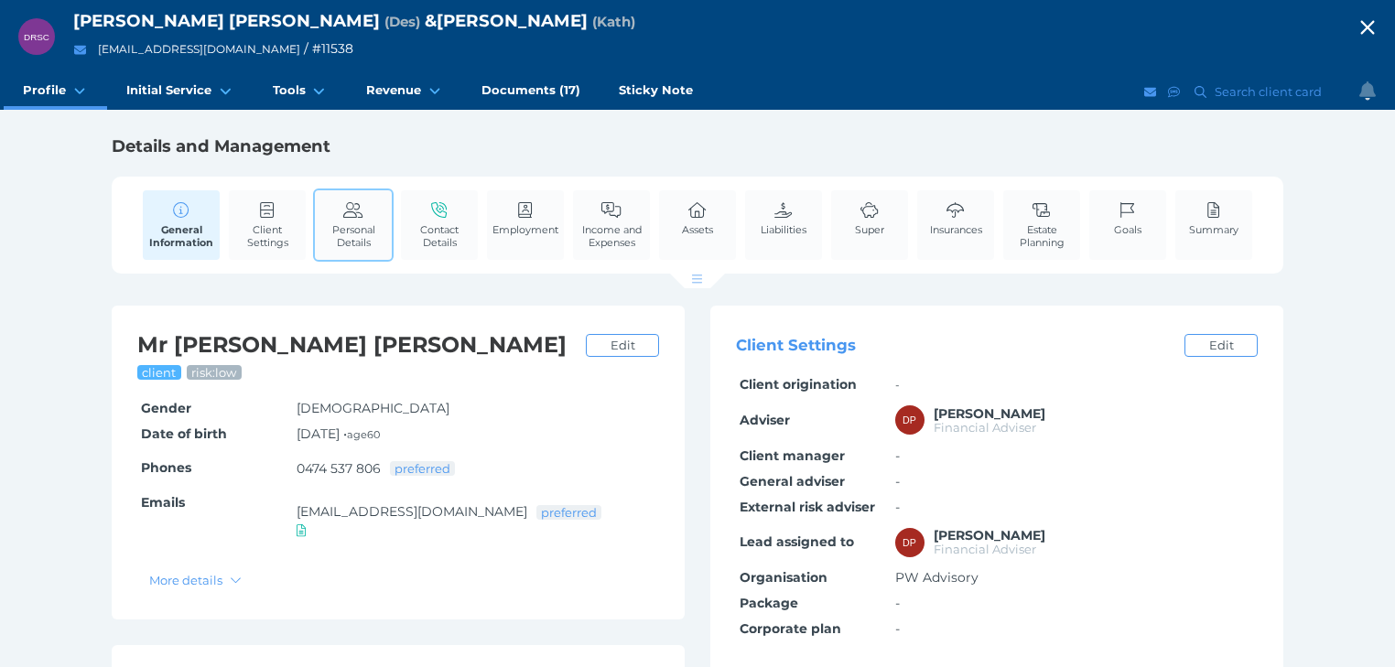
click at [368, 230] on span "Personal Details" at bounding box center [353, 236] width 68 height 26
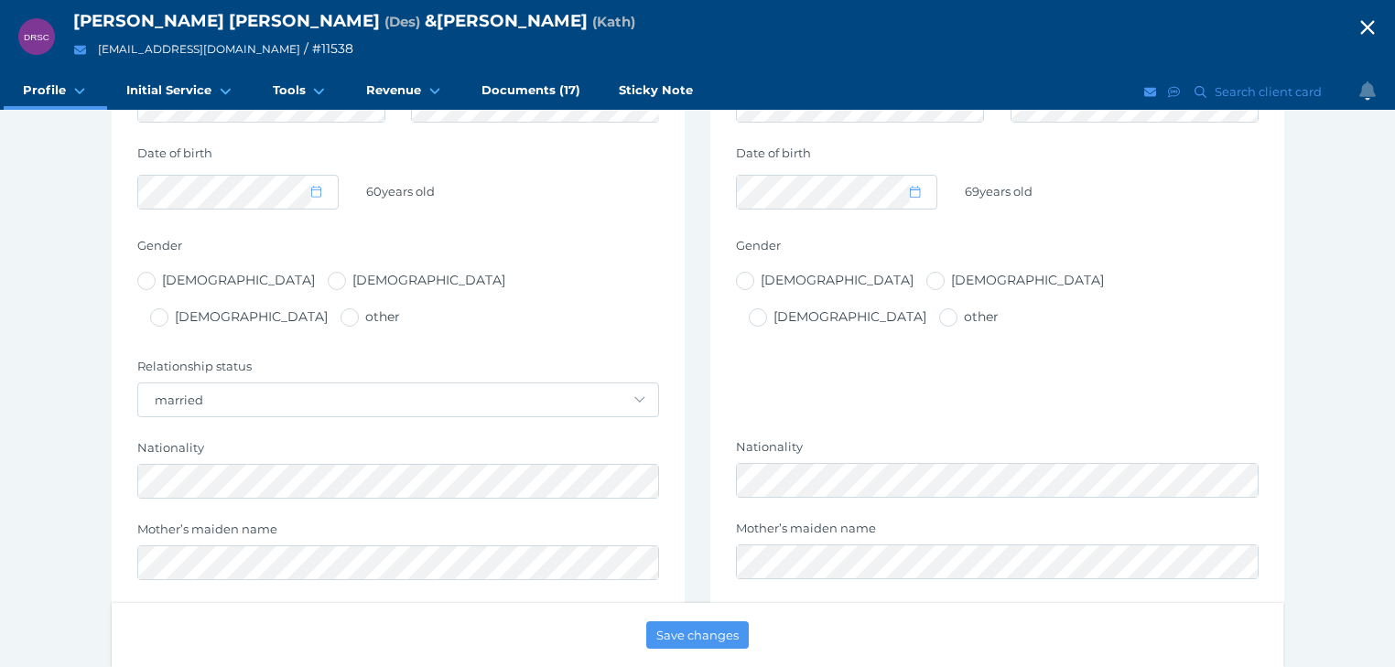
scroll to position [586, 0]
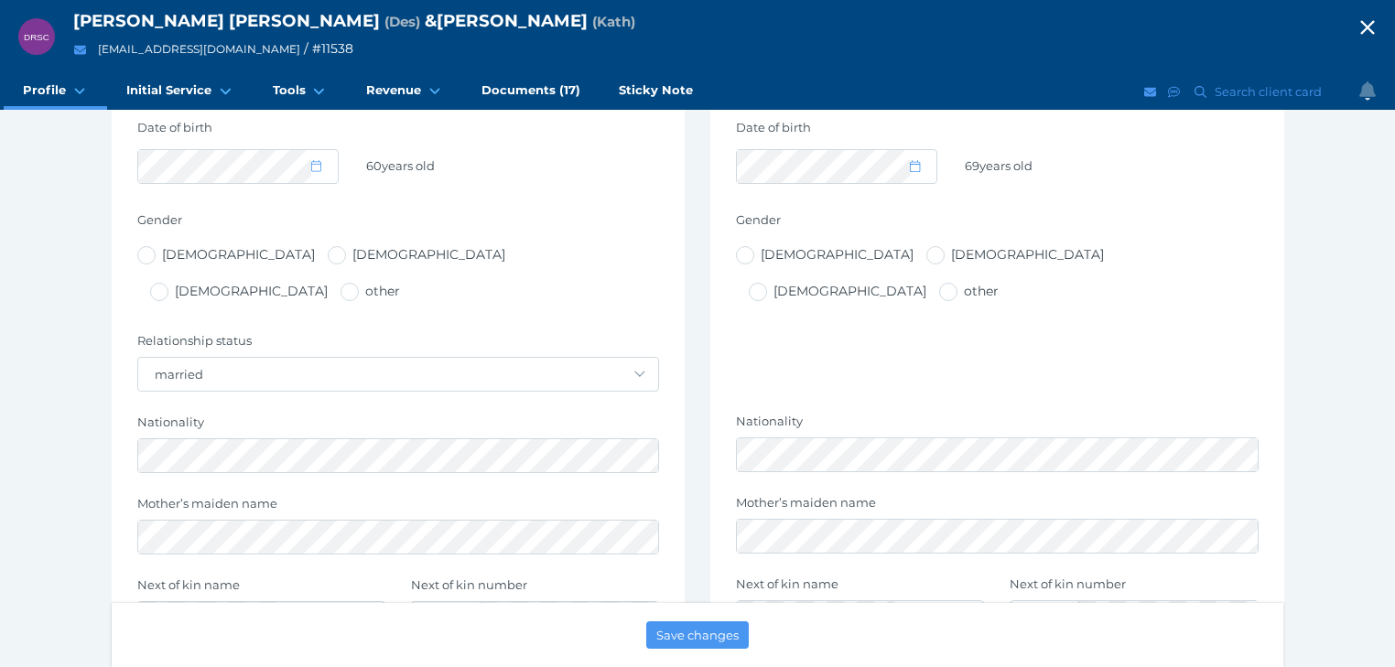
click at [1374, 27] on icon "button" at bounding box center [1367, 28] width 14 height 14
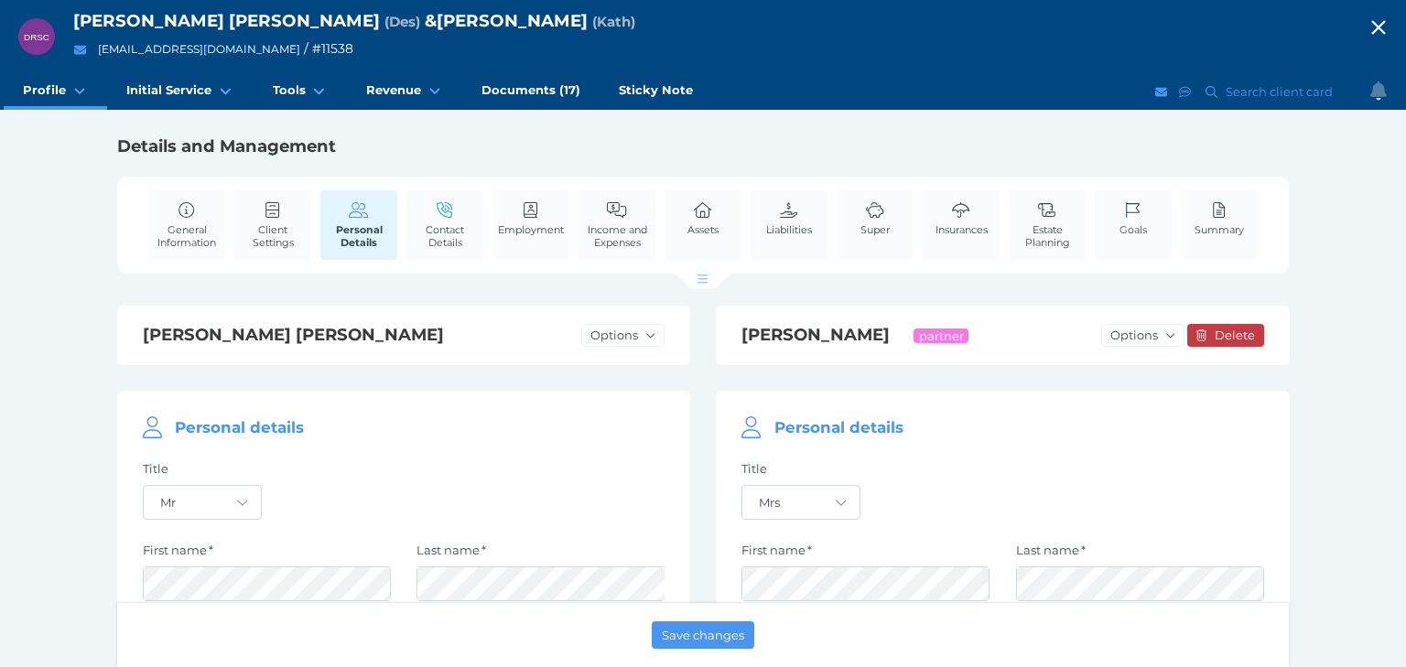
select select "25"
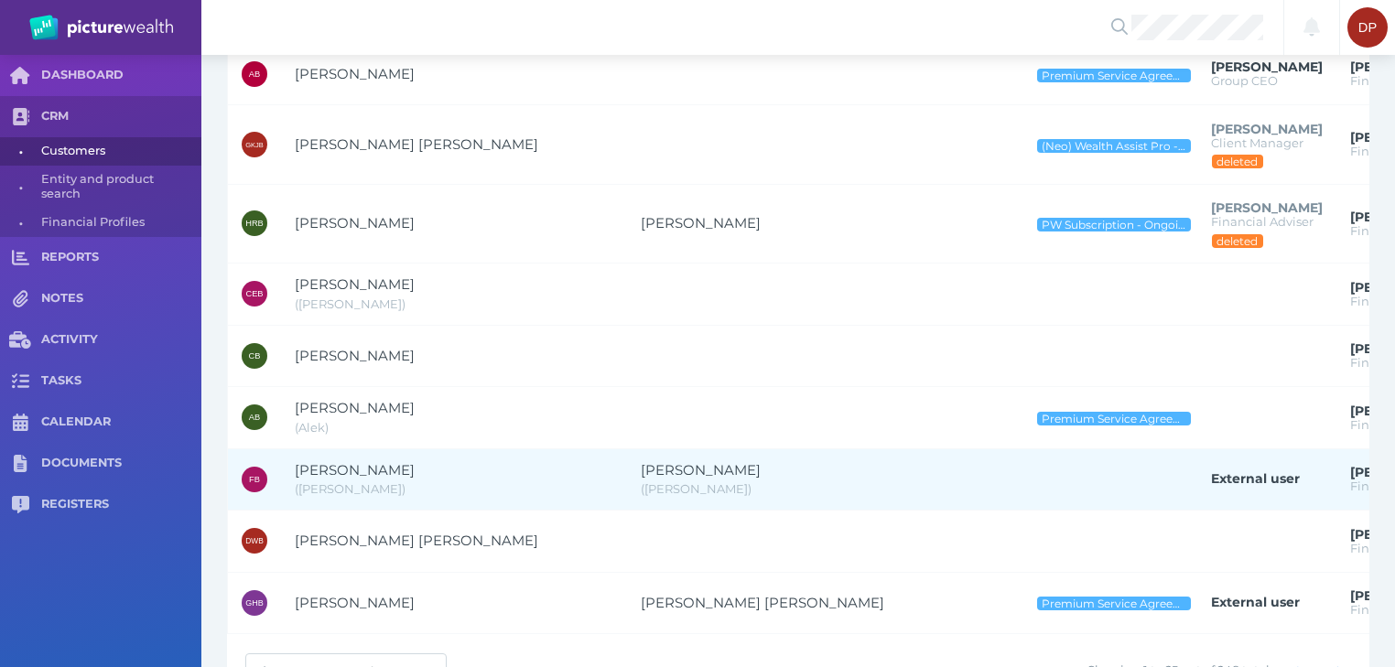
scroll to position [1320, 0]
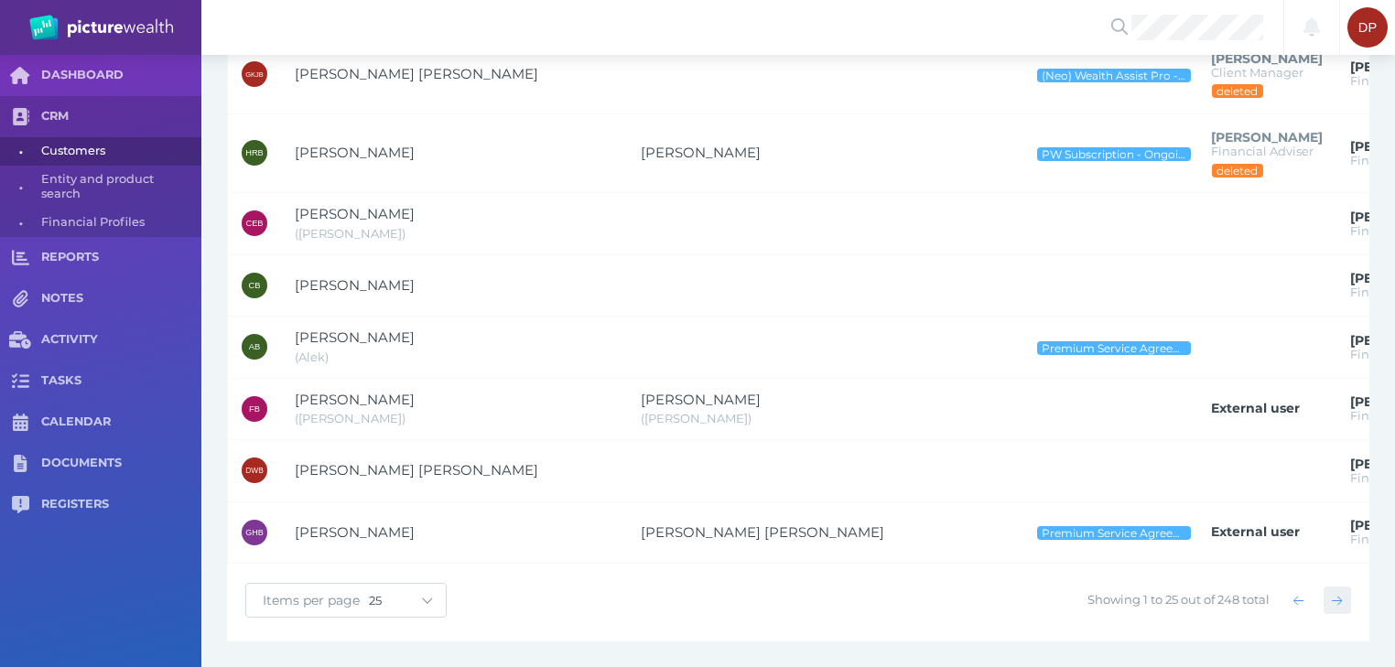
click at [1339, 597] on icon "button" at bounding box center [1337, 600] width 10 height 9
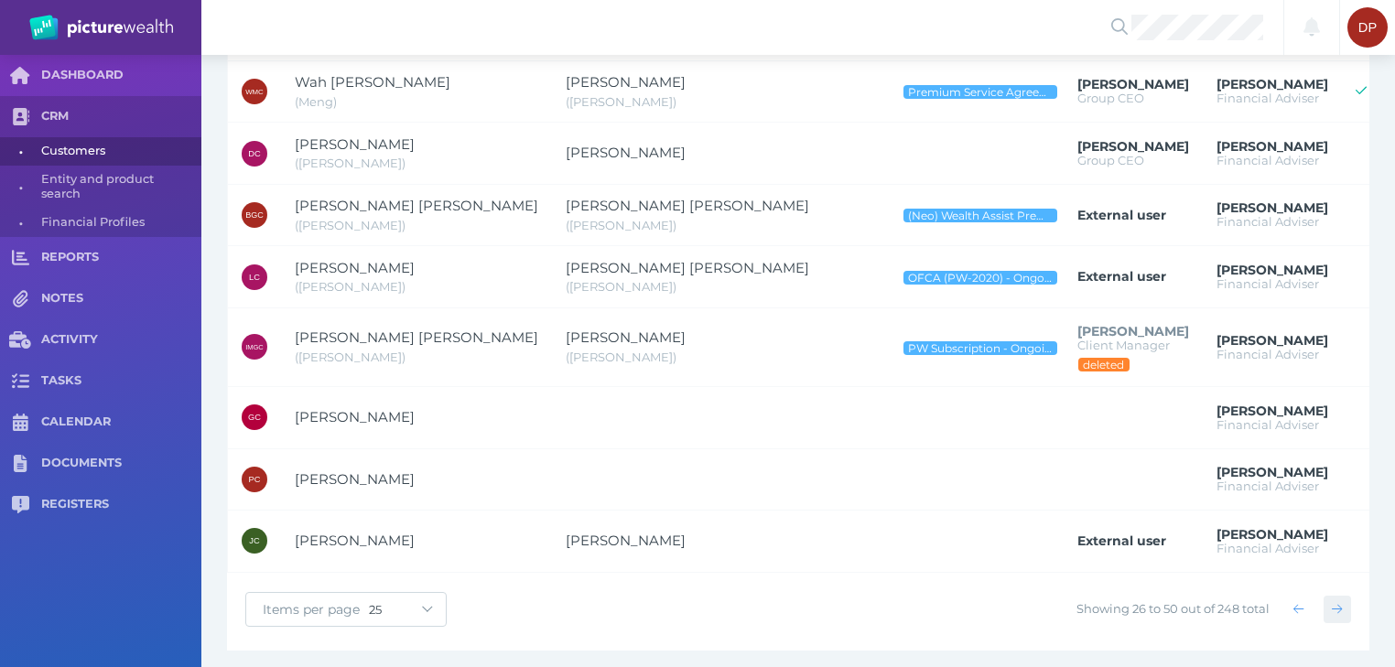
click at [1340, 603] on icon "button" at bounding box center [1337, 609] width 10 height 12
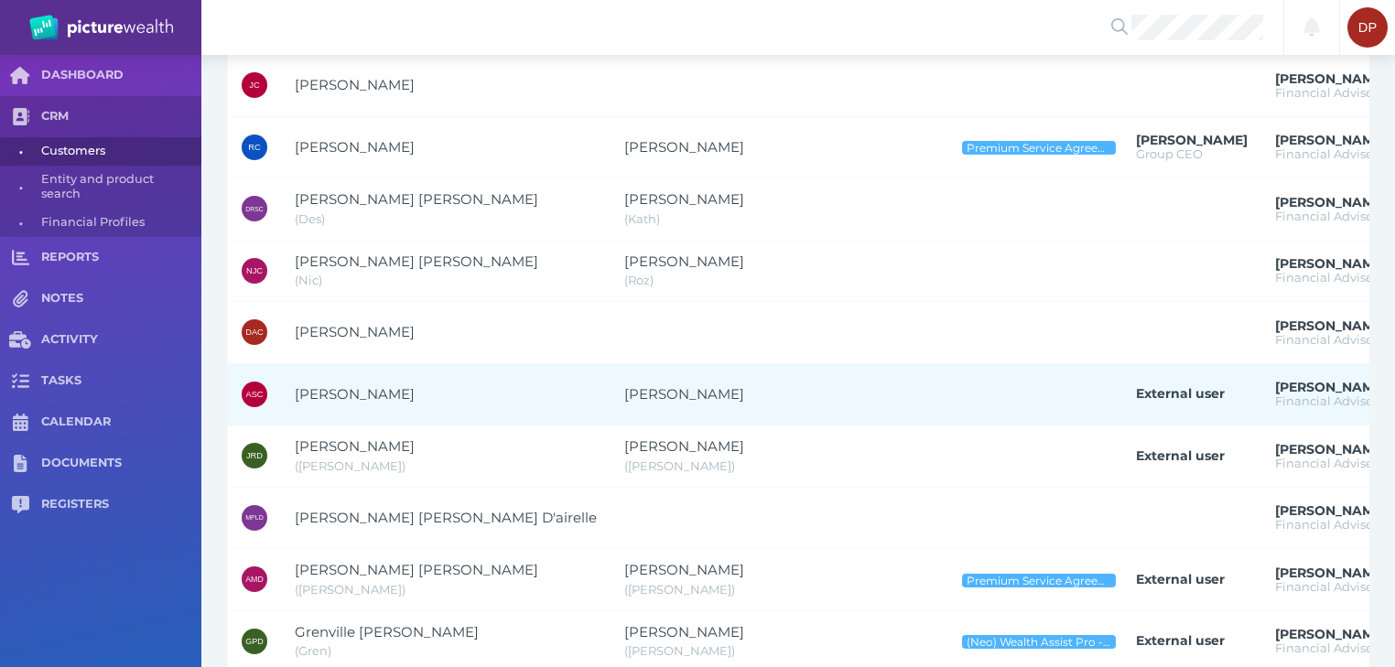
scroll to position [319, 0]
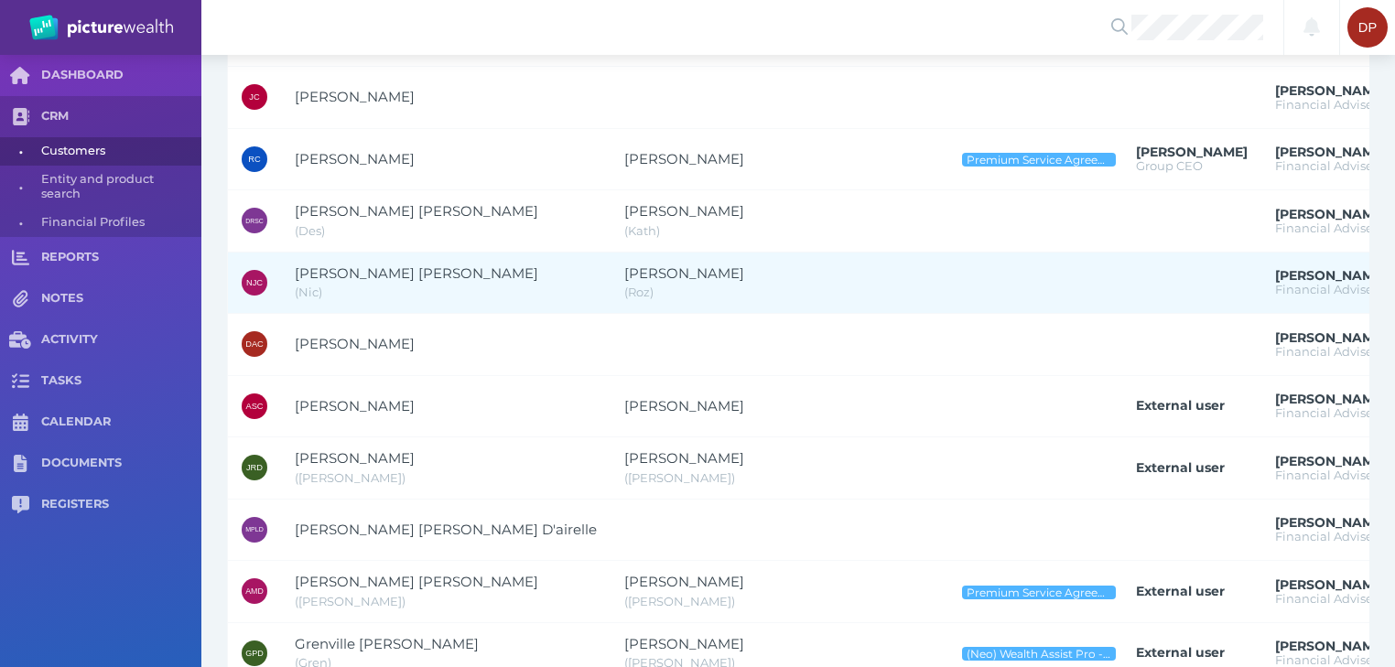
click at [398, 271] on span "[PERSON_NAME] [PERSON_NAME]" at bounding box center [416, 273] width 243 height 17
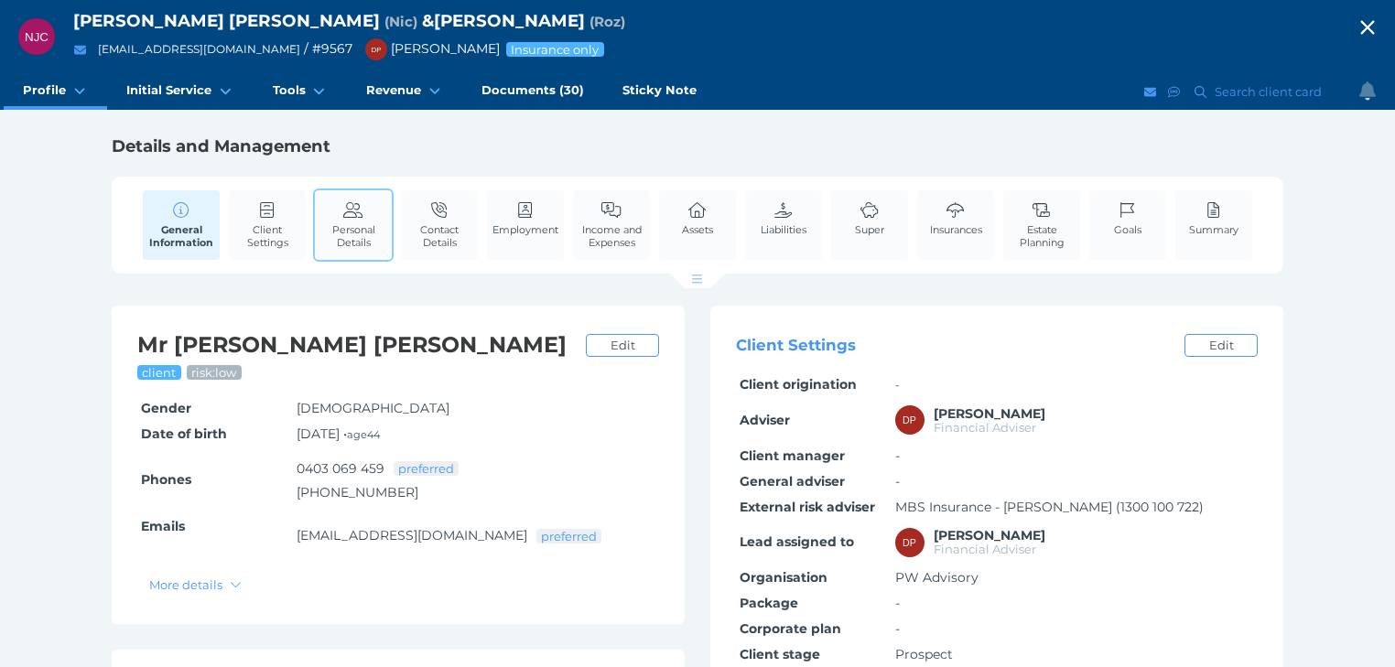
click at [373, 227] on span "Personal Details" at bounding box center [353, 236] width 68 height 26
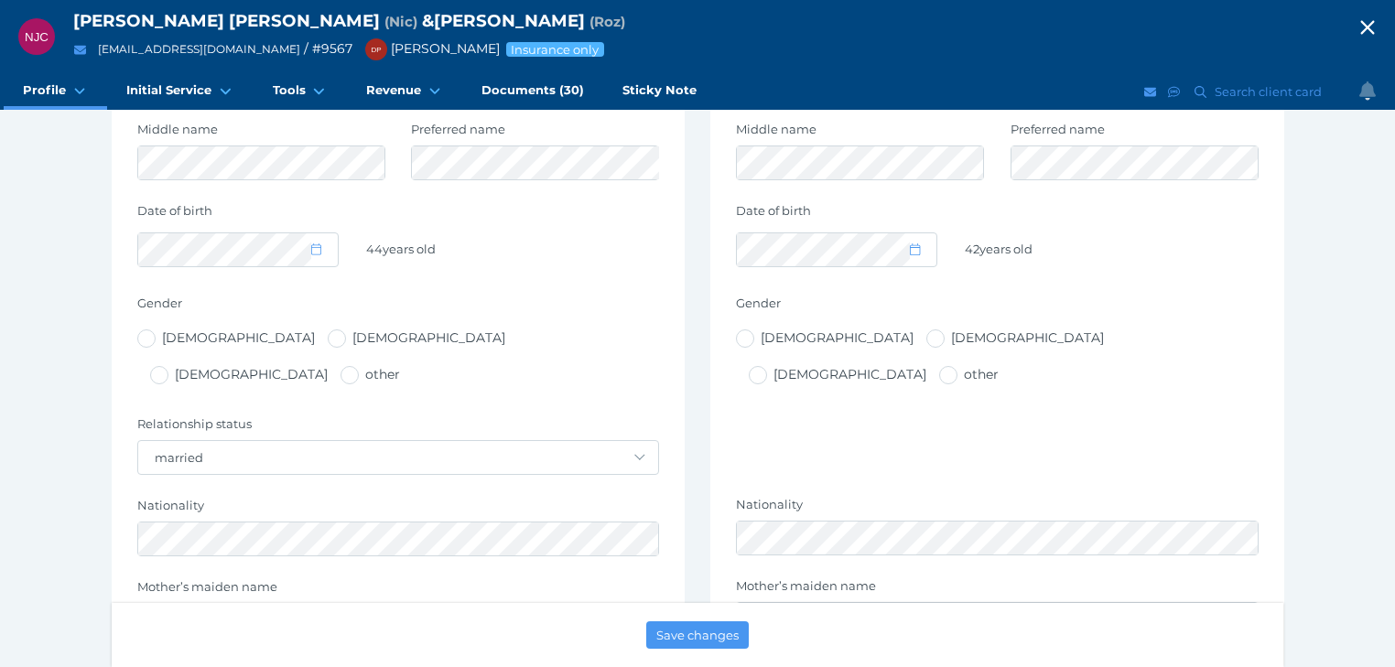
scroll to position [659, 0]
